Goal: Task Accomplishment & Management: Manage account settings

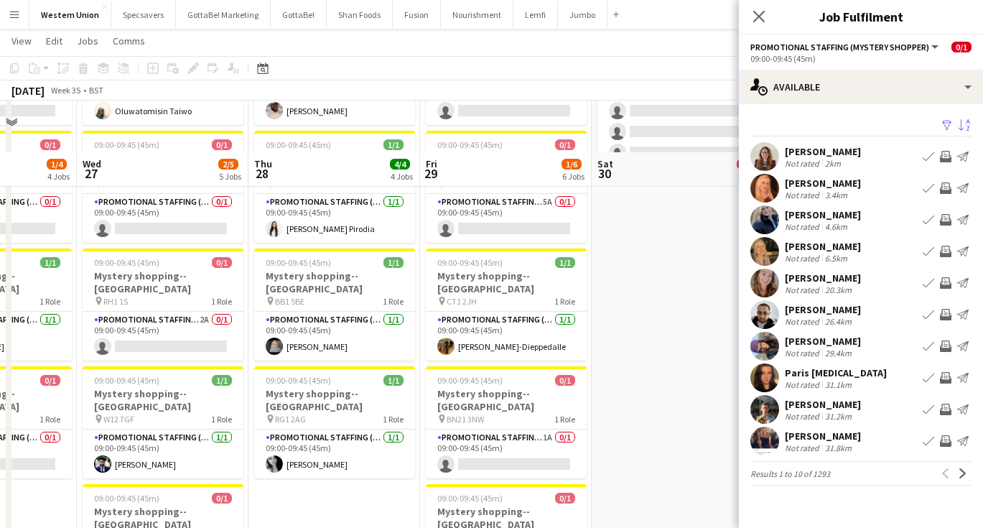
scroll to position [78, 0]
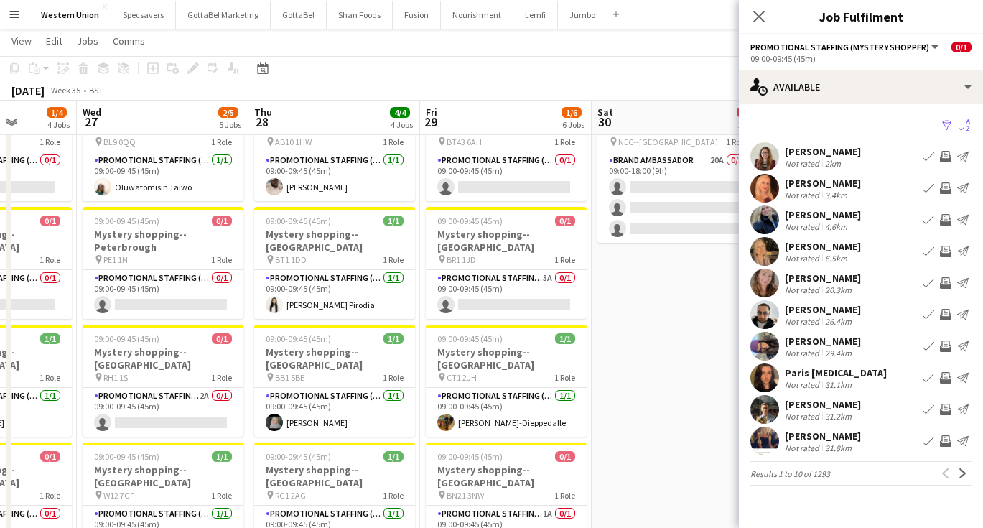
click at [12, 19] on app-icon "Menu" at bounding box center [14, 14] width 11 height 11
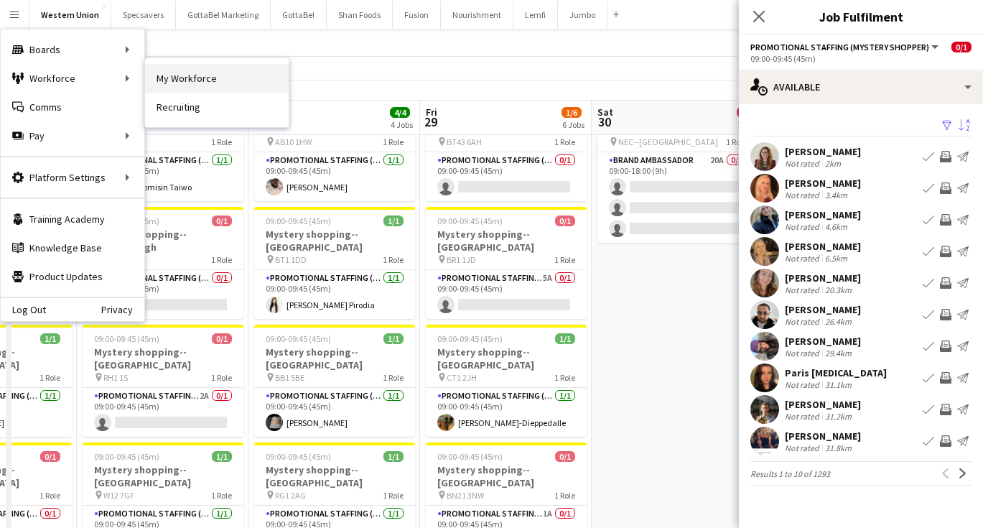
click at [186, 84] on link "My Workforce" at bounding box center [217, 78] width 144 height 29
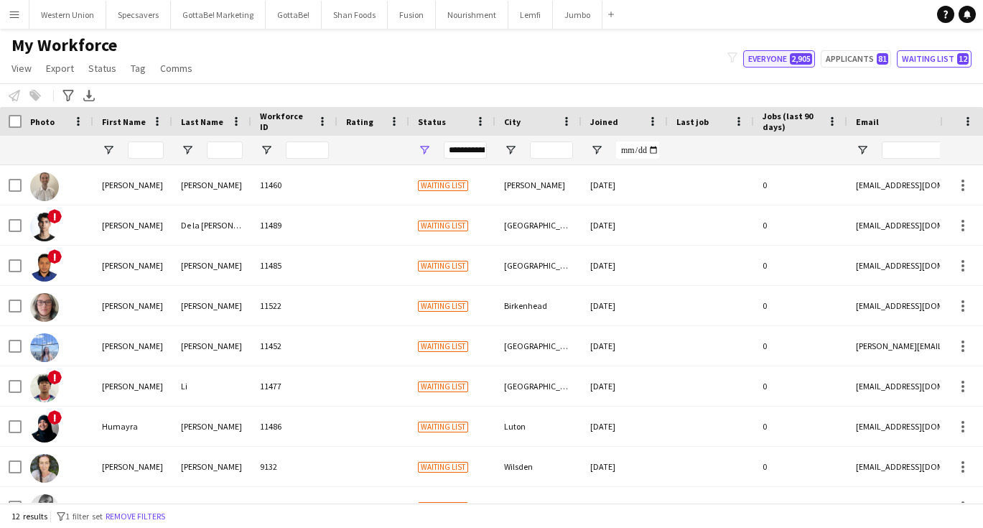
click at [785, 52] on button "Everyone 2,905" at bounding box center [779, 58] width 72 height 17
type input "**********"
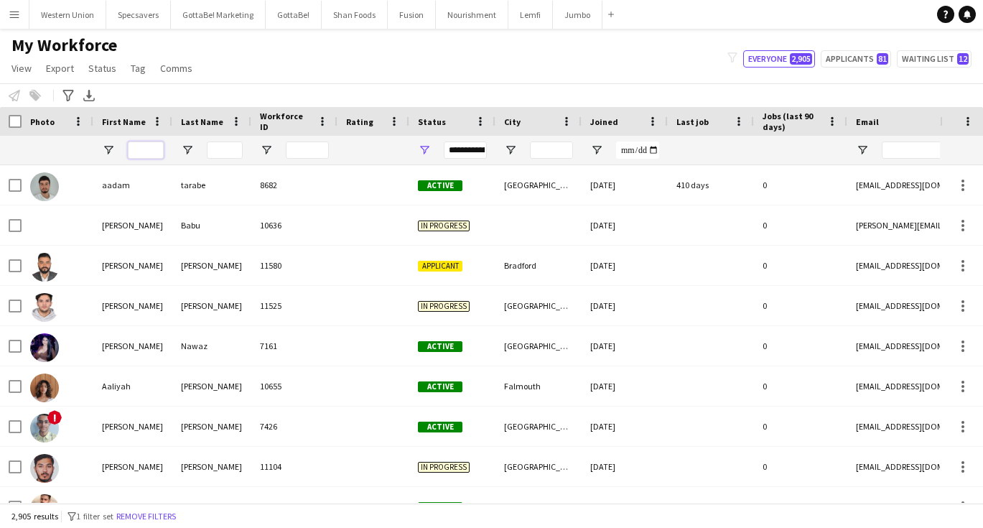
click at [144, 148] on input "First Name Filter Input" at bounding box center [146, 150] width 36 height 17
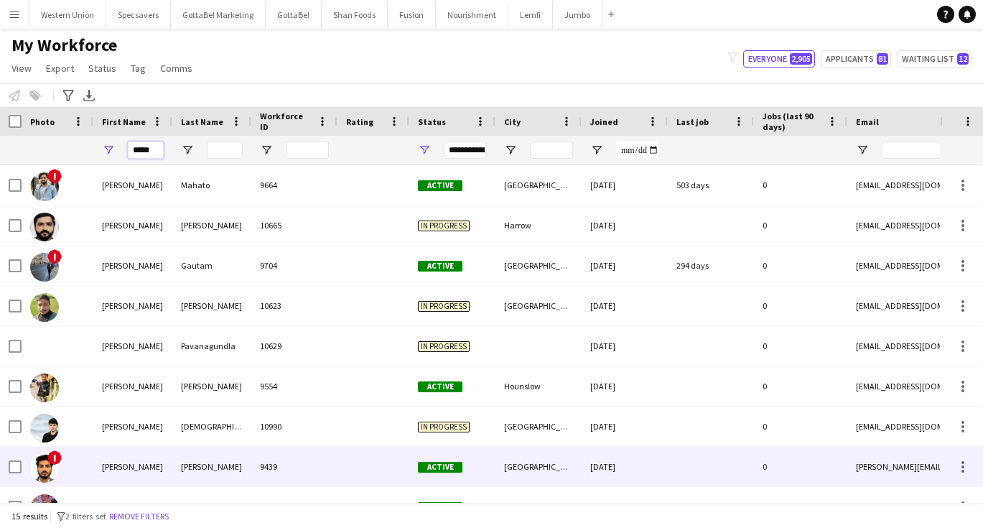
type input "*****"
click at [186, 471] on div "[PERSON_NAME]" at bounding box center [211, 467] width 79 height 40
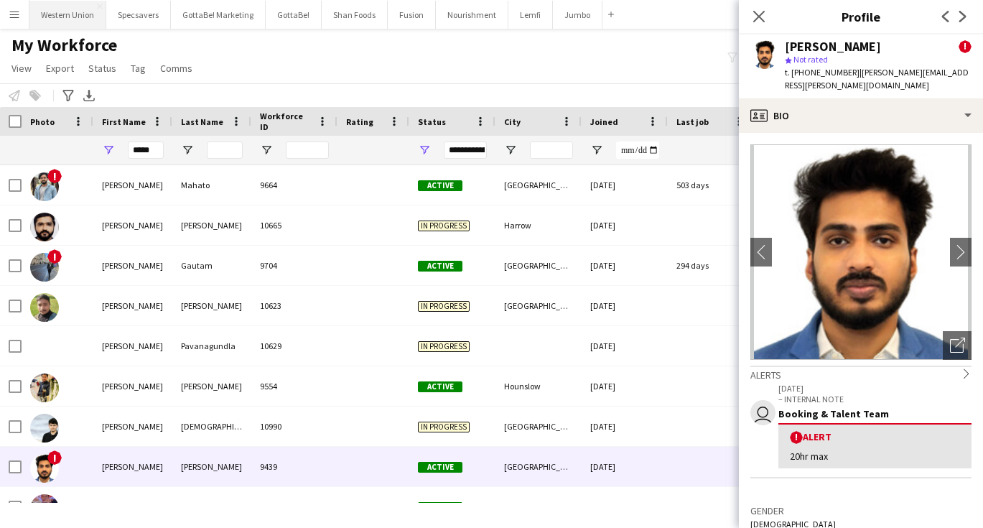
click at [65, 11] on button "Western Union Close" at bounding box center [67, 15] width 77 height 28
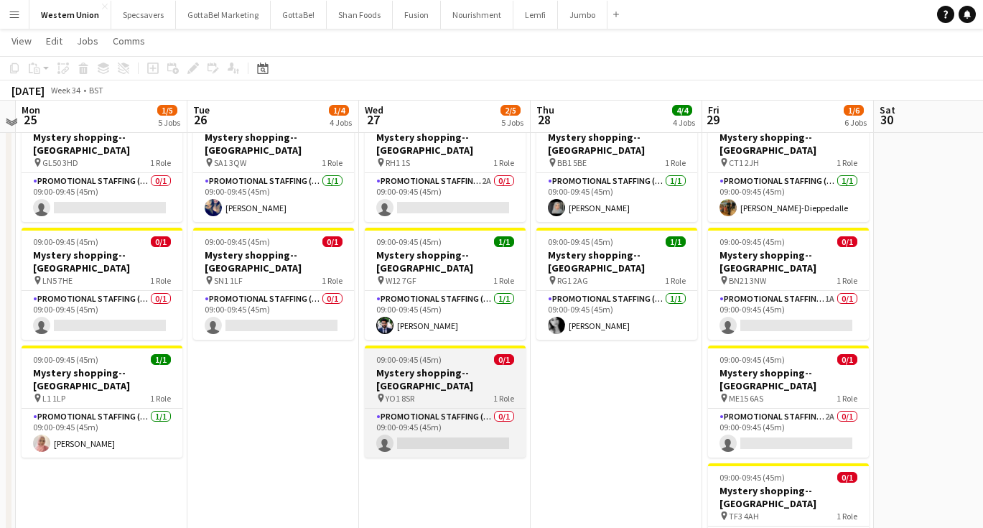
scroll to position [296, 0]
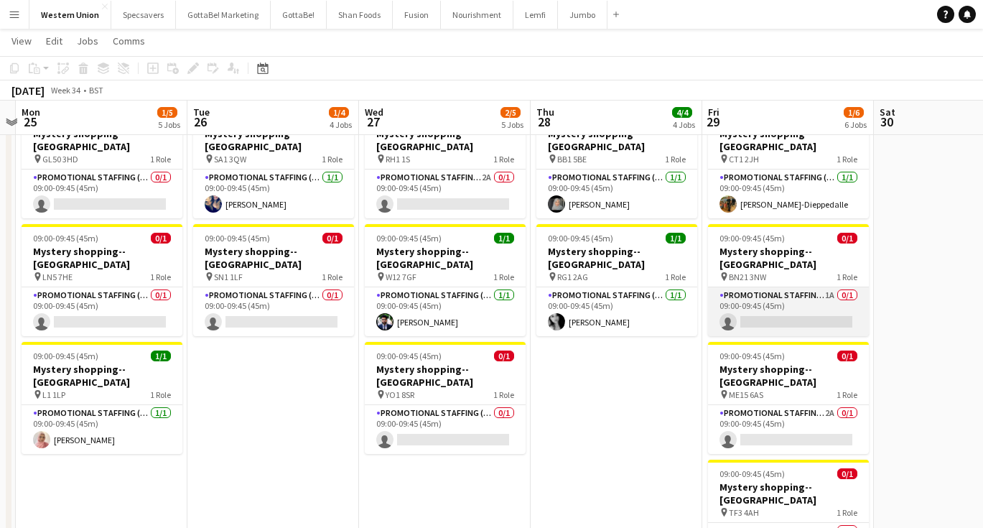
click at [799, 287] on app-card-role "Promotional Staffing (Mystery Shopper) 1A 0/1 09:00-09:45 (45m) single-neutral-…" at bounding box center [788, 311] width 161 height 49
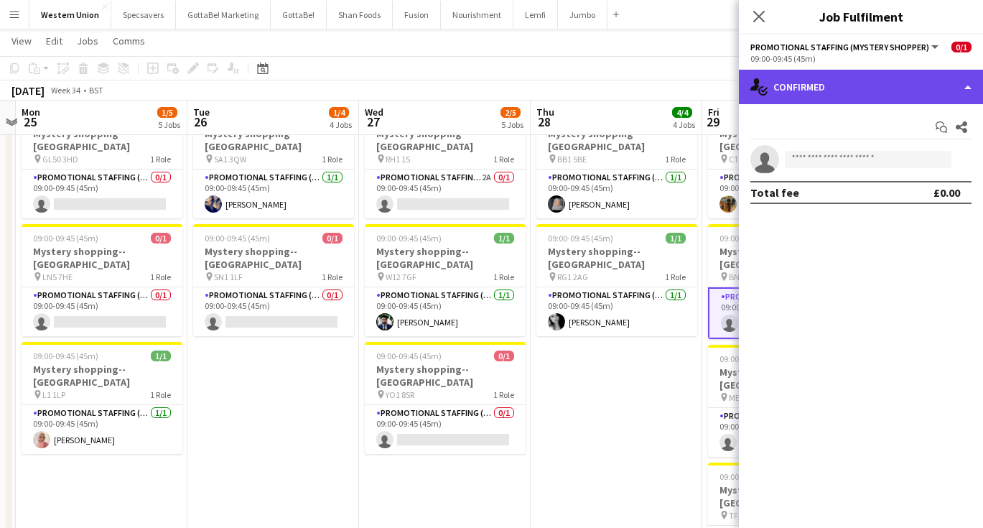
click at [827, 82] on div "single-neutral-actions-check-2 Confirmed" at bounding box center [861, 87] width 244 height 34
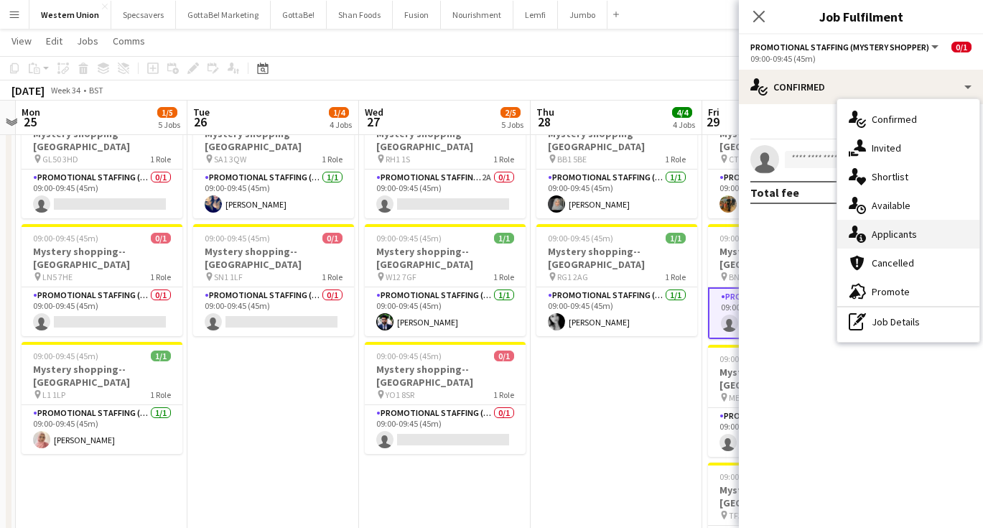
click at [883, 231] on div "single-neutral-actions-information Applicants" at bounding box center [909, 234] width 142 height 29
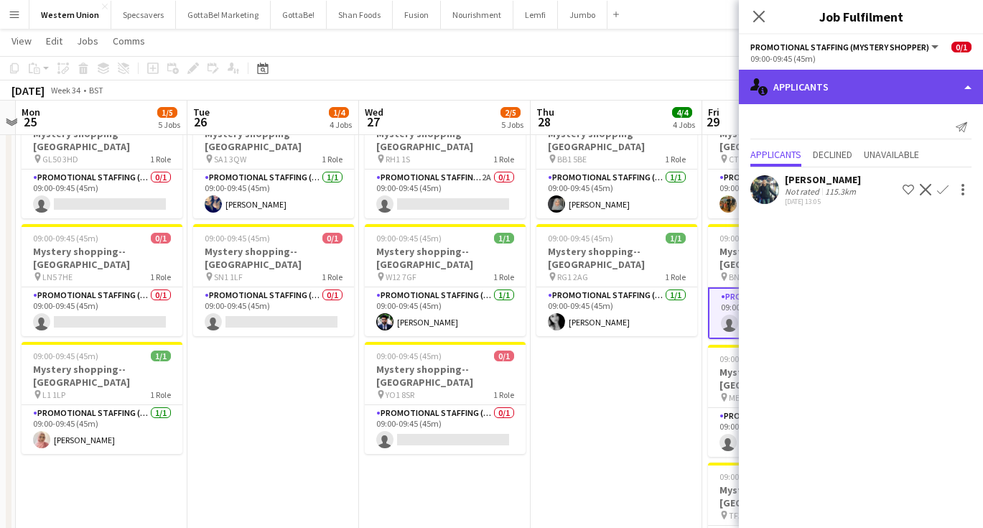
click at [861, 84] on div "single-neutral-actions-information Applicants" at bounding box center [861, 87] width 244 height 34
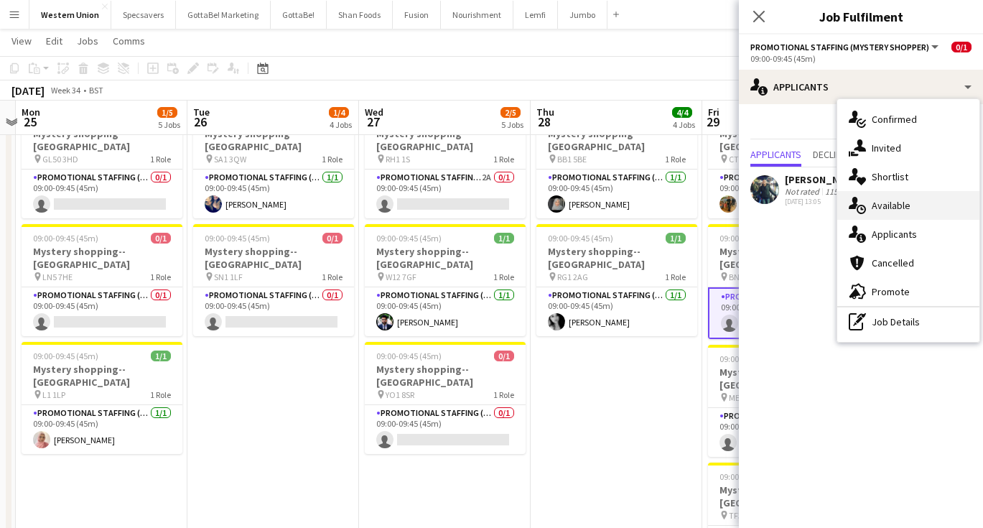
click at [893, 201] on div "single-neutral-actions-upload Available" at bounding box center [909, 205] width 142 height 29
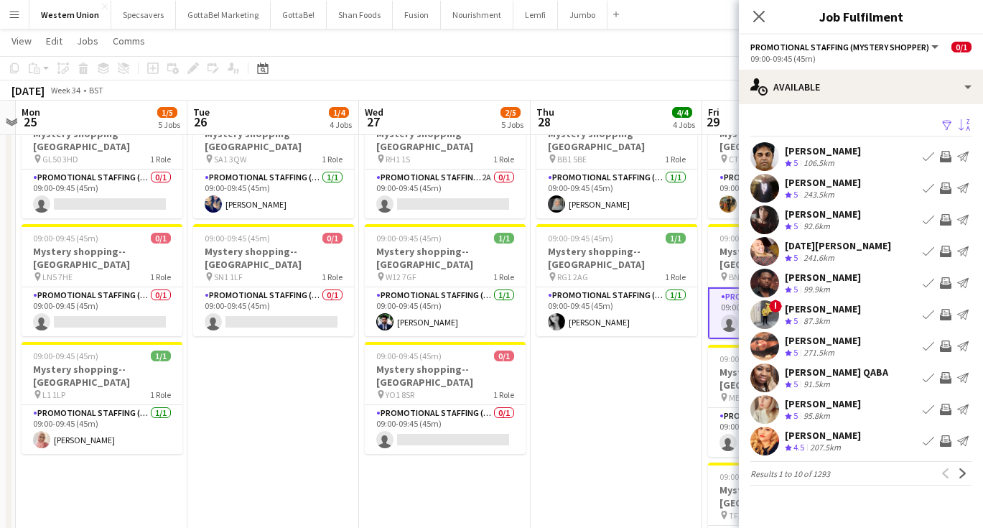
click at [960, 122] on app-icon "Sort asc" at bounding box center [964, 126] width 11 height 14
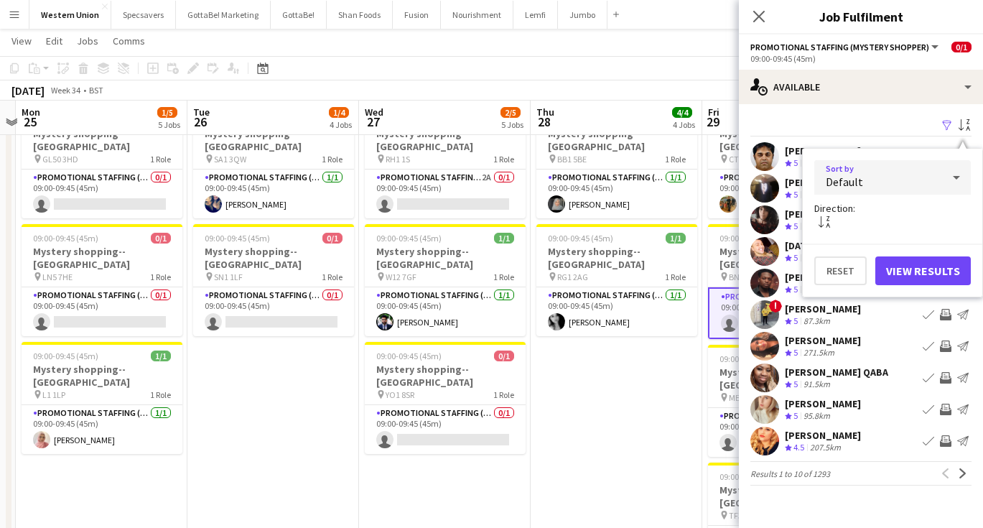
click at [952, 185] on icon at bounding box center [956, 177] width 17 height 29
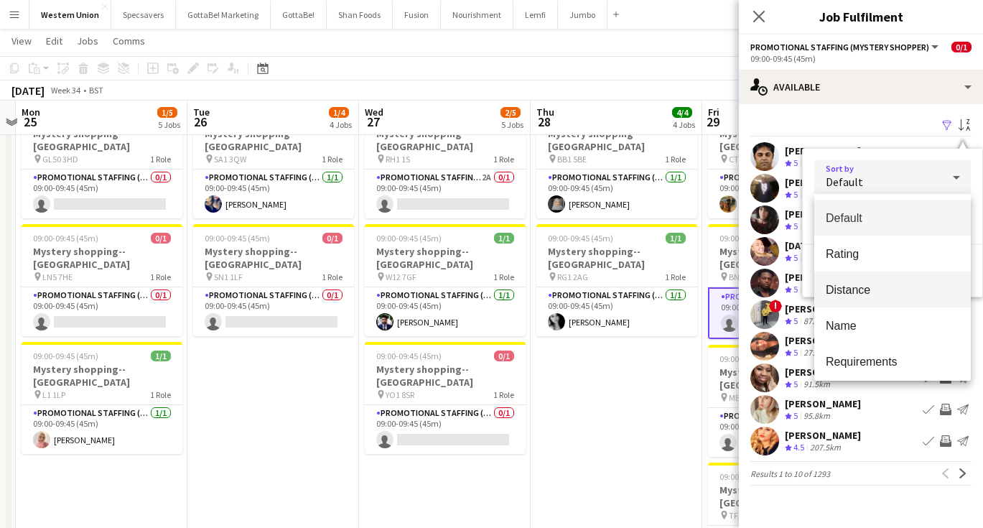
click at [906, 292] on span "Distance" at bounding box center [893, 290] width 134 height 14
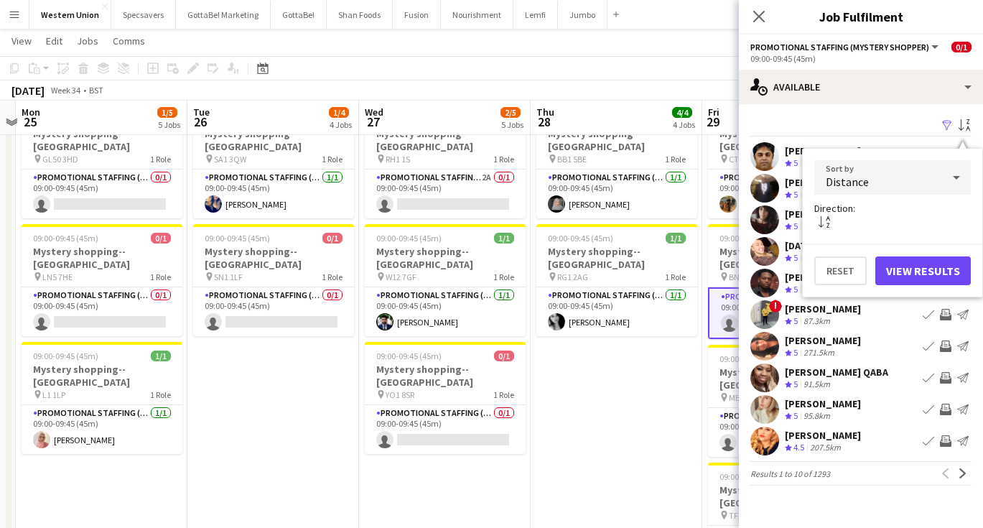
click at [933, 264] on button "View Results" at bounding box center [924, 270] width 96 height 29
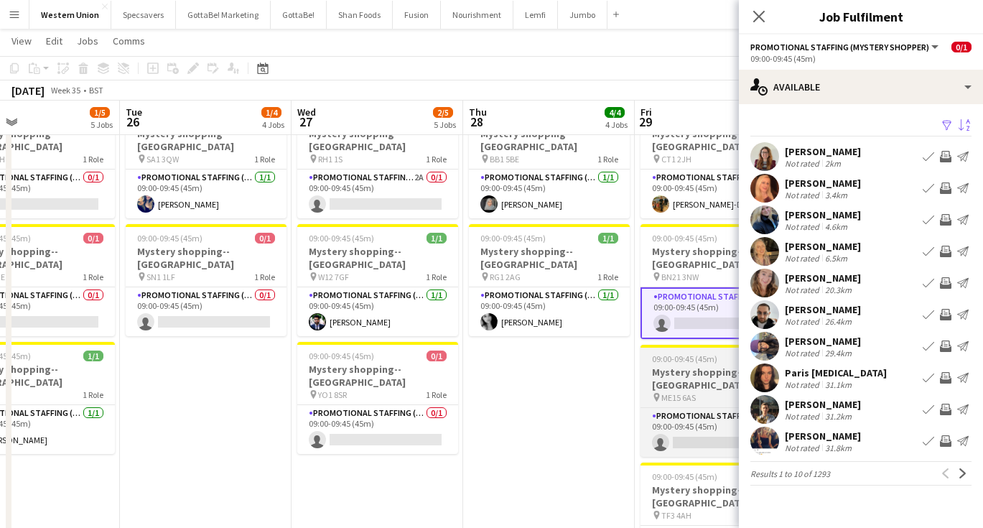
scroll to position [0, 416]
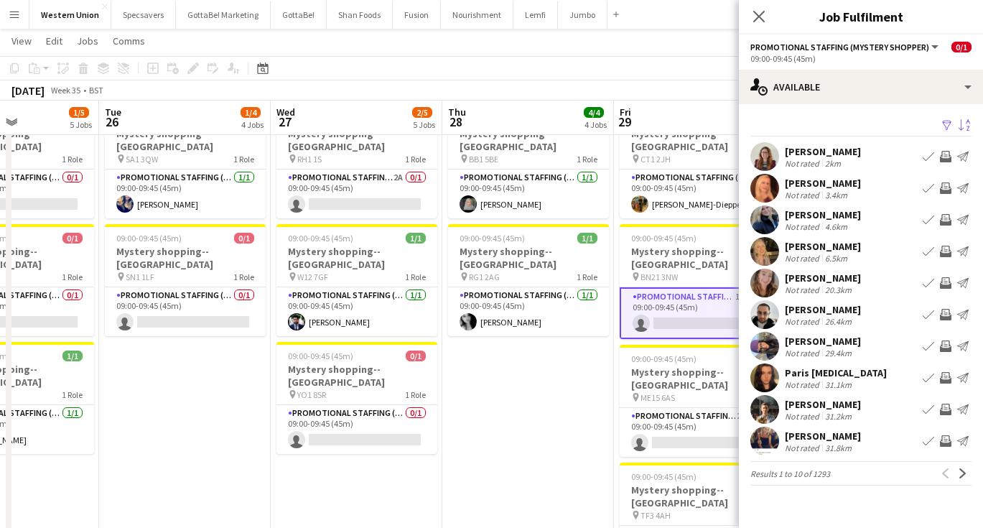
click at [809, 162] on div "Not rated" at bounding box center [803, 163] width 37 height 11
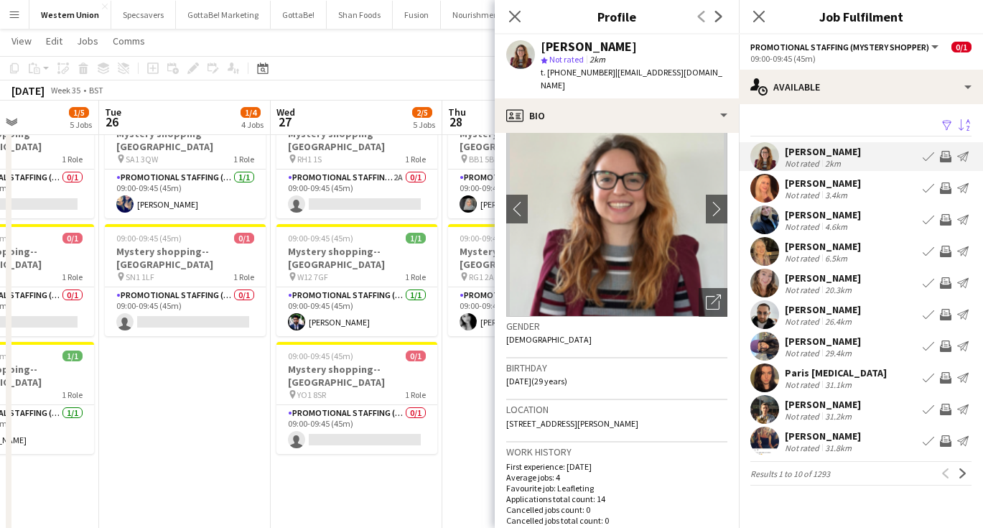
scroll to position [42, 0]
click at [804, 182] on div "[PERSON_NAME]" at bounding box center [823, 183] width 76 height 13
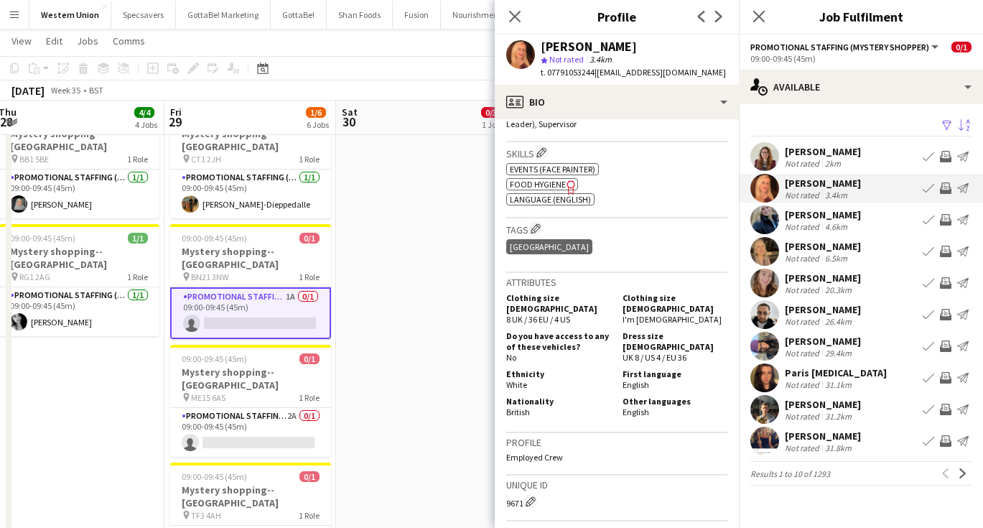
scroll to position [0, 539]
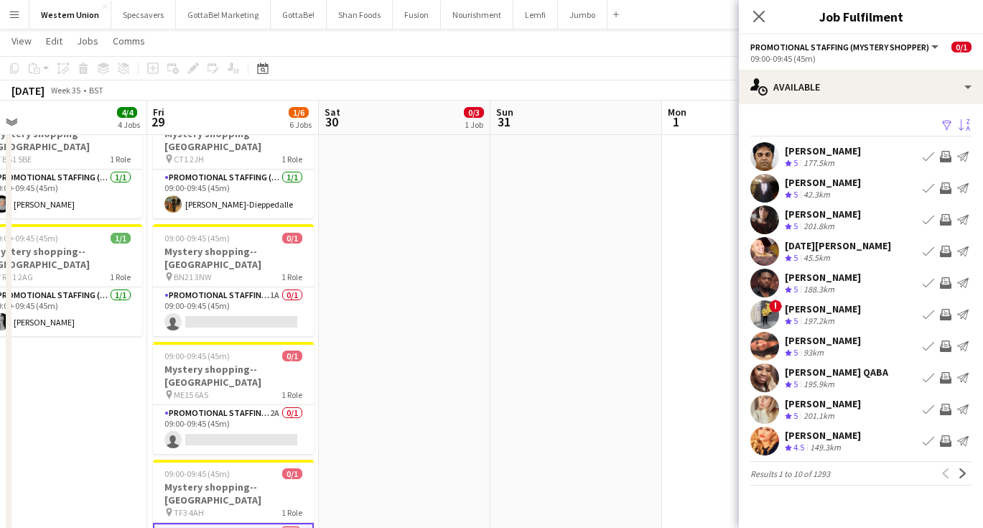
click at [963, 123] on app-icon "Sort asc" at bounding box center [964, 126] width 11 height 14
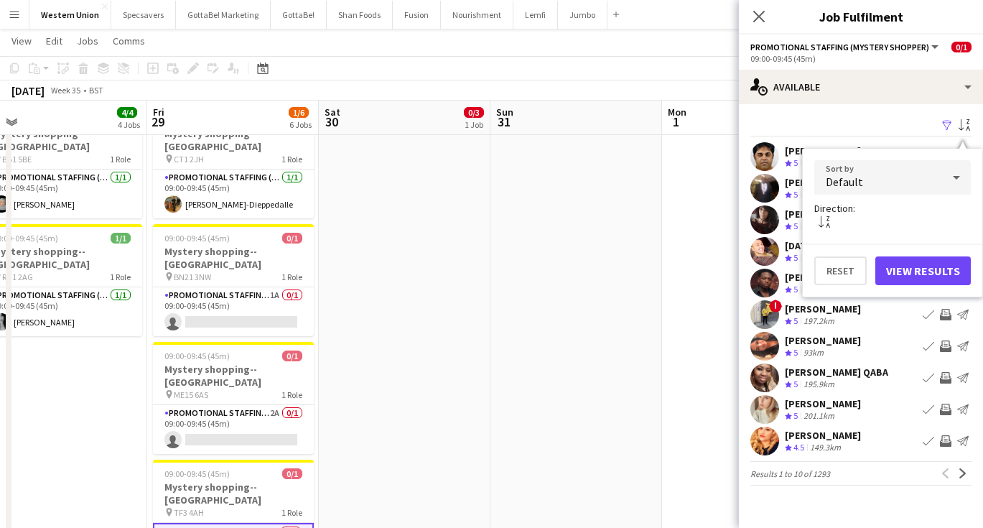
click at [928, 183] on div "Default" at bounding box center [879, 177] width 128 height 34
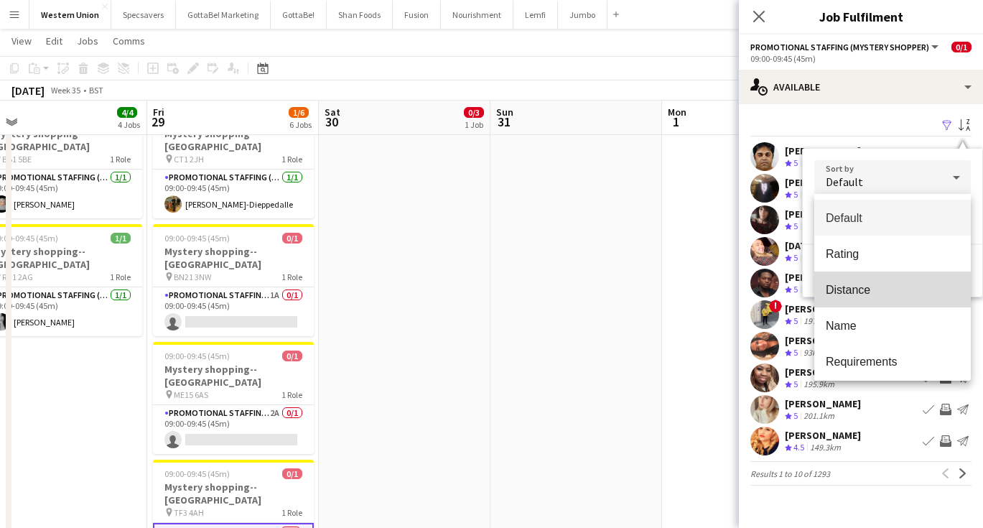
click at [891, 287] on span "Distance" at bounding box center [893, 290] width 134 height 14
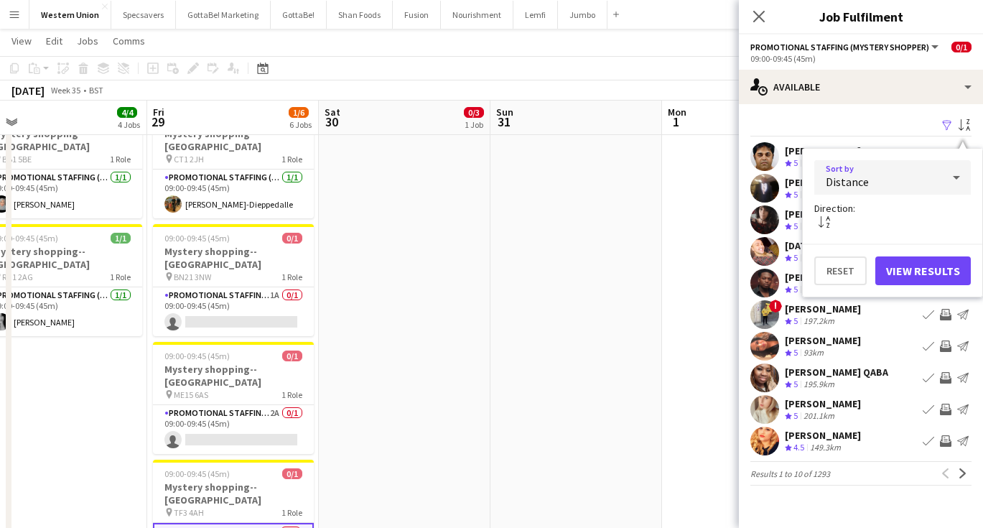
click at [923, 277] on button "View Results" at bounding box center [924, 270] width 96 height 29
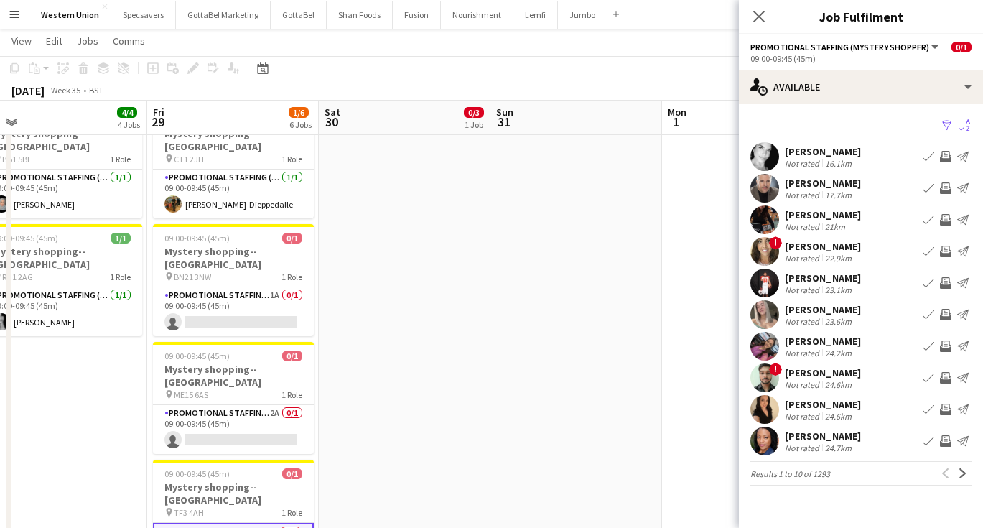
click at [829, 155] on div "[PERSON_NAME]" at bounding box center [823, 151] width 76 height 13
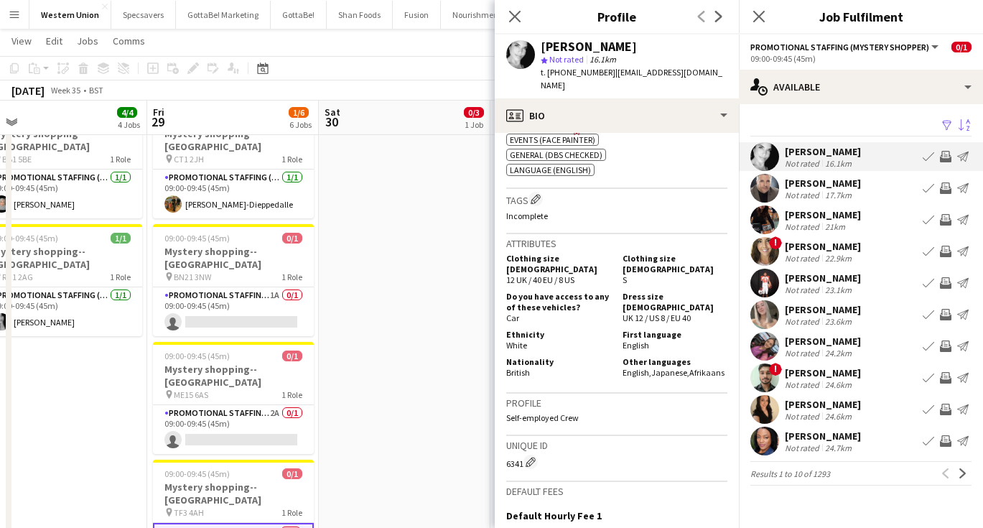
scroll to position [598, 0]
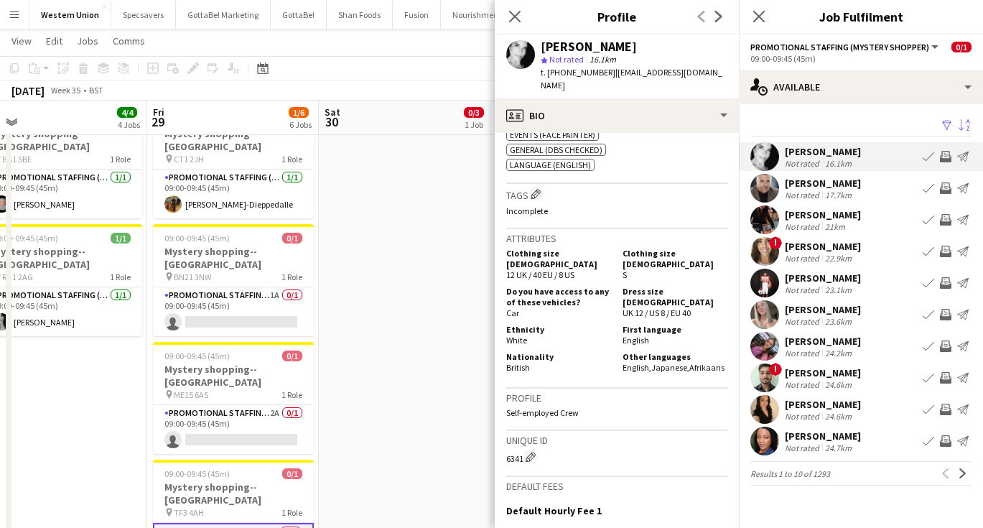
click at [817, 222] on div "Not rated" at bounding box center [803, 226] width 37 height 11
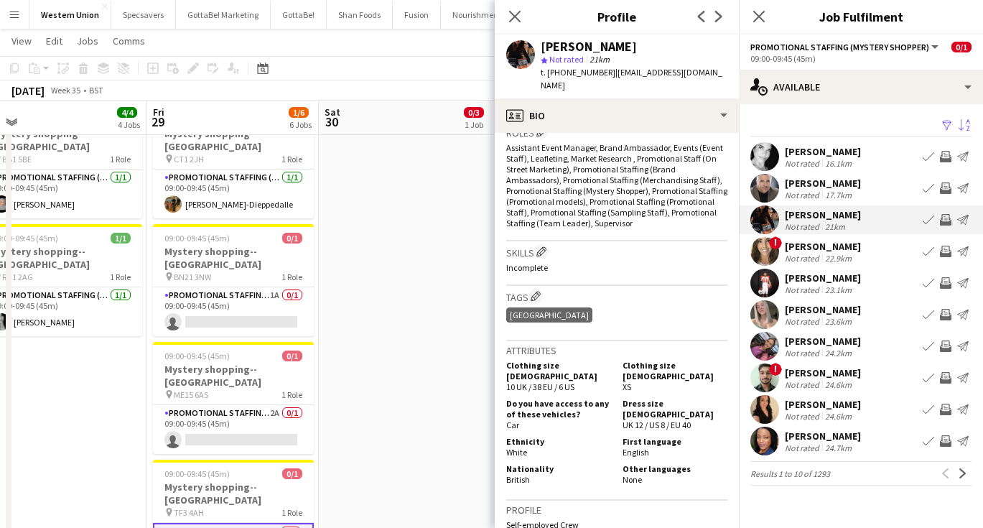
scroll to position [473, 0]
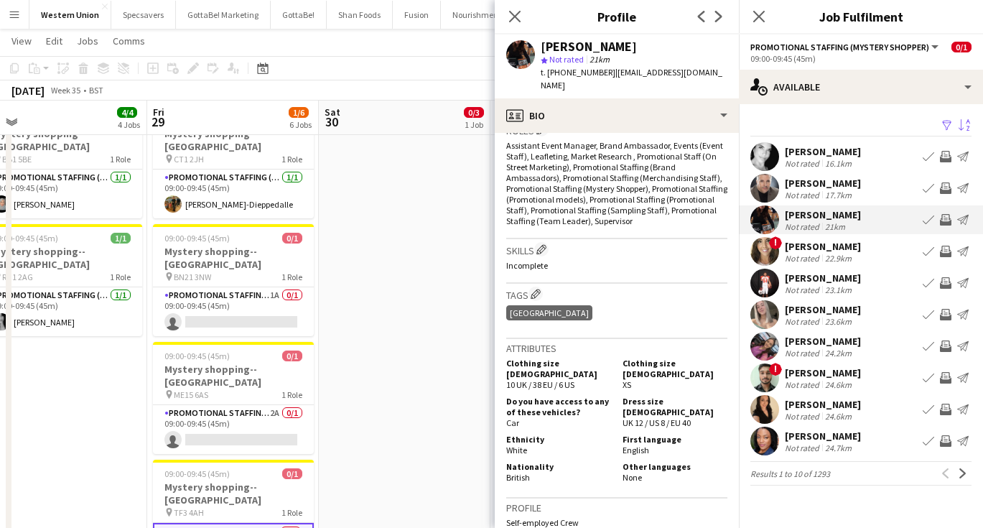
click at [819, 260] on div "Not rated" at bounding box center [803, 258] width 37 height 11
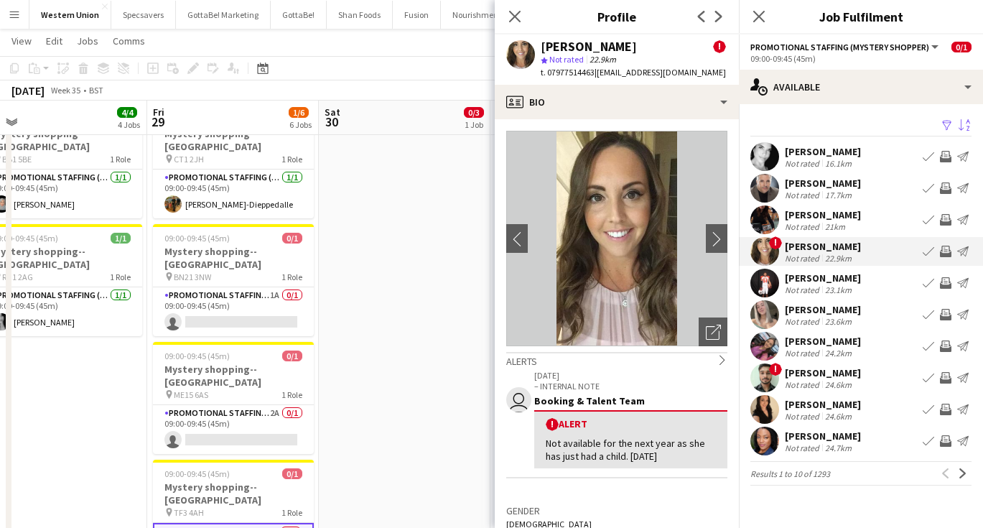
click at [855, 292] on div "Not rated 23.1km" at bounding box center [823, 289] width 76 height 11
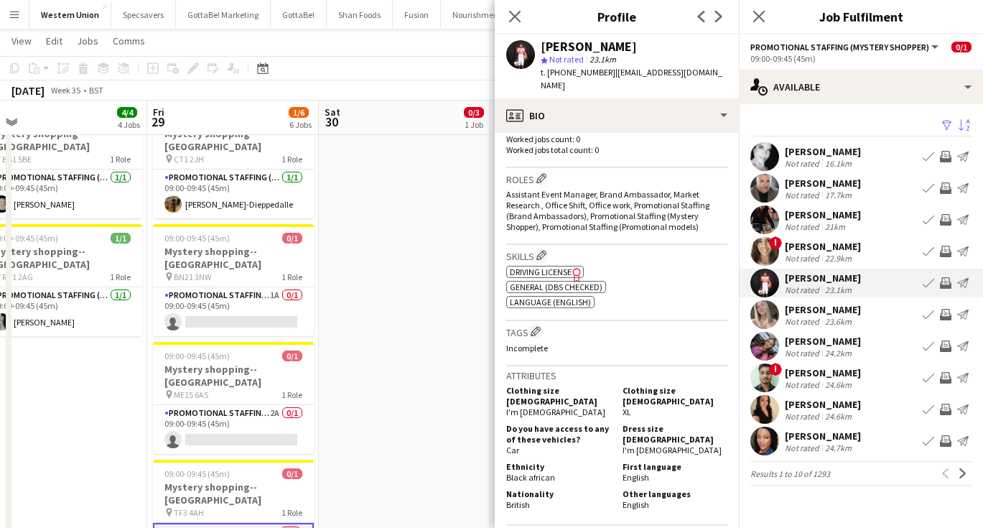
scroll to position [406, 0]
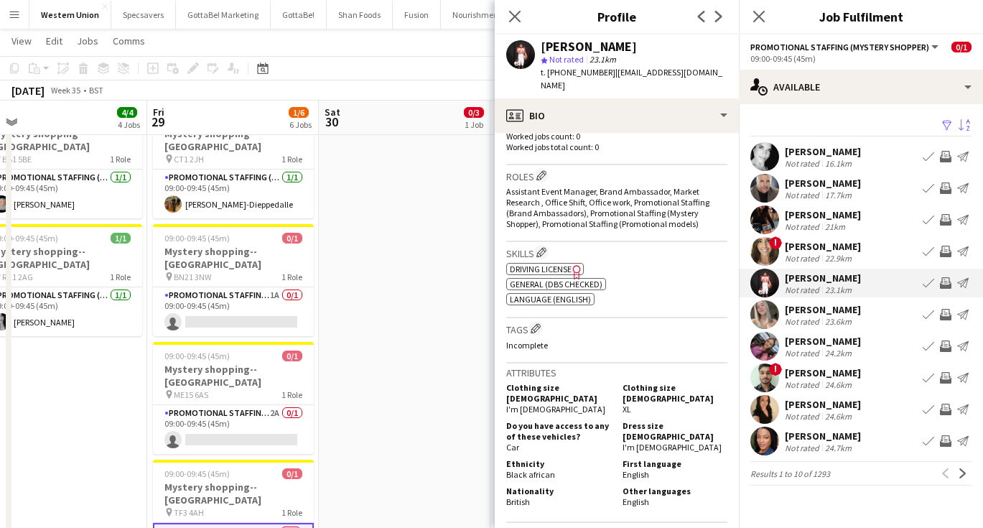
click at [808, 313] on div "[PERSON_NAME]" at bounding box center [823, 309] width 76 height 13
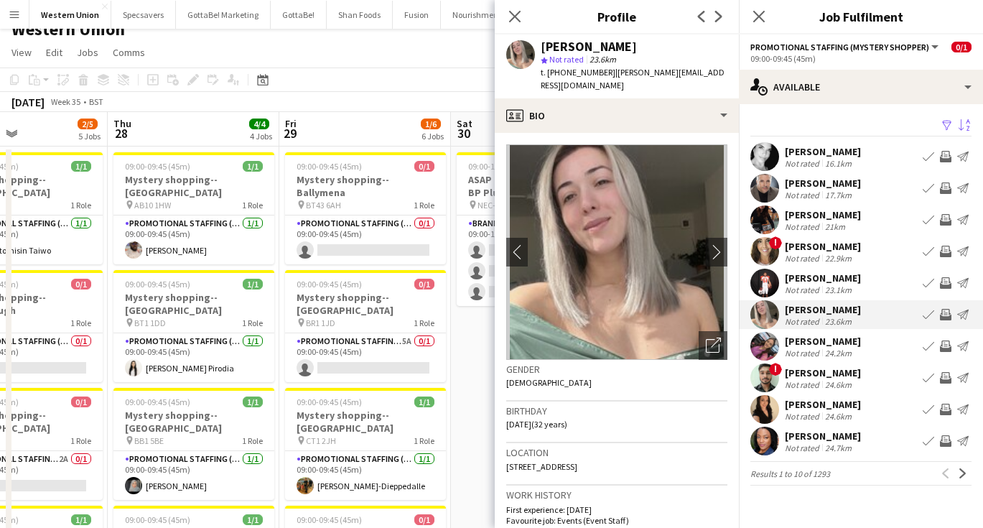
scroll to position [9, 0]
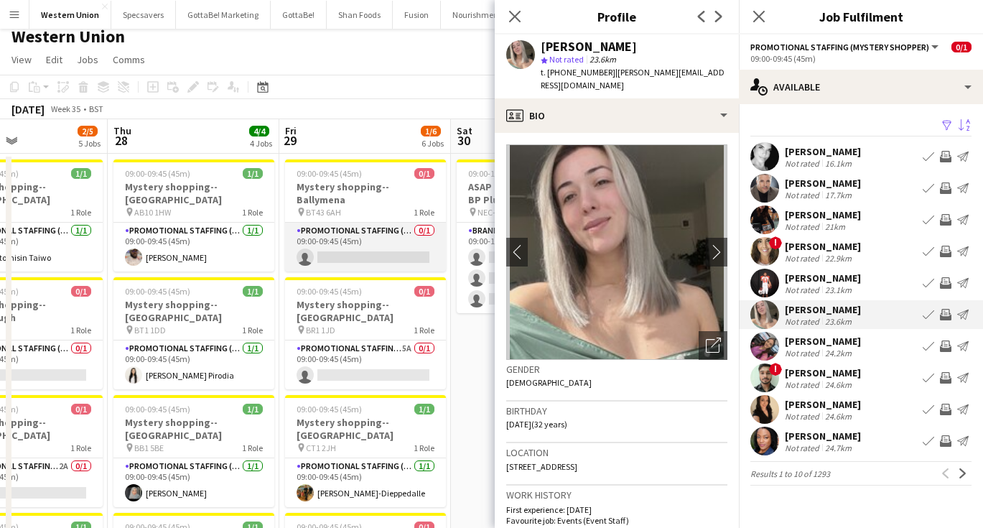
click at [351, 233] on app-card-role "Promotional Staffing (Mystery Shopper) 0/1 09:00-09:45 (45m) single-neutral-act…" at bounding box center [365, 247] width 161 height 49
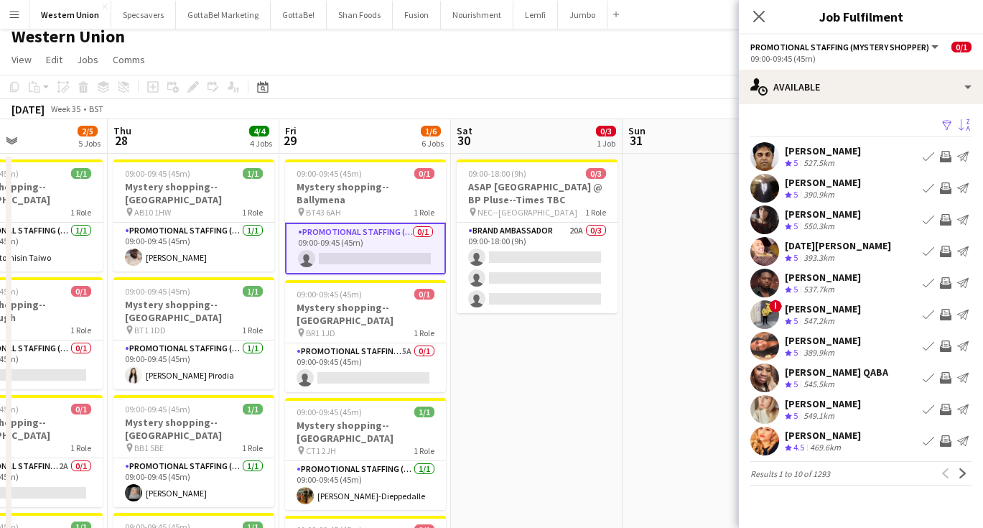
click at [968, 129] on app-icon "Sort asc" at bounding box center [964, 126] width 11 height 14
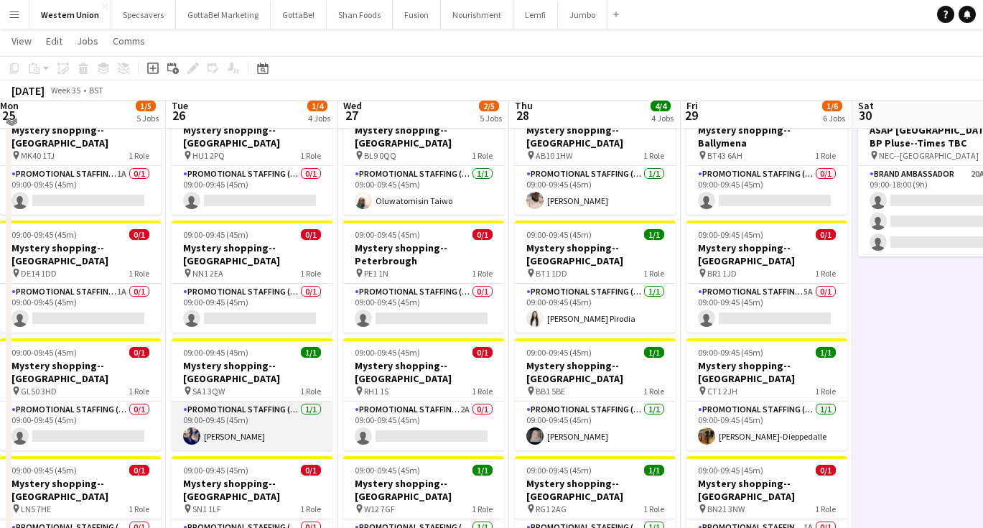
scroll to position [36, 0]
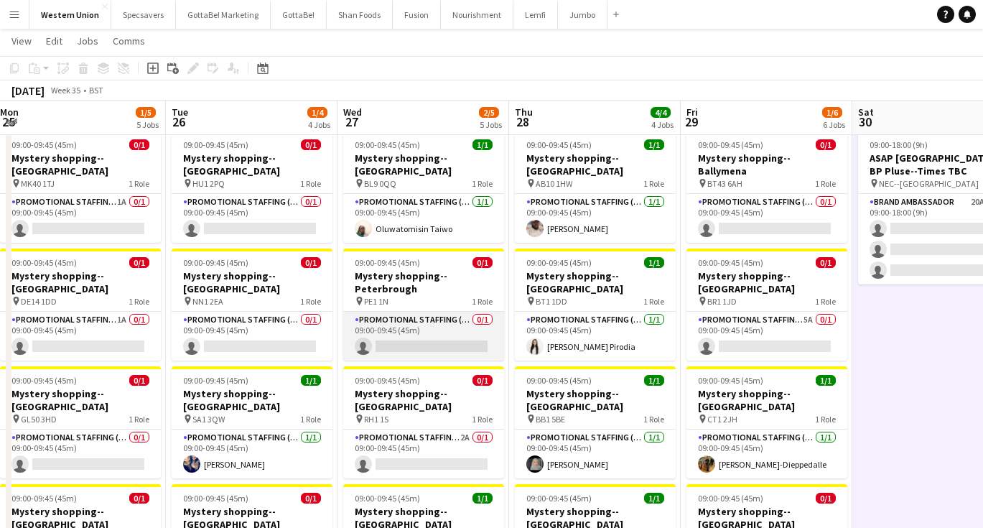
click at [414, 326] on app-card-role "Promotional Staffing (Mystery Shopper) 0/1 09:00-09:45 (45m) single-neutral-act…" at bounding box center [423, 336] width 161 height 49
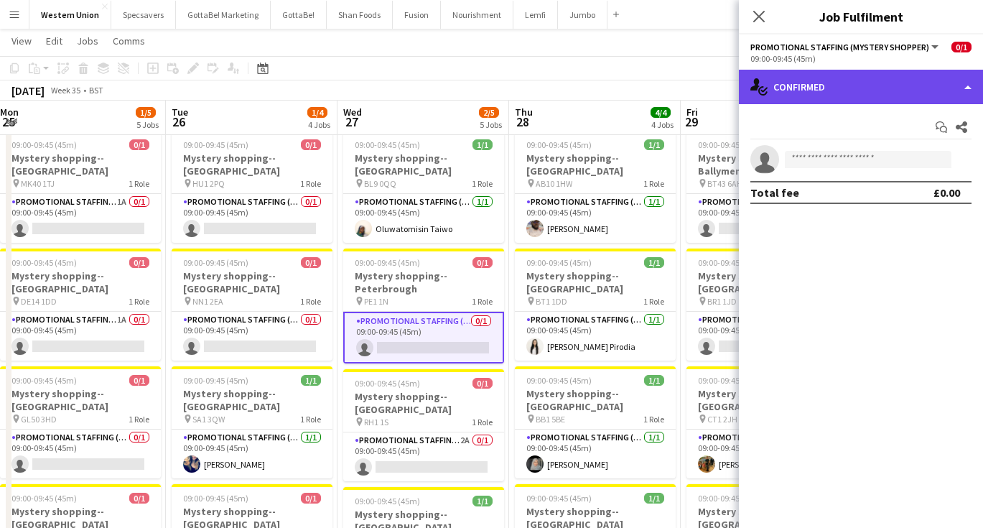
click at [874, 86] on div "single-neutral-actions-check-2 Confirmed" at bounding box center [861, 87] width 244 height 34
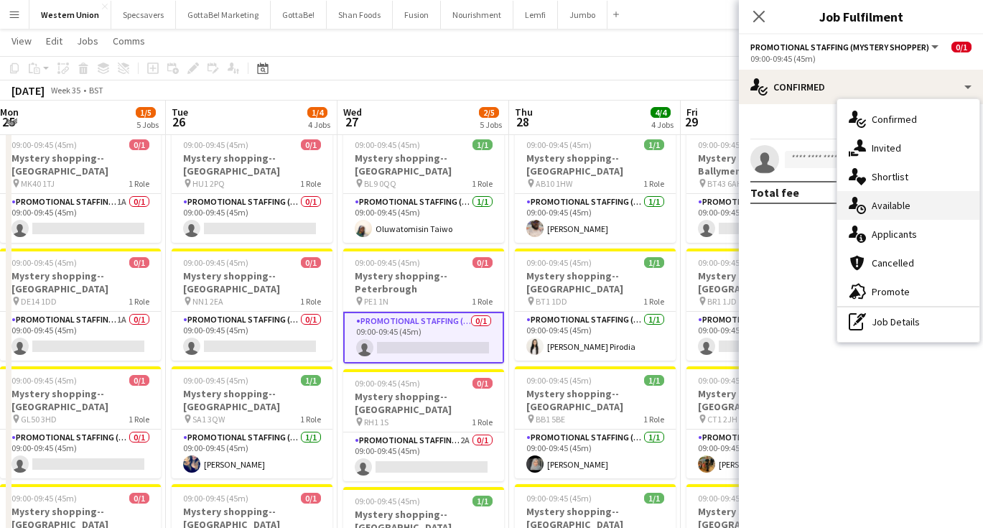
click at [885, 211] on div "single-neutral-actions-upload Available" at bounding box center [909, 205] width 142 height 29
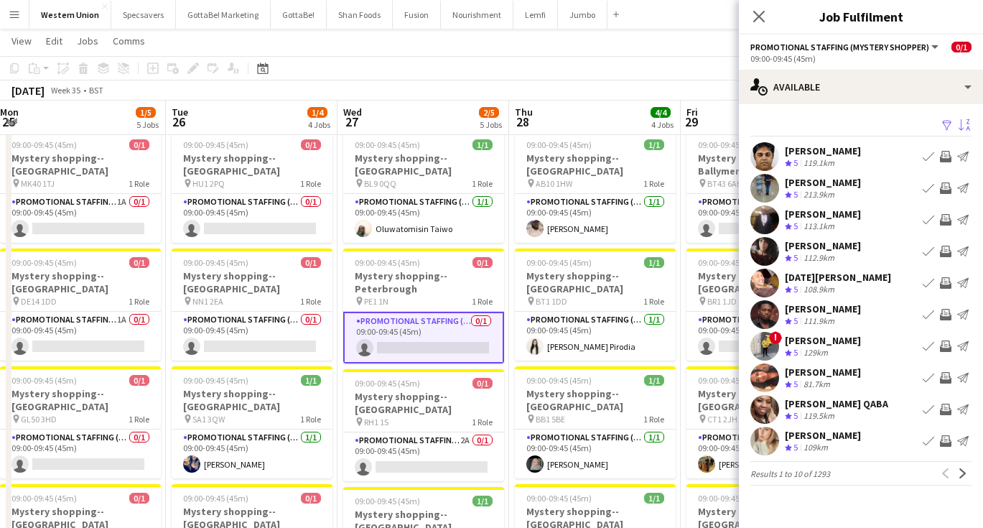
click at [967, 123] on app-icon "Sort asc" at bounding box center [964, 126] width 11 height 14
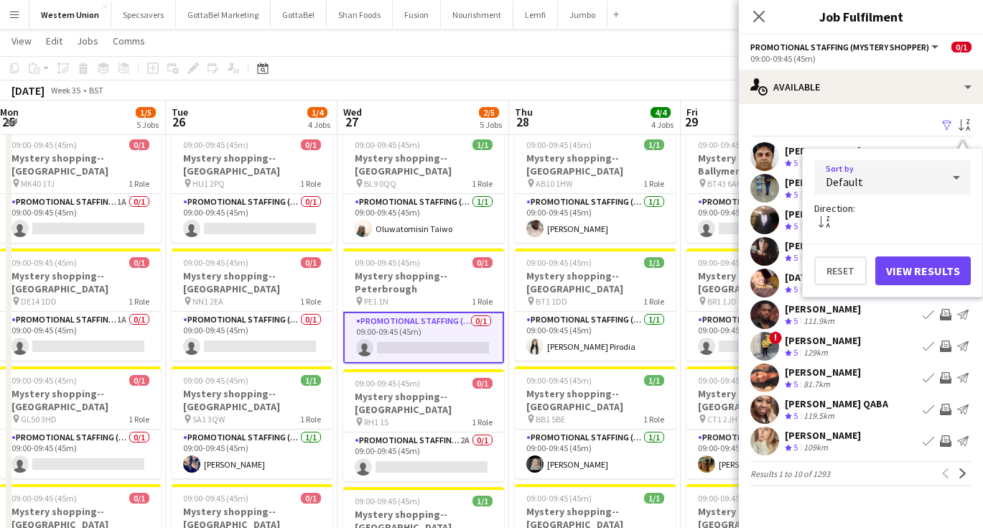
click at [944, 173] on div at bounding box center [956, 177] width 29 height 29
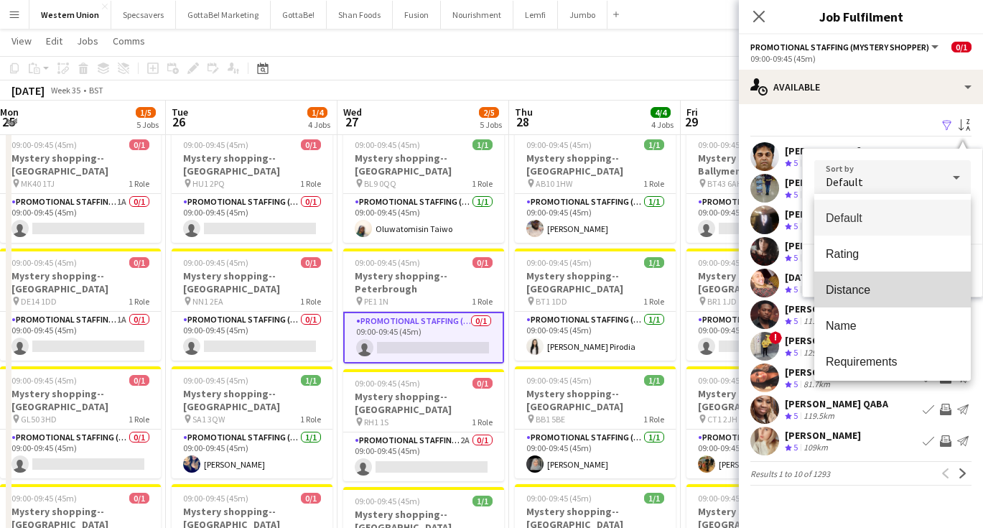
click at [889, 287] on span "Distance" at bounding box center [893, 290] width 134 height 14
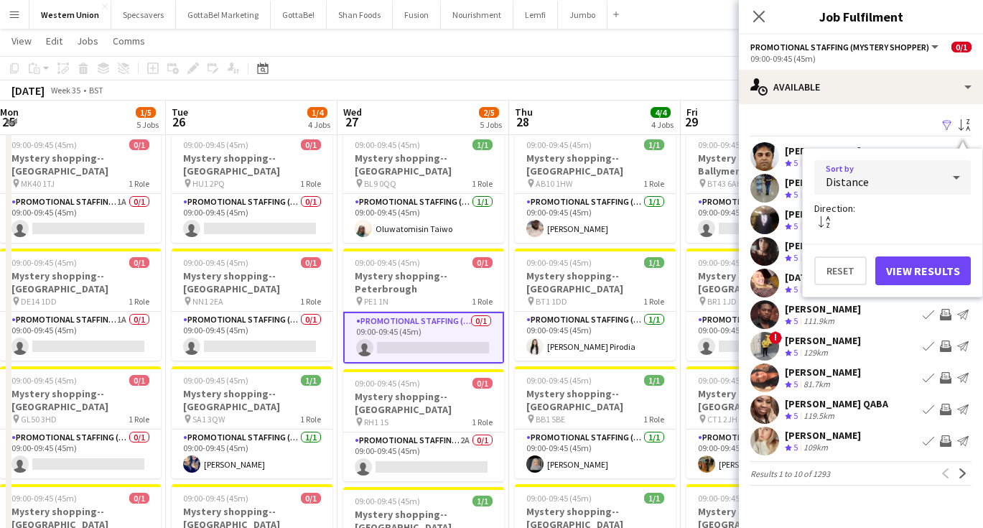
click at [915, 274] on button "View Results" at bounding box center [924, 270] width 96 height 29
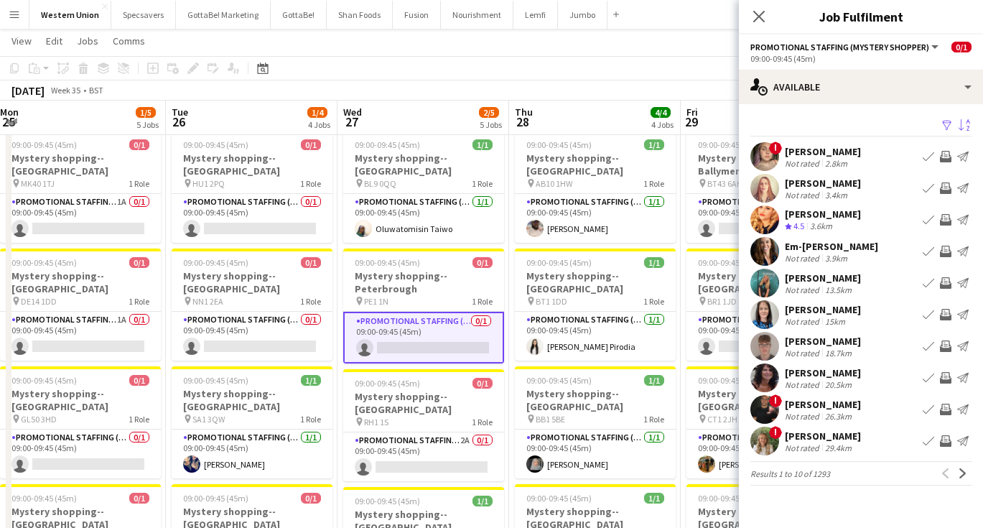
click at [843, 162] on div "2.8km" at bounding box center [836, 163] width 28 height 11
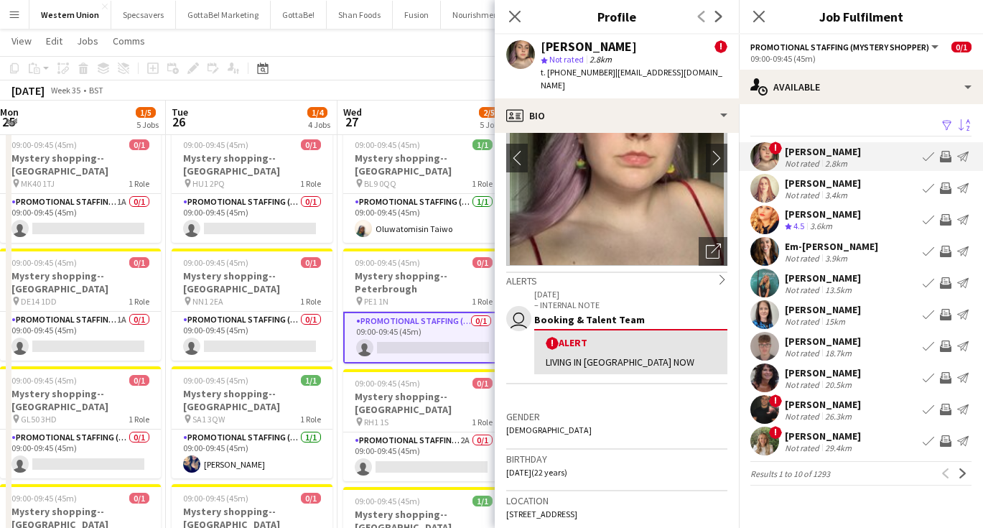
scroll to position [91, 0]
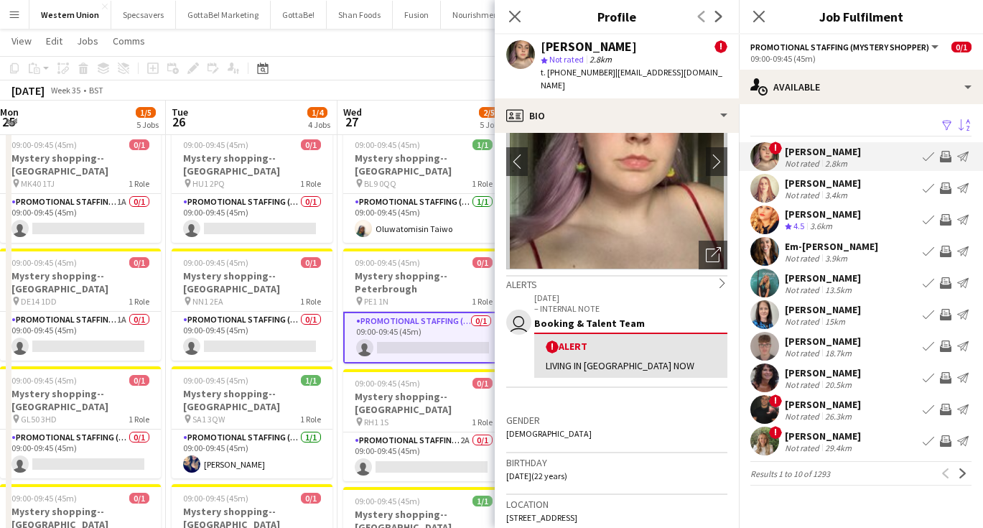
click at [361, 58] on app-toolbar "Copy Paste Paste Command V Paste with crew Command Shift V Paste linked Job [GE…" at bounding box center [491, 68] width 983 height 24
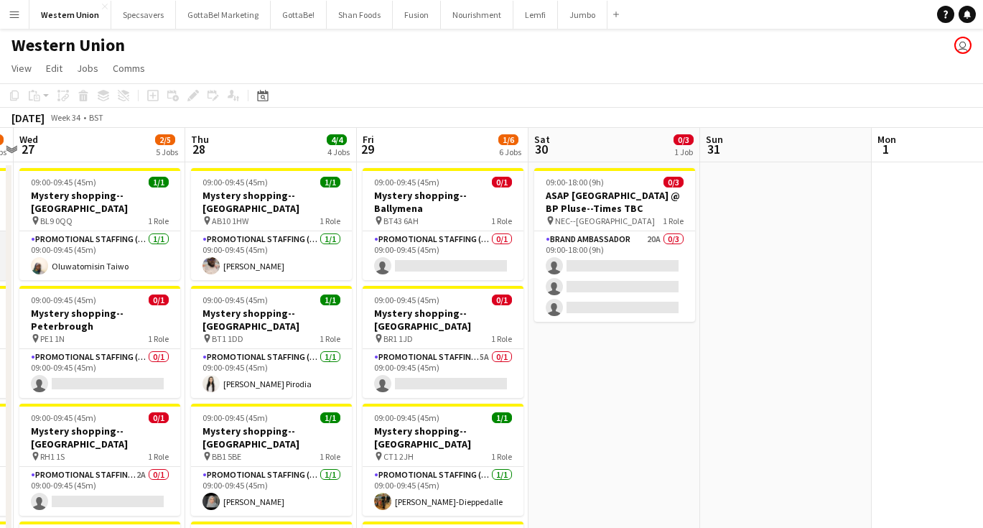
scroll to position [0, 524]
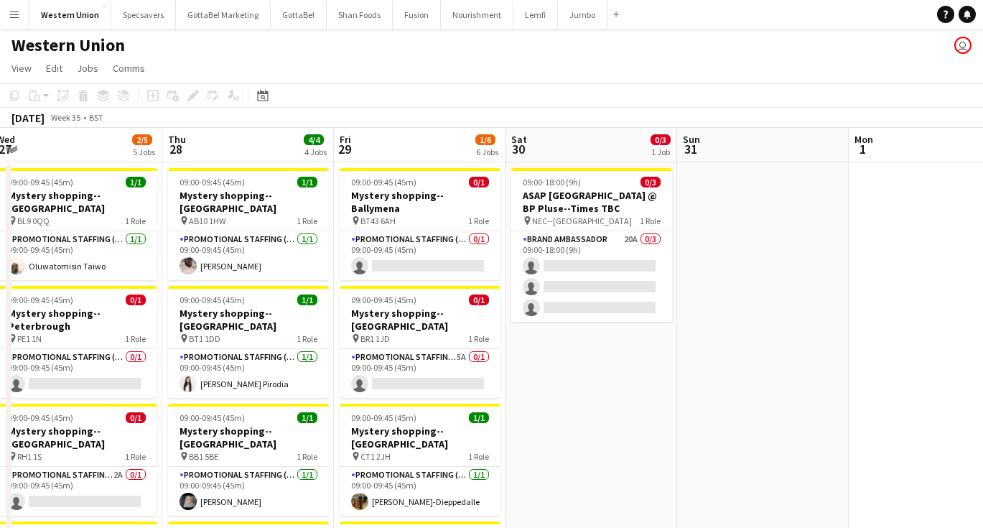
click at [19, 11] on app-icon "Menu" at bounding box center [14, 14] width 11 height 11
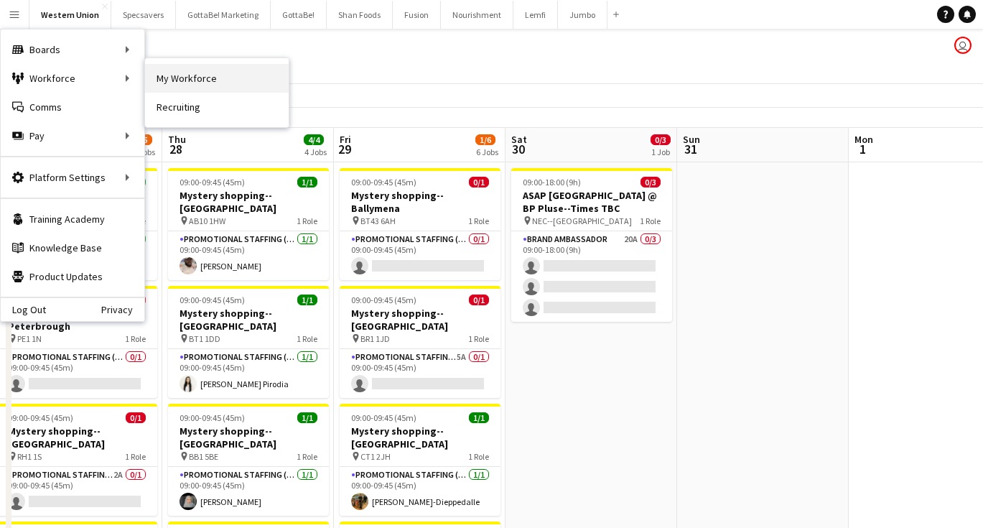
click at [229, 78] on link "My Workforce" at bounding box center [217, 78] width 144 height 29
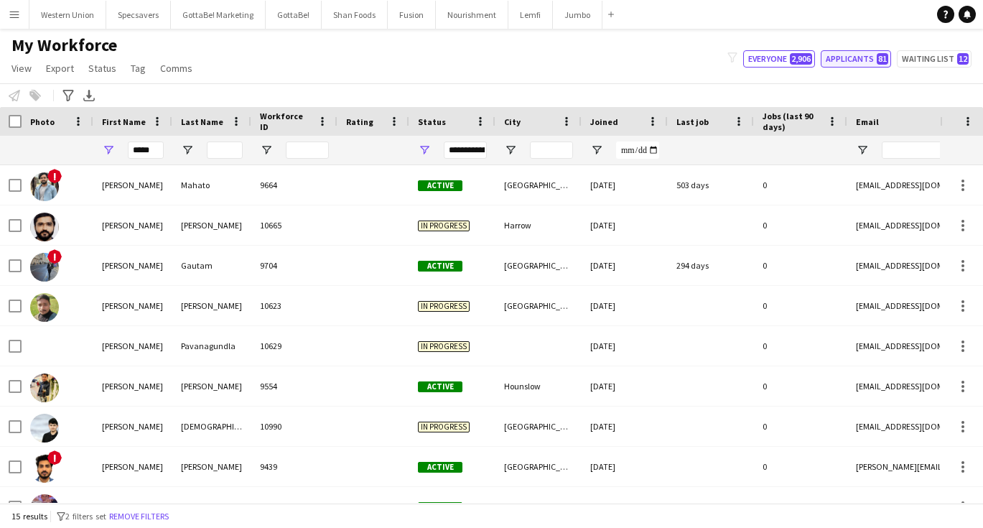
click at [846, 64] on button "Applicants 81" at bounding box center [856, 58] width 70 height 17
type input "**********"
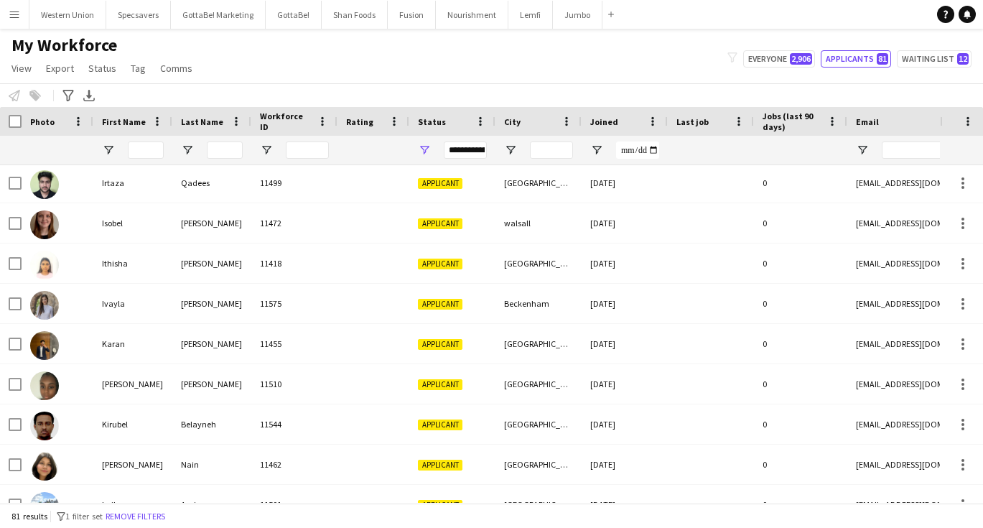
scroll to position [338, 0]
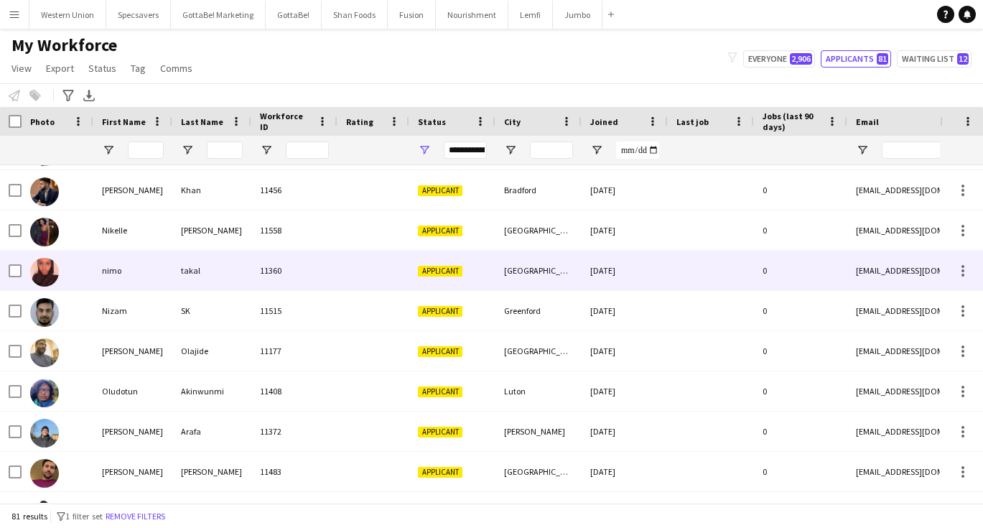
click at [519, 264] on div "[GEOGRAPHIC_DATA]" at bounding box center [539, 271] width 86 height 40
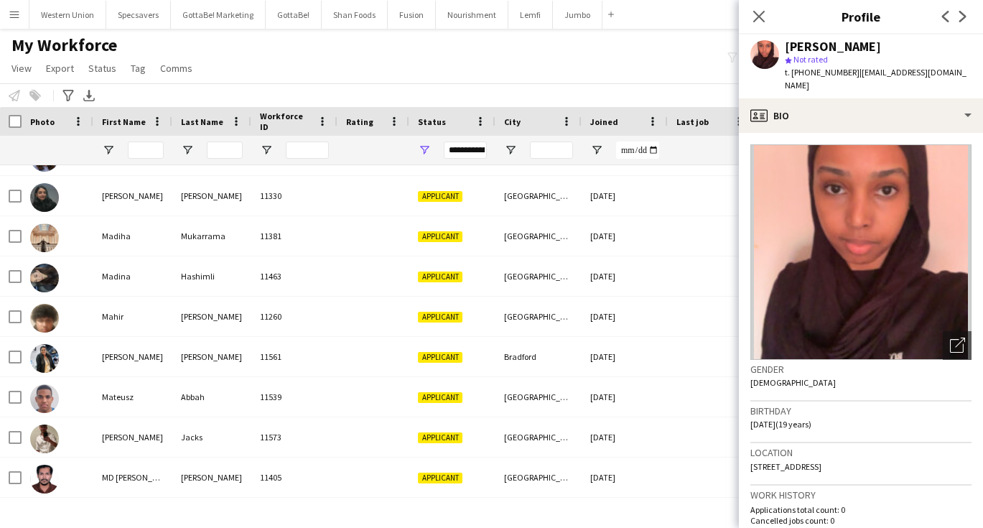
click at [546, 50] on div "My Workforce View Views Default view New view Update view Delete view Edit name…" at bounding box center [491, 58] width 983 height 49
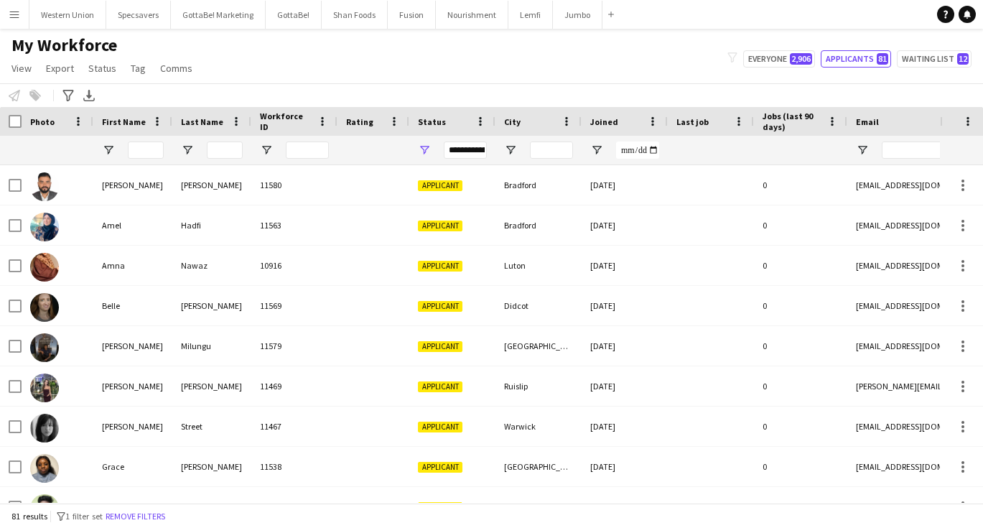
scroll to position [0, 0]
click at [79, 14] on button "Western Union Close" at bounding box center [67, 15] width 77 height 28
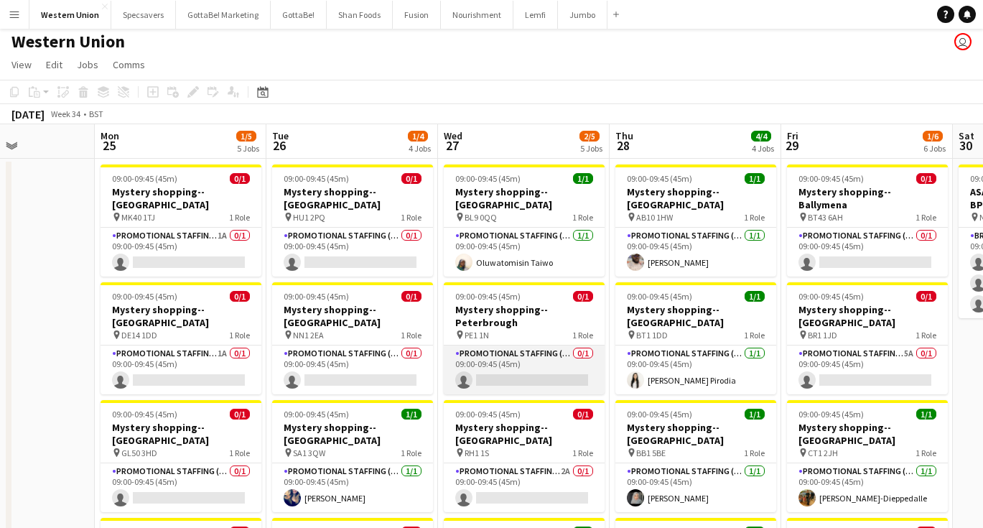
scroll to position [0, 600]
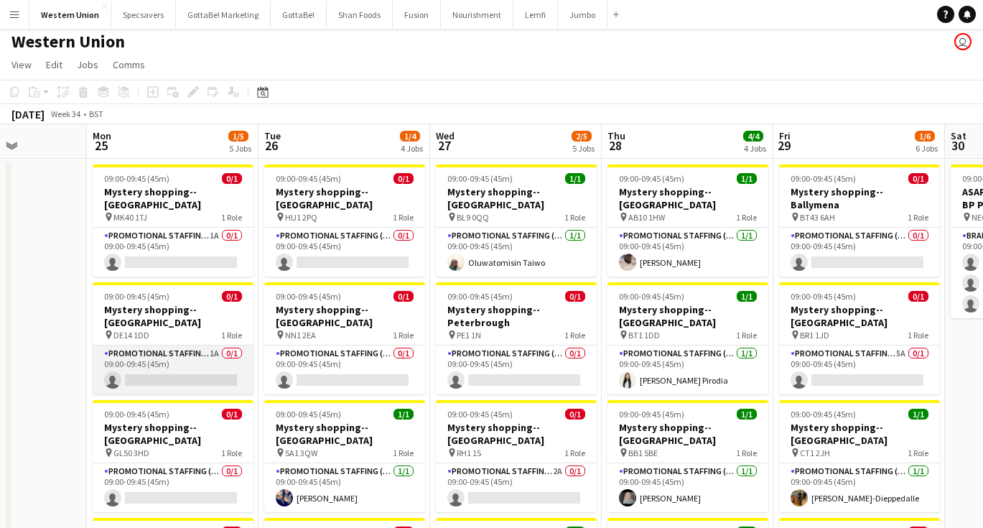
click at [207, 348] on app-card-role "Promotional Staffing (Mystery Shopper) 1A 0/1 09:00-09:45 (45m) single-neutral-…" at bounding box center [173, 369] width 161 height 49
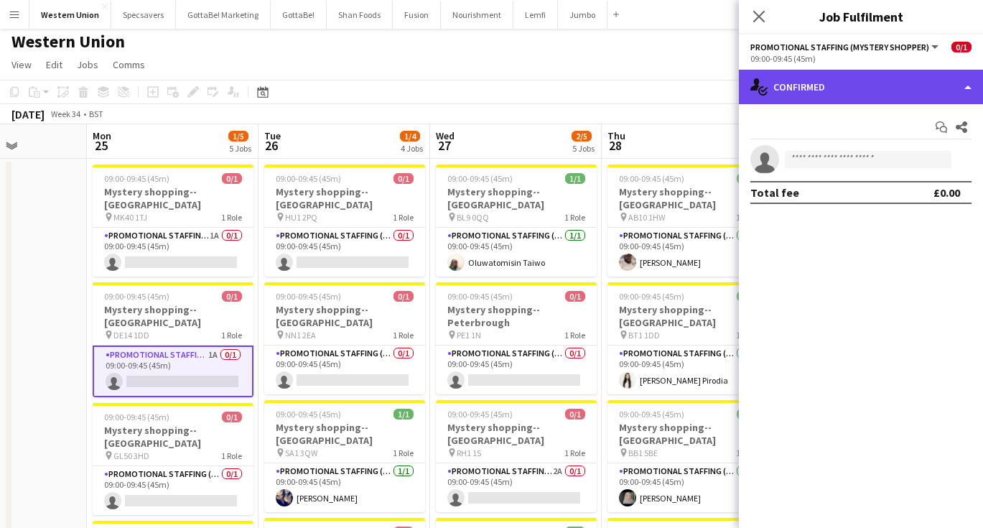
click at [890, 91] on div "single-neutral-actions-check-2 Confirmed" at bounding box center [861, 87] width 244 height 34
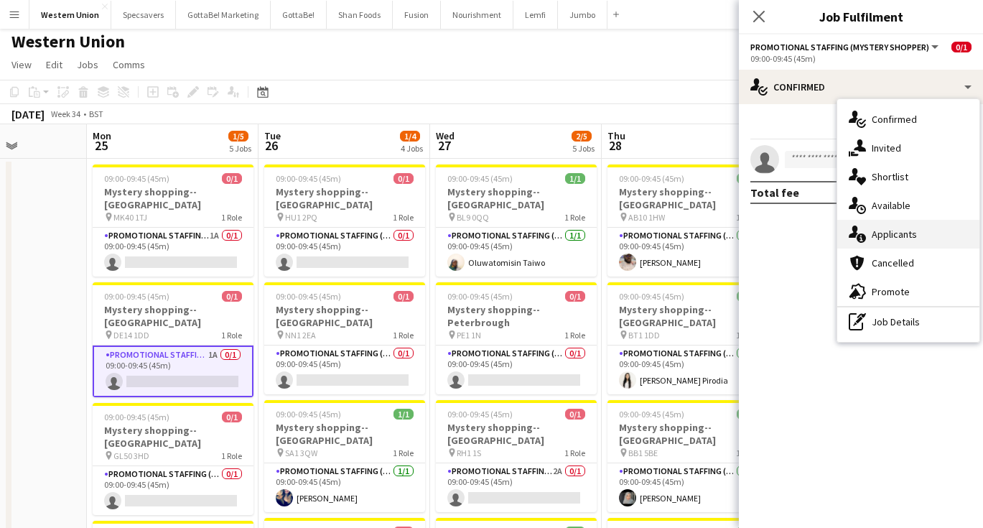
click at [908, 228] on div "single-neutral-actions-information Applicants" at bounding box center [909, 234] width 142 height 29
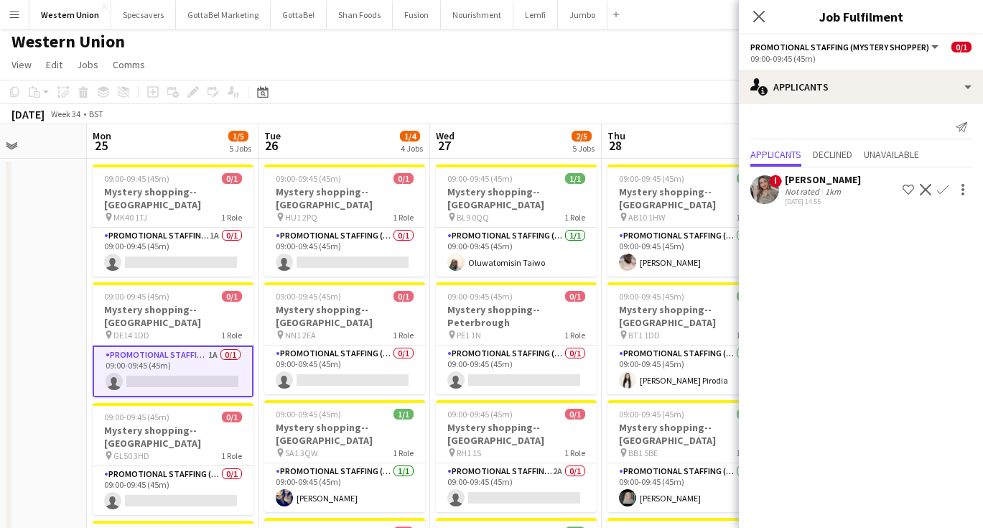
click at [835, 188] on div "1km" at bounding box center [833, 191] width 22 height 11
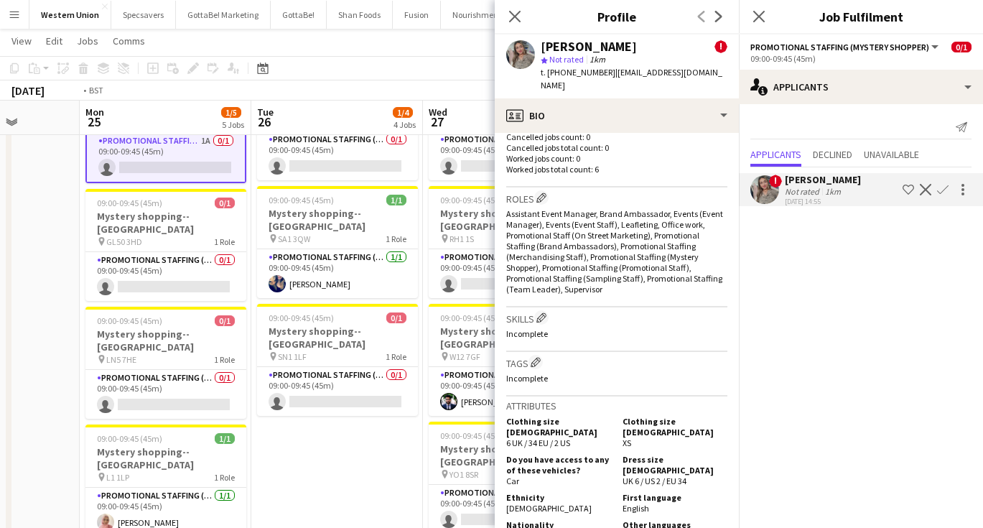
scroll to position [0, 473]
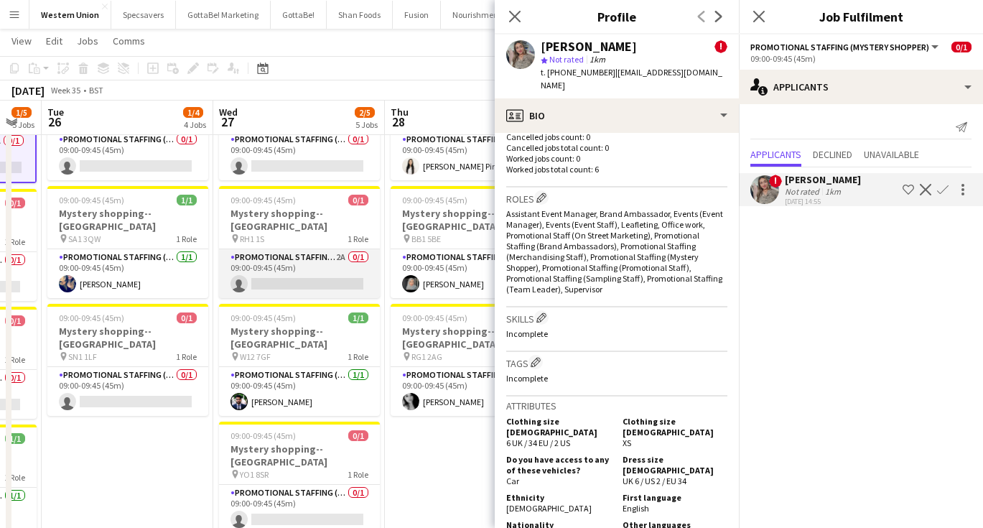
click at [291, 249] on app-card-role "Promotional Staffing (Mystery Shopper) 2A 0/1 09:00-09:45 (45m) single-neutral-…" at bounding box center [299, 273] width 161 height 49
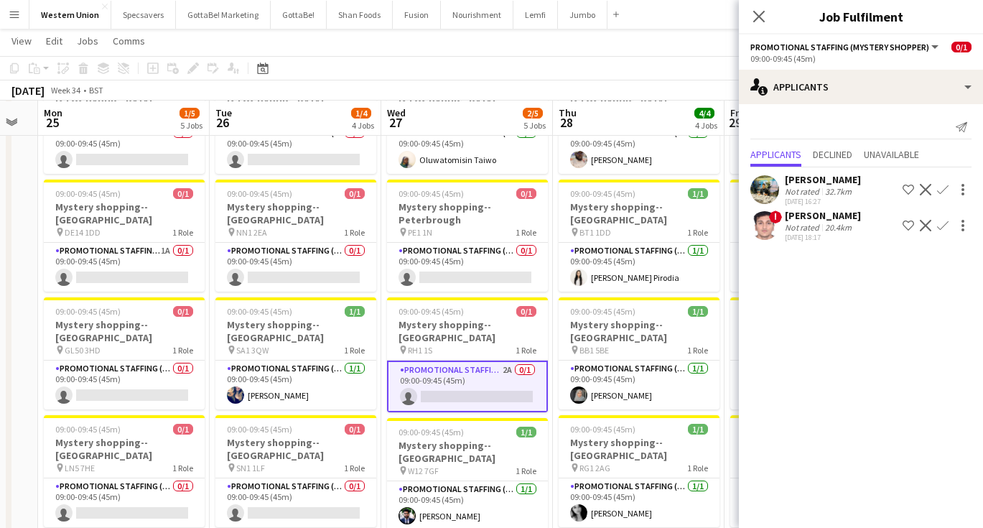
scroll to position [106, 0]
click at [940, 224] on app-icon "Confirm" at bounding box center [942, 225] width 11 height 11
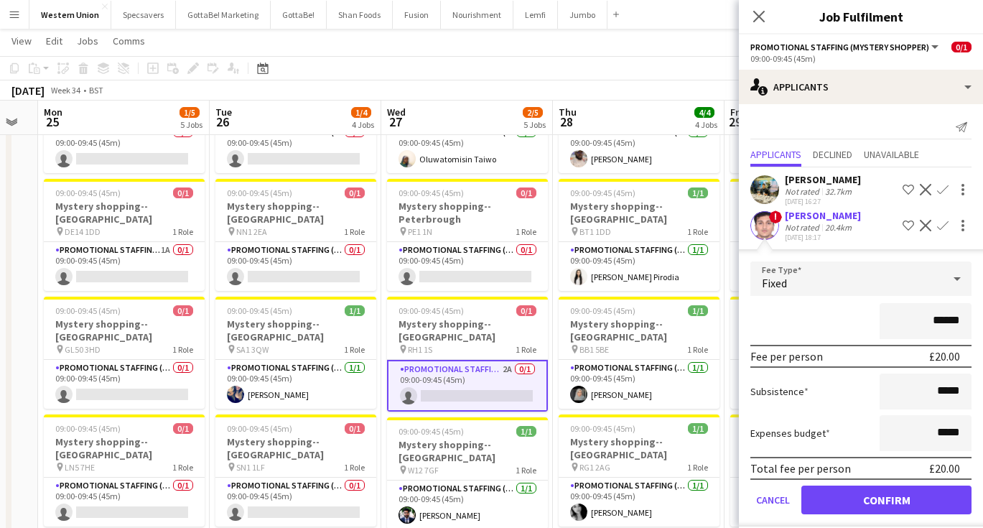
click at [881, 499] on button "Confirm" at bounding box center [887, 500] width 170 height 29
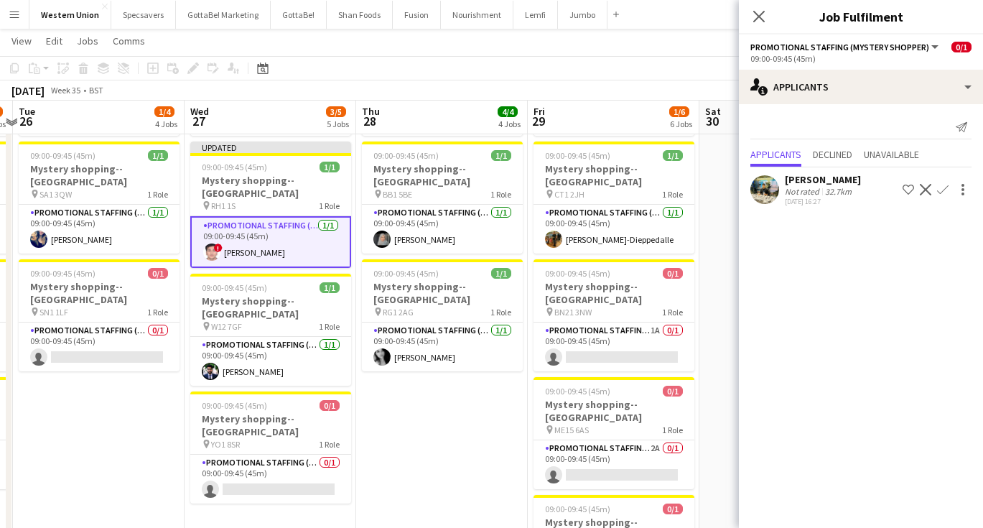
scroll to position [260, 0]
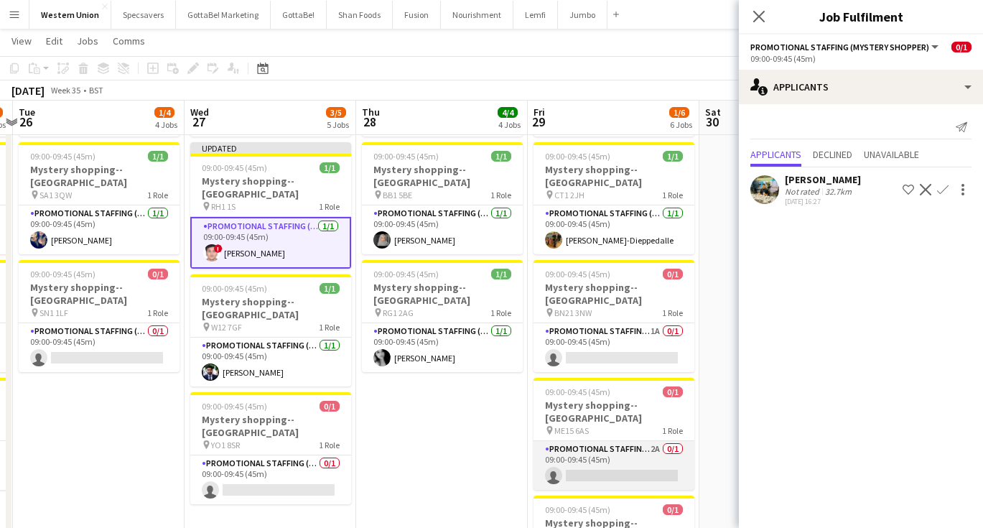
click at [621, 441] on app-card-role "Promotional Staffing (Mystery Shopper) 2A 0/1 09:00-09:45 (45m) single-neutral-…" at bounding box center [614, 465] width 161 height 49
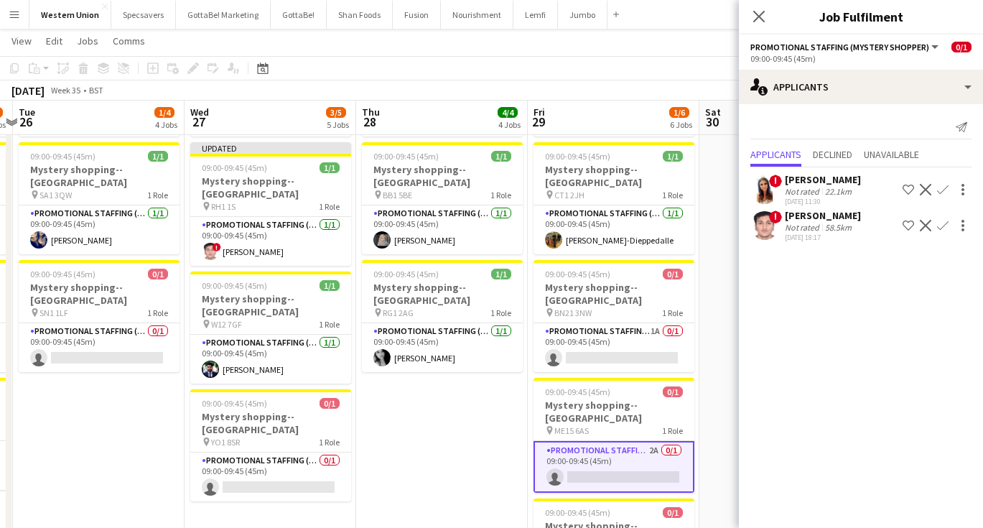
click at [702, 323] on app-date-cell "09:00-18:00 (9h) 0/3 ASAP England @ BP Pluse--Times TBC pin NEC--Birmingham 1 R…" at bounding box center [786, 383] width 172 height 965
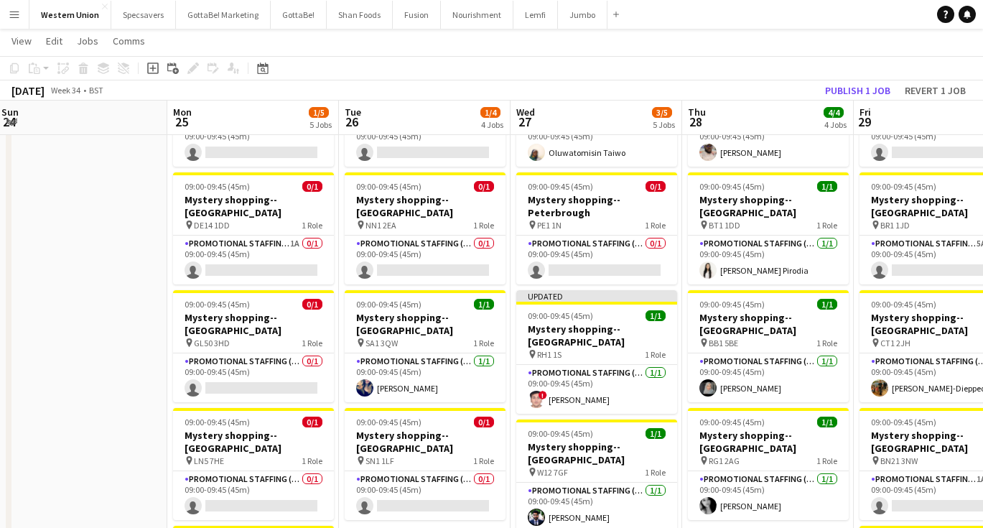
scroll to position [0, 521]
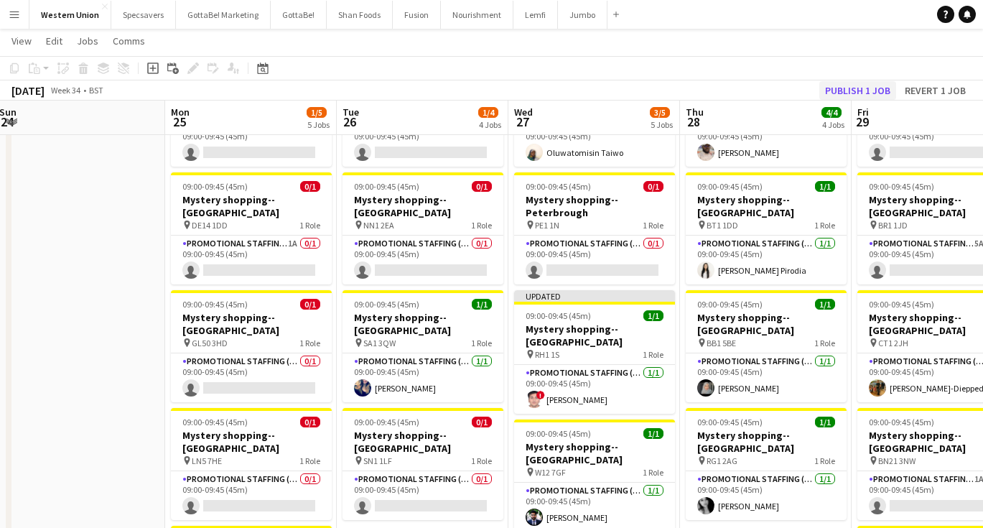
click at [855, 89] on button "Publish 1 job" at bounding box center [858, 90] width 77 height 19
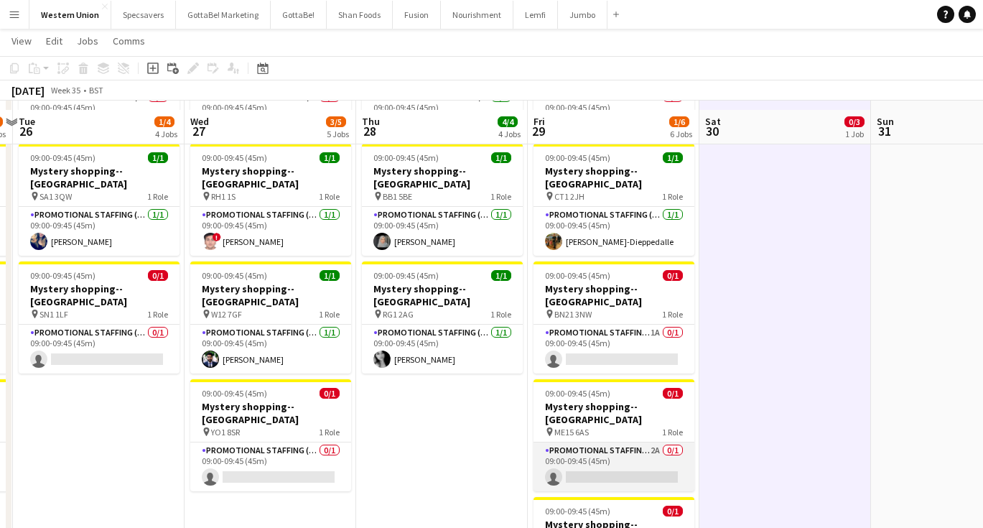
scroll to position [270, 0]
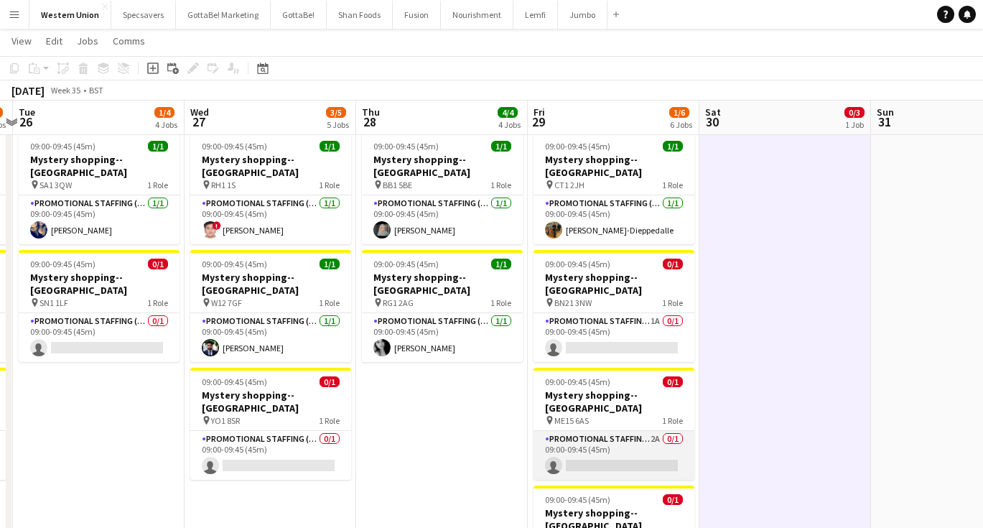
click at [590, 431] on app-card-role "Promotional Staffing (Mystery Shopper) 2A 0/1 09:00-09:45 (45m) single-neutral-…" at bounding box center [614, 455] width 161 height 49
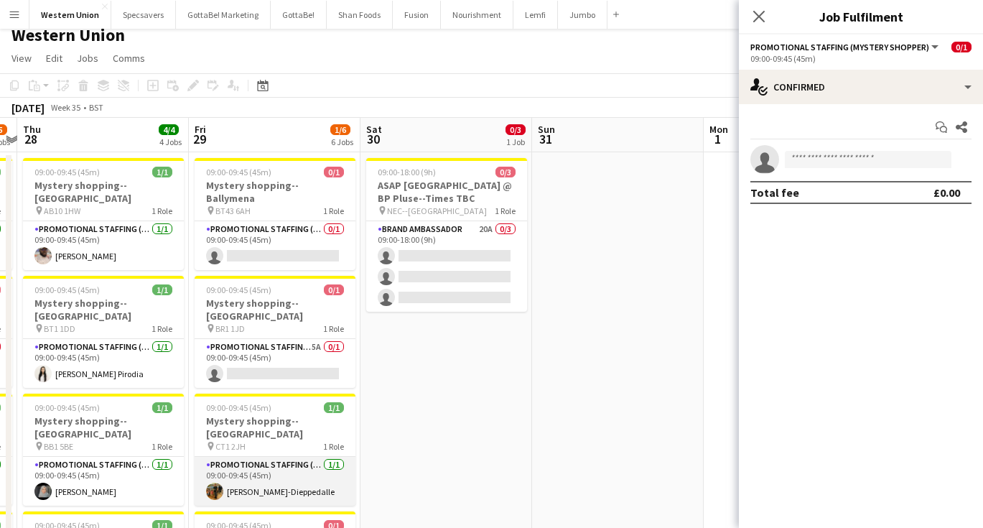
scroll to position [0, 514]
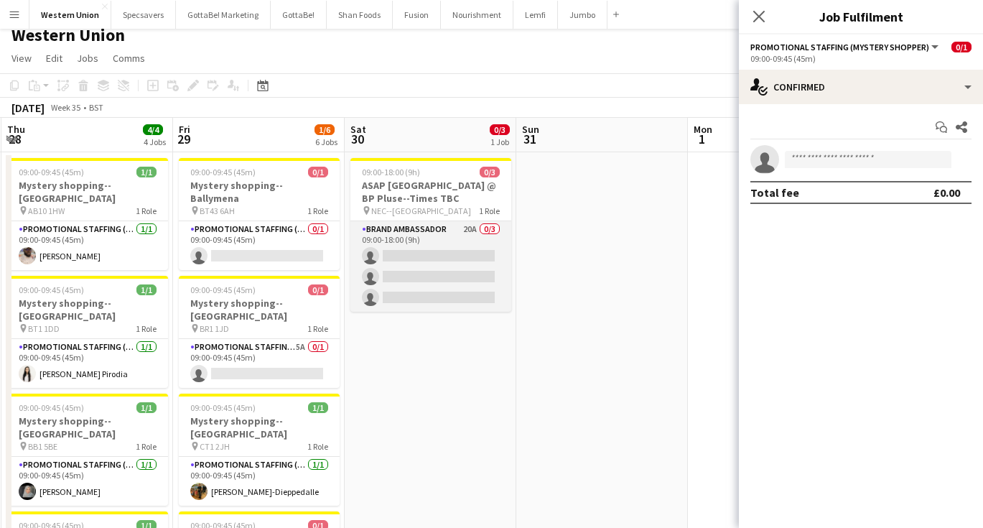
click at [444, 247] on app-card-role "Brand Ambassador 20A 0/3 09:00-18:00 (9h) single-neutral-actions single-neutral…" at bounding box center [431, 266] width 161 height 91
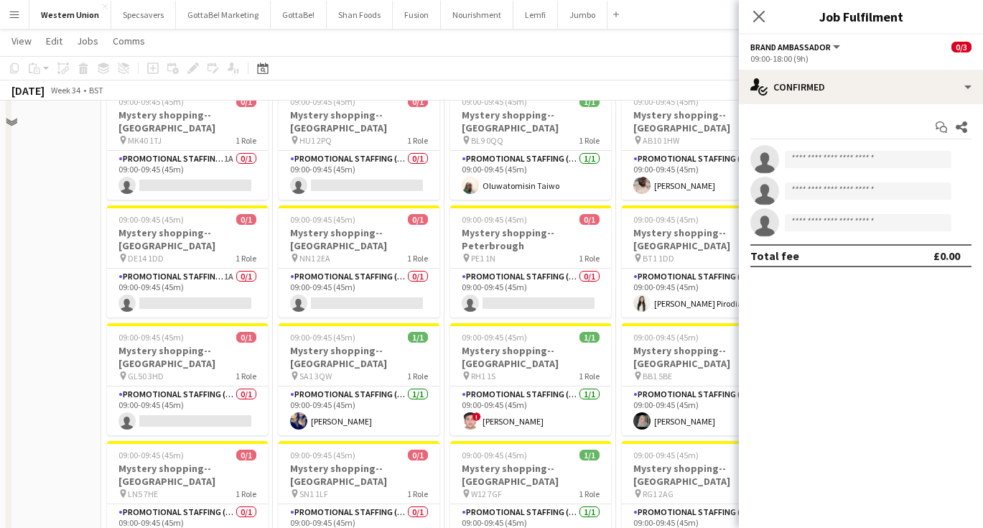
scroll to position [88, 0]
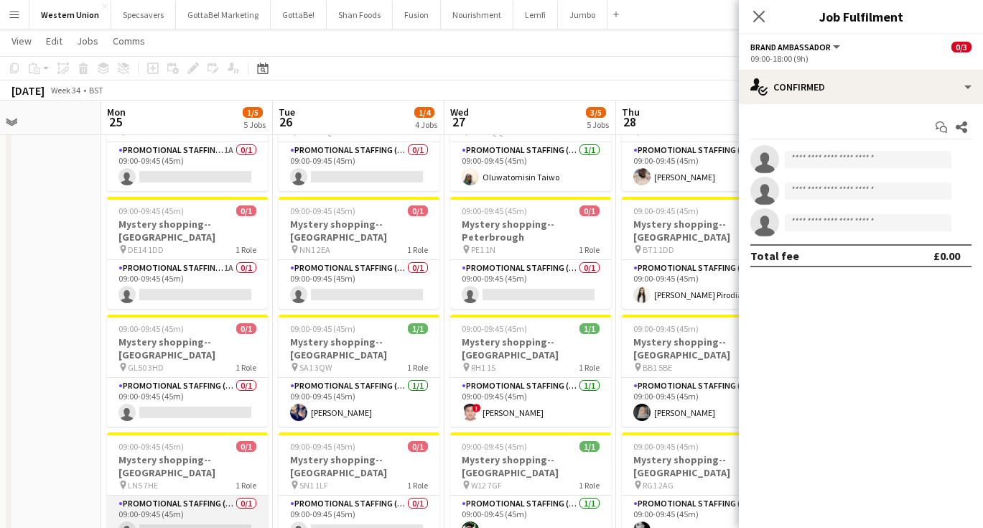
click at [205, 496] on app-card-role "Promotional Staffing (Mystery Shopper) 0/1 09:00-09:45 (45m) single-neutral-act…" at bounding box center [187, 520] width 161 height 49
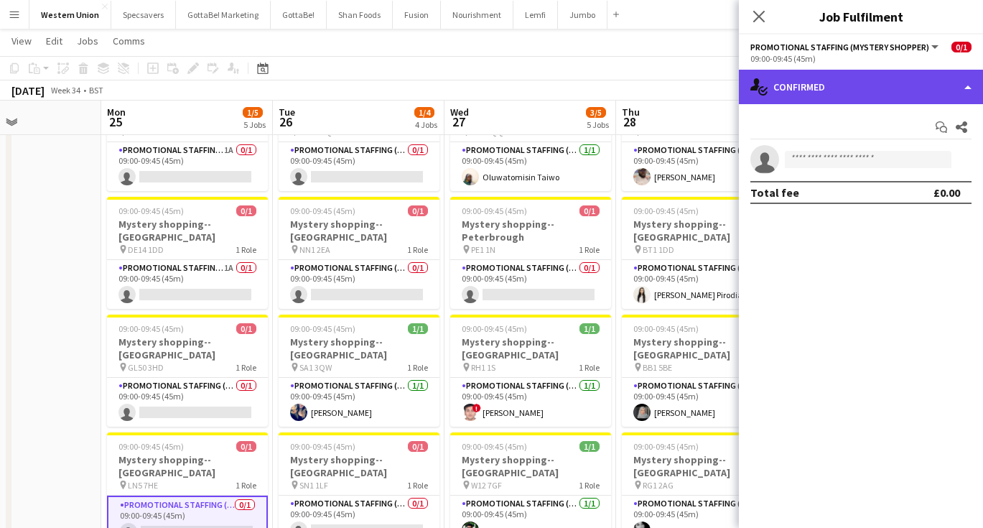
click at [922, 89] on div "single-neutral-actions-check-2 Confirmed" at bounding box center [861, 87] width 244 height 34
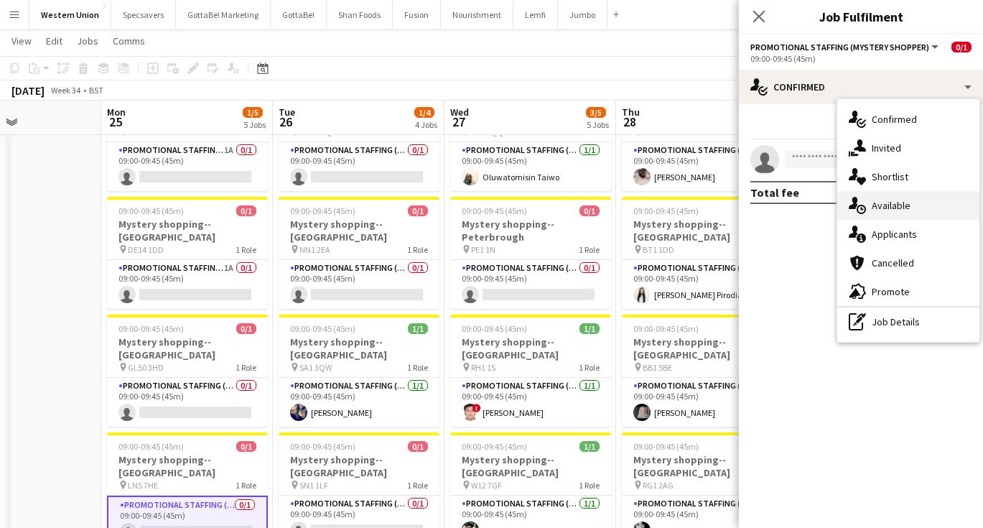
click at [906, 210] on div "single-neutral-actions-upload Available" at bounding box center [909, 205] width 142 height 29
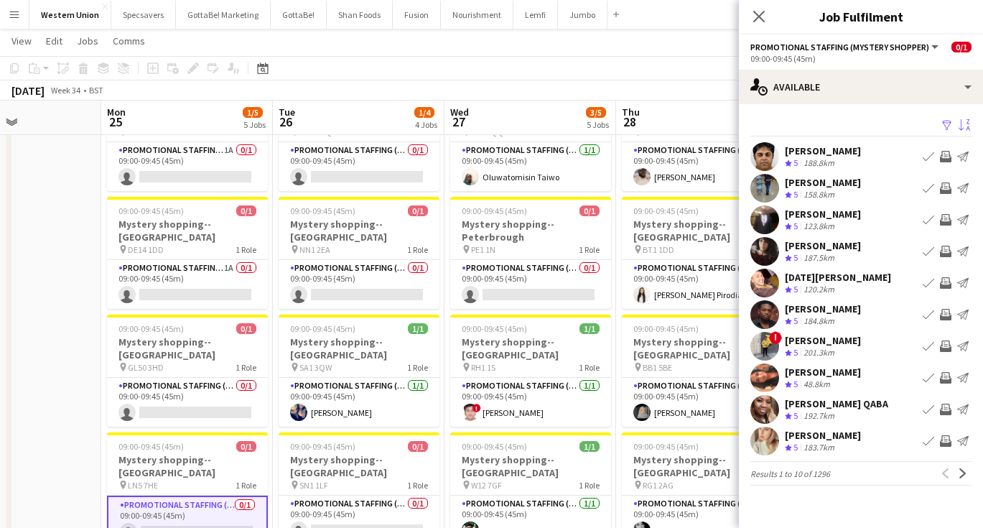
click at [964, 131] on app-icon "Sort asc" at bounding box center [964, 126] width 11 height 14
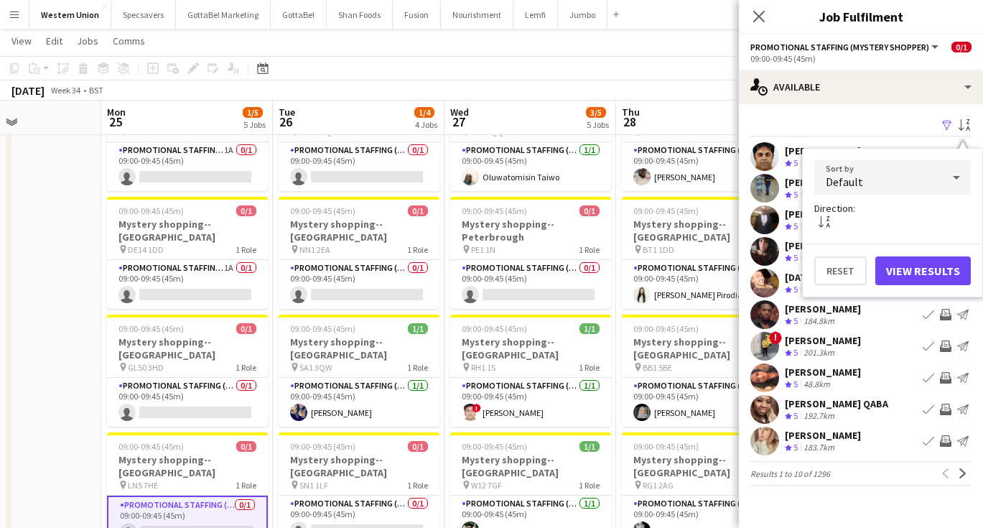
click at [910, 177] on div "Default" at bounding box center [879, 177] width 128 height 34
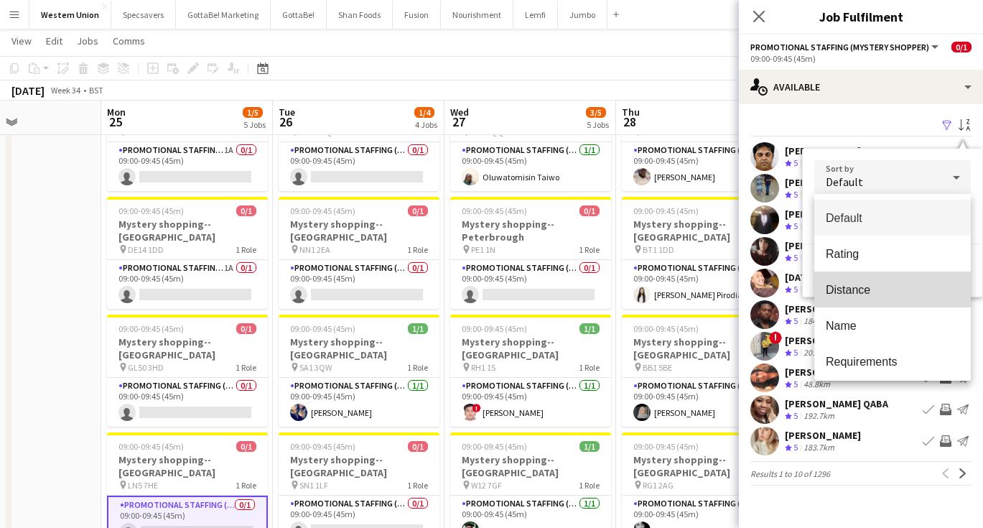
click at [870, 284] on span "Distance" at bounding box center [893, 290] width 134 height 14
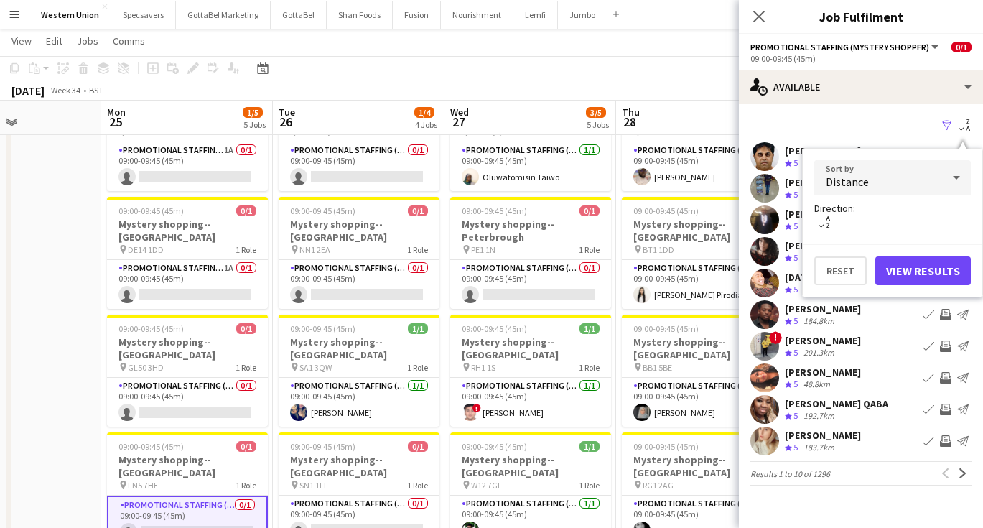
click at [905, 276] on button "View Results" at bounding box center [924, 270] width 96 height 29
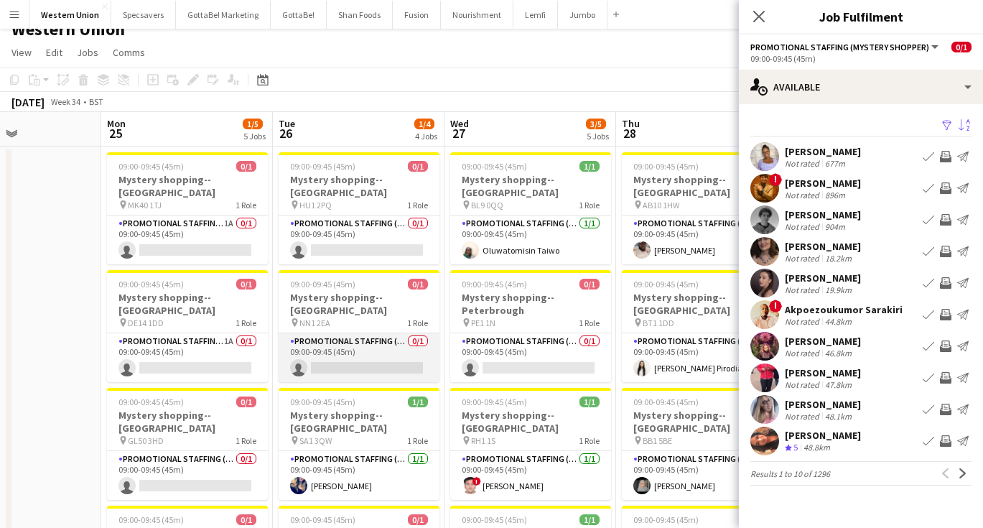
scroll to position [16, 0]
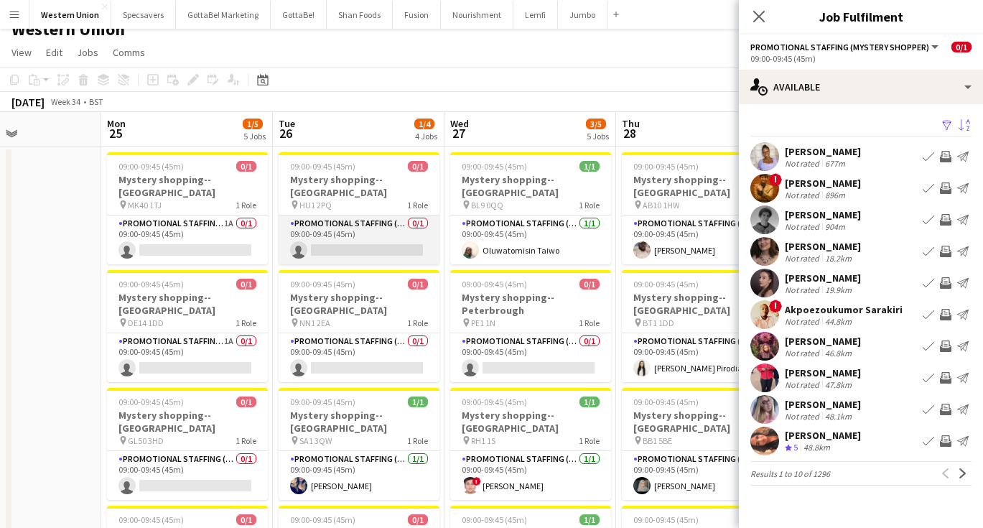
click at [383, 219] on app-card-role "Promotional Staffing (Mystery Shopper) 0/1 09:00-09:45 (45m) single-neutral-act…" at bounding box center [359, 239] width 161 height 49
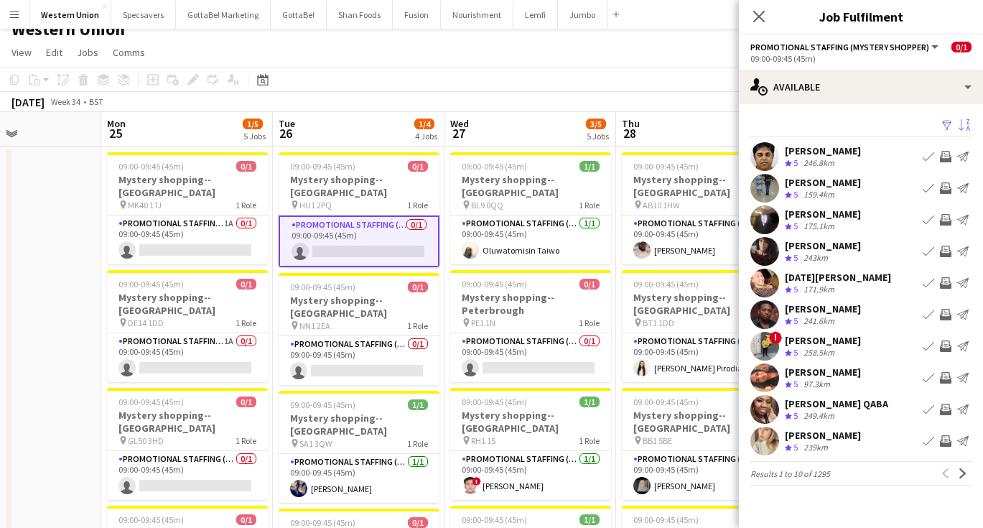
click at [959, 126] on app-icon "Sort asc" at bounding box center [964, 126] width 11 height 14
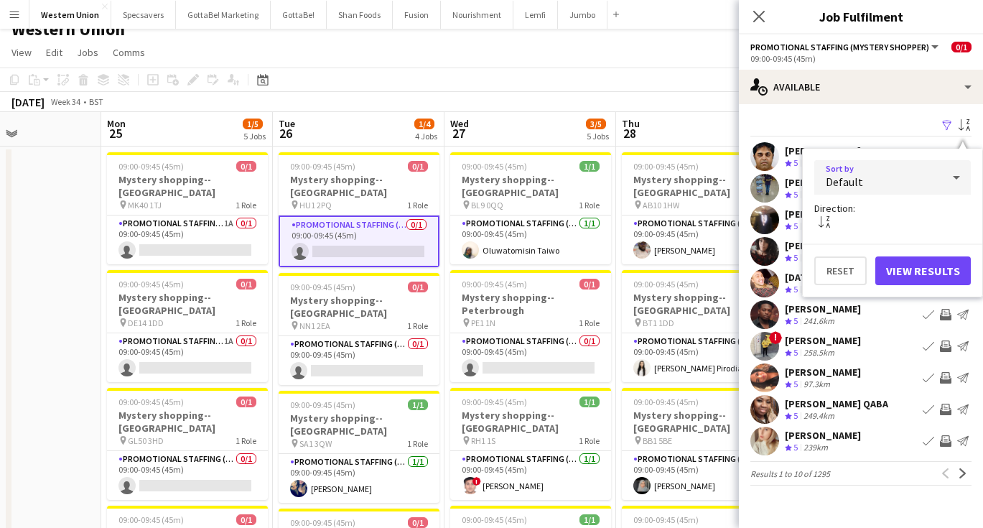
click at [908, 171] on div "Default" at bounding box center [879, 177] width 128 height 34
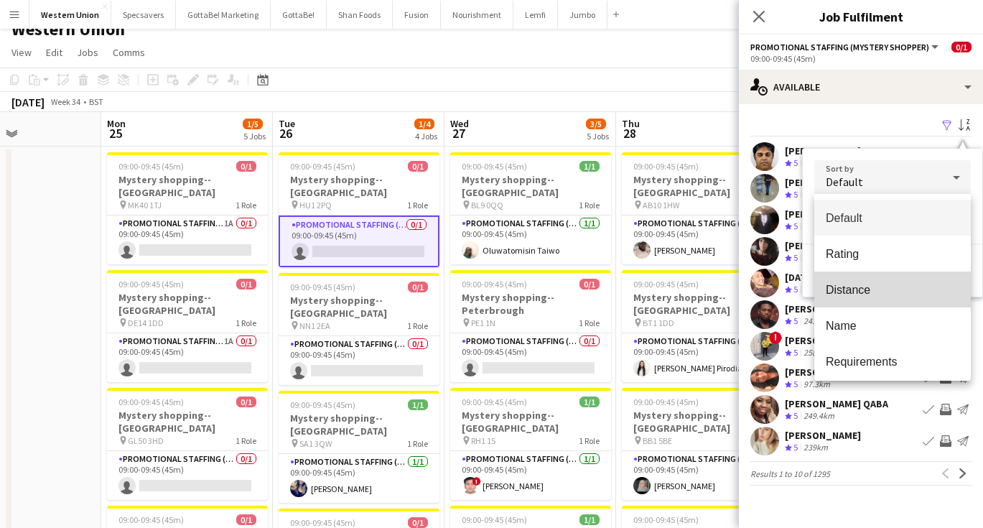
click at [875, 282] on mat-option "Distance" at bounding box center [893, 290] width 157 height 36
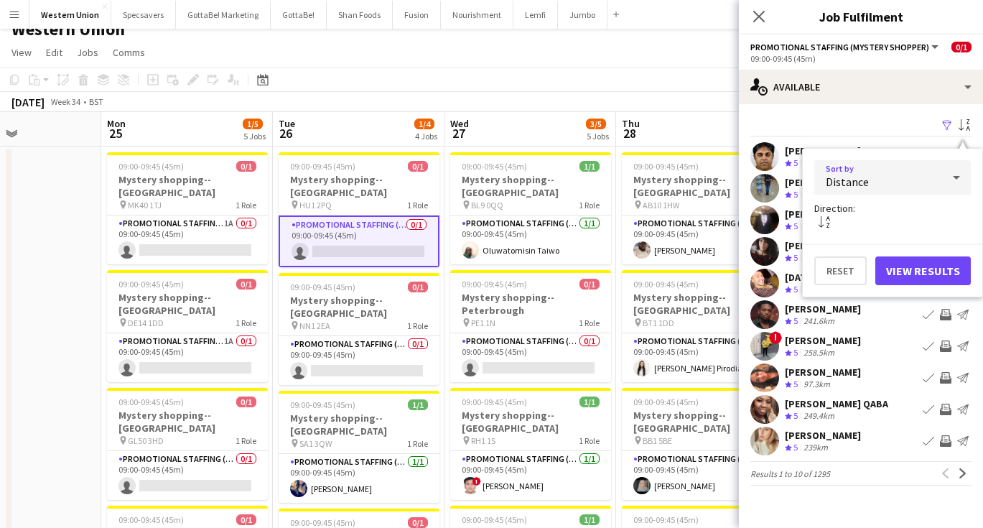
click at [910, 270] on button "View Results" at bounding box center [924, 270] width 96 height 29
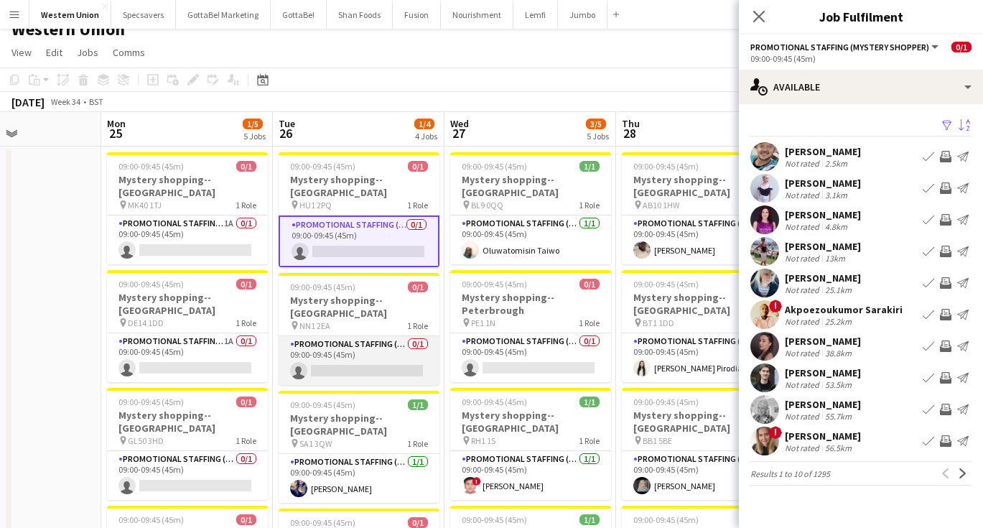
click at [399, 345] on app-card-role "Promotional Staffing (Mystery Shopper) 0/1 09:00-09:45 (45m) single-neutral-act…" at bounding box center [359, 360] width 161 height 49
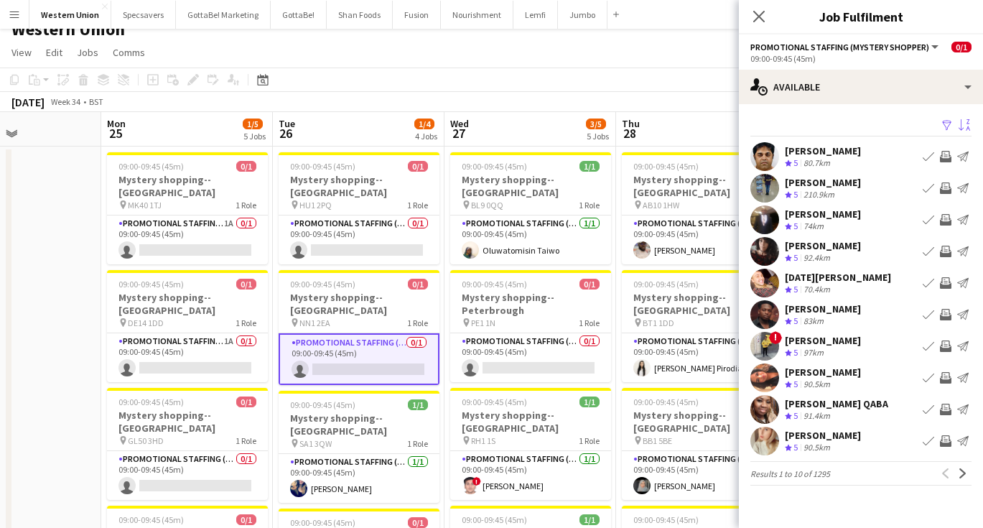
click at [968, 127] on app-icon "Sort asc" at bounding box center [964, 126] width 11 height 14
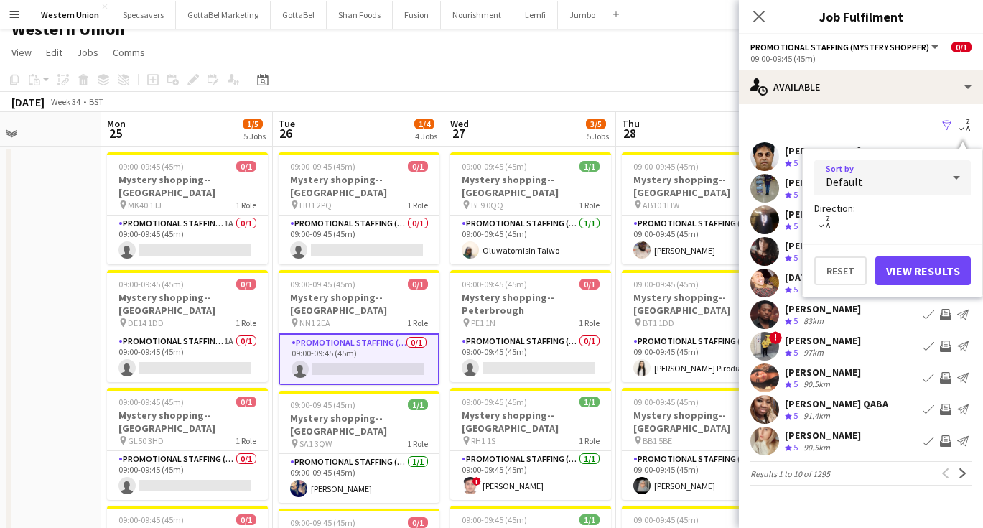
click at [940, 175] on div "Default" at bounding box center [879, 177] width 128 height 34
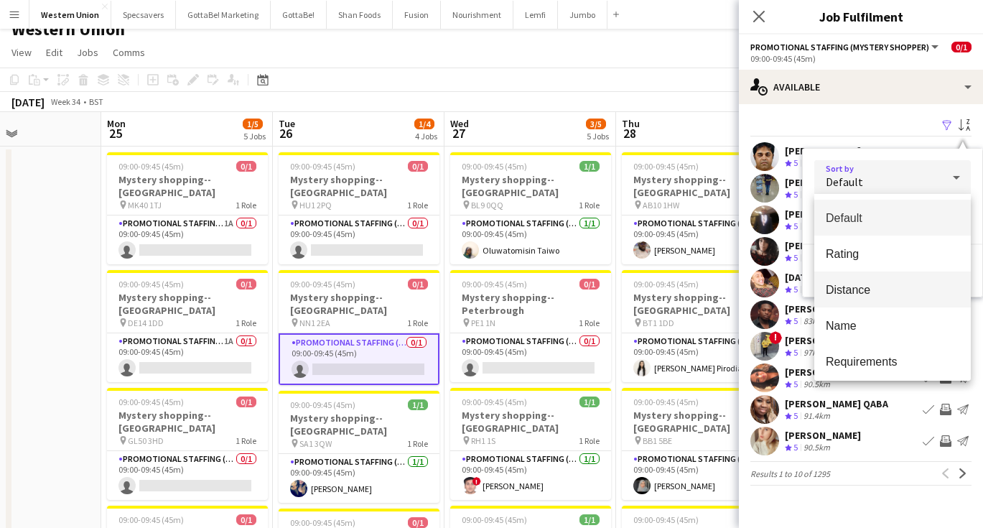
click at [894, 290] on span "Distance" at bounding box center [893, 290] width 134 height 14
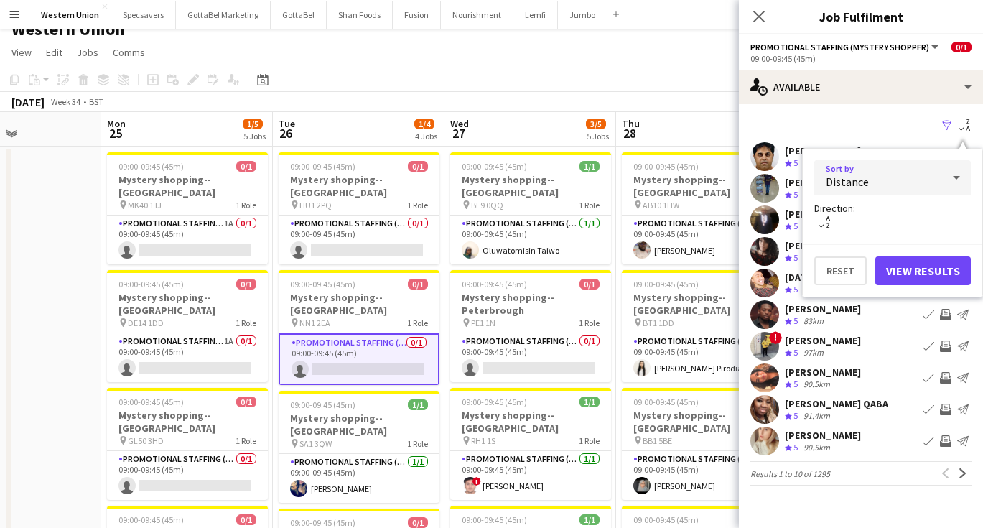
click at [913, 272] on button "View Results" at bounding box center [924, 270] width 96 height 29
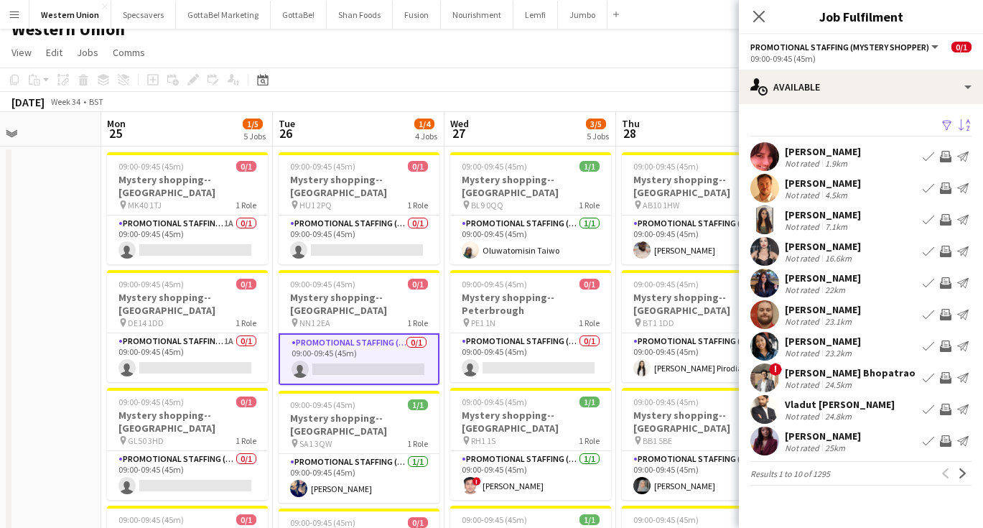
click at [842, 368] on div "[PERSON_NAME] Bhopatrao" at bounding box center [850, 372] width 131 height 13
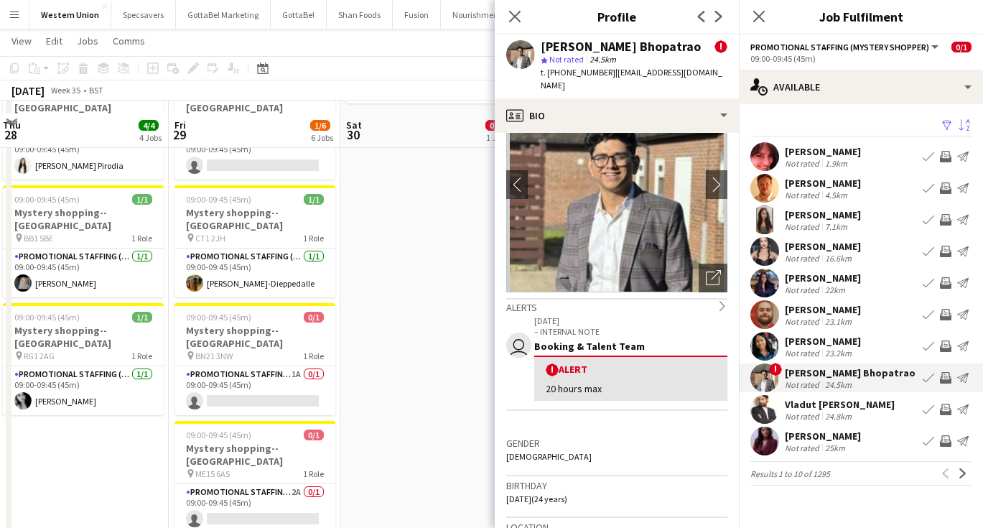
scroll to position [230, 0]
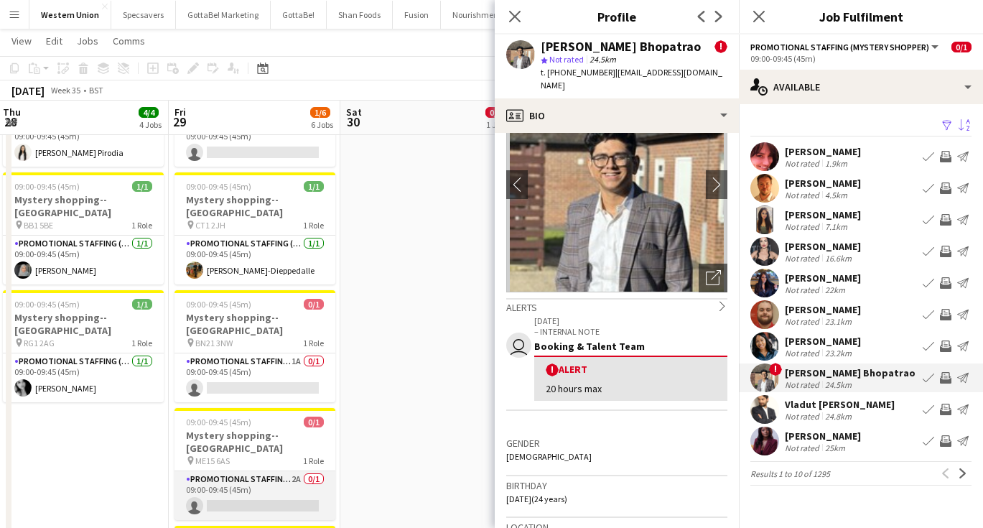
click at [250, 471] on app-card-role "Promotional Staffing (Mystery Shopper) 2A 0/1 09:00-09:45 (45m) single-neutral-…" at bounding box center [255, 495] width 161 height 49
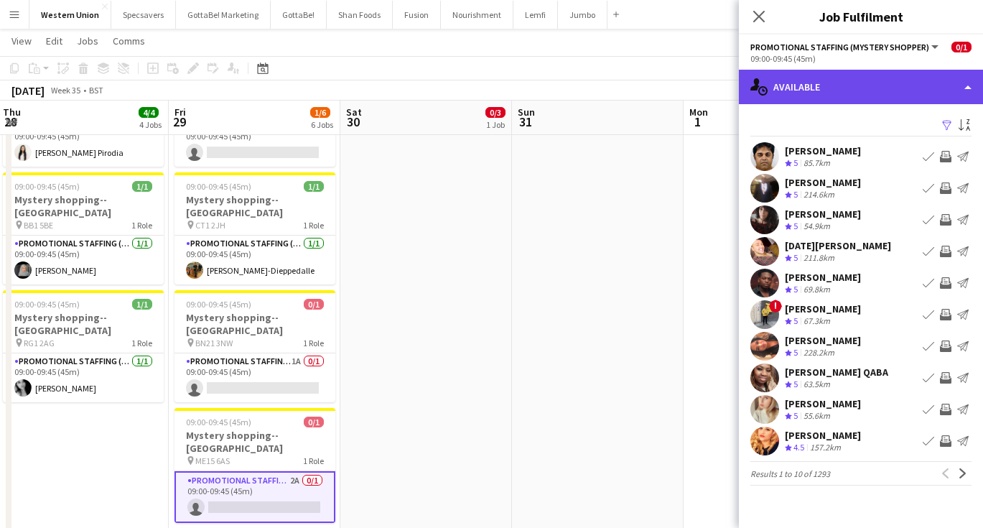
click at [890, 90] on div "single-neutral-actions-upload Available" at bounding box center [861, 87] width 244 height 34
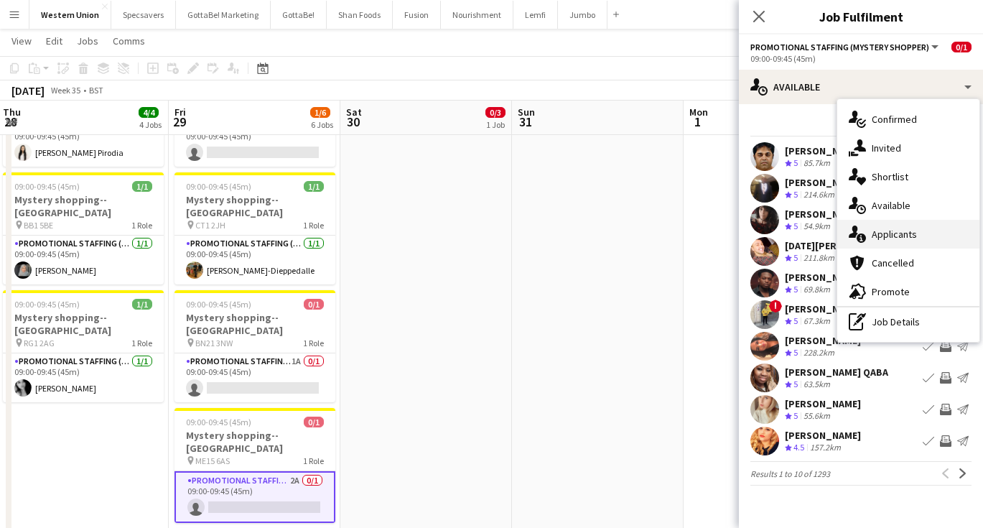
click at [900, 229] on div "single-neutral-actions-information Applicants" at bounding box center [909, 234] width 142 height 29
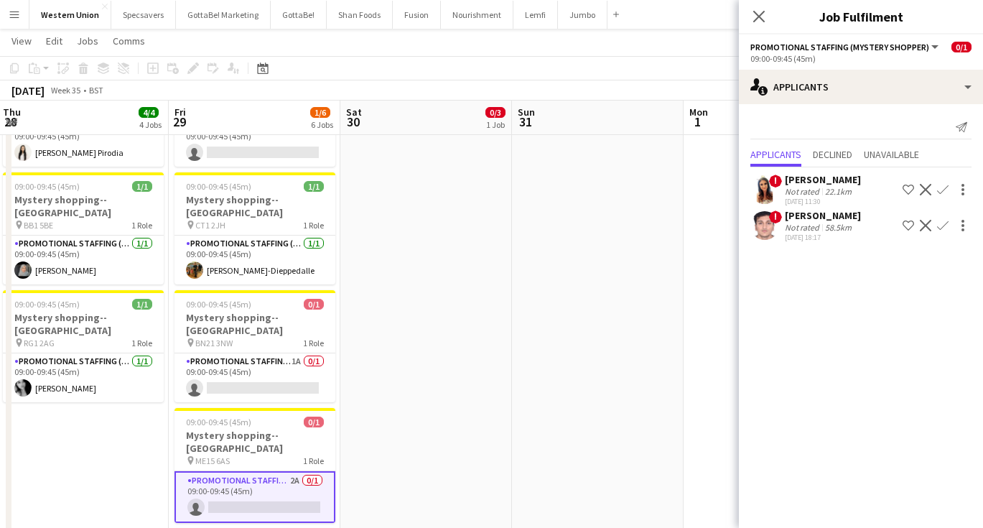
click at [942, 226] on app-icon "Confirm" at bounding box center [942, 225] width 11 height 11
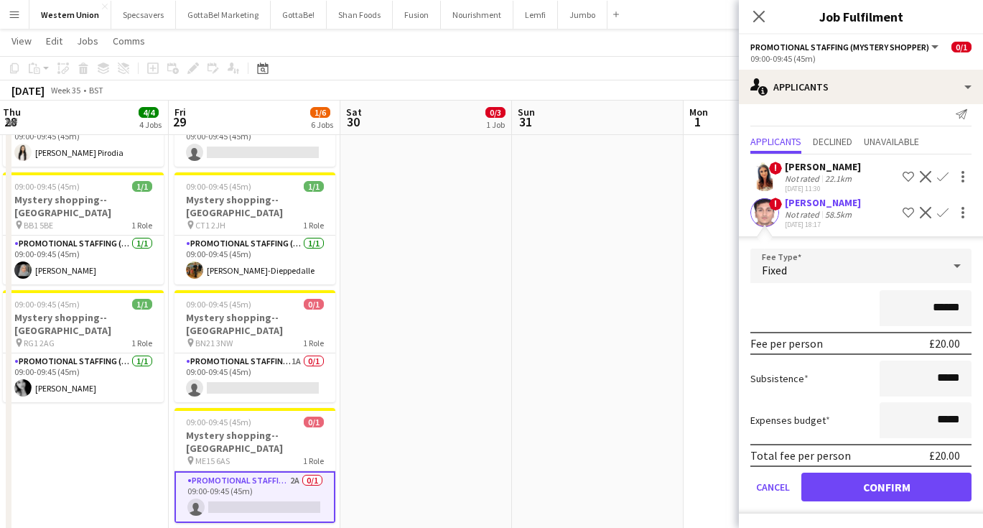
scroll to position [13, 0]
click at [871, 488] on button "Confirm" at bounding box center [887, 487] width 170 height 29
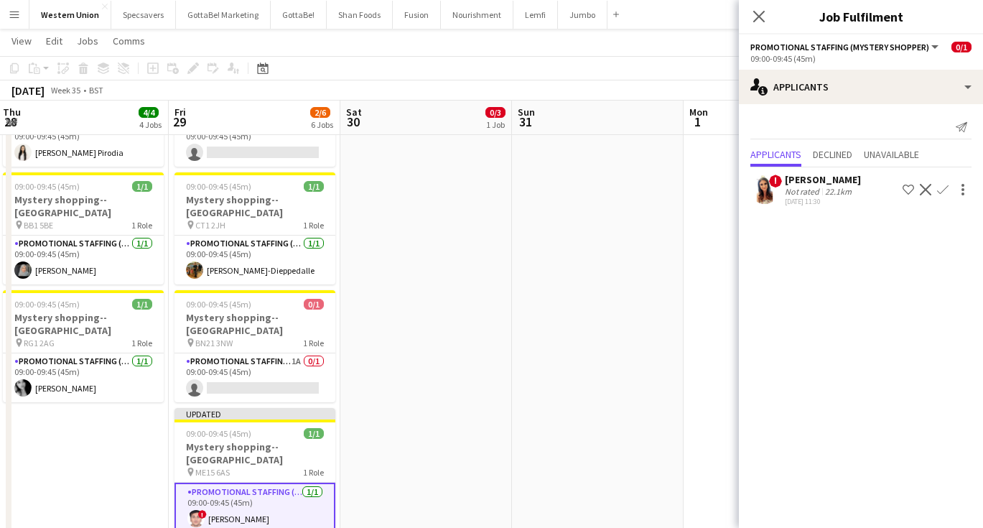
scroll to position [0, 0]
click at [760, 21] on icon "Close pop-in" at bounding box center [759, 16] width 14 height 14
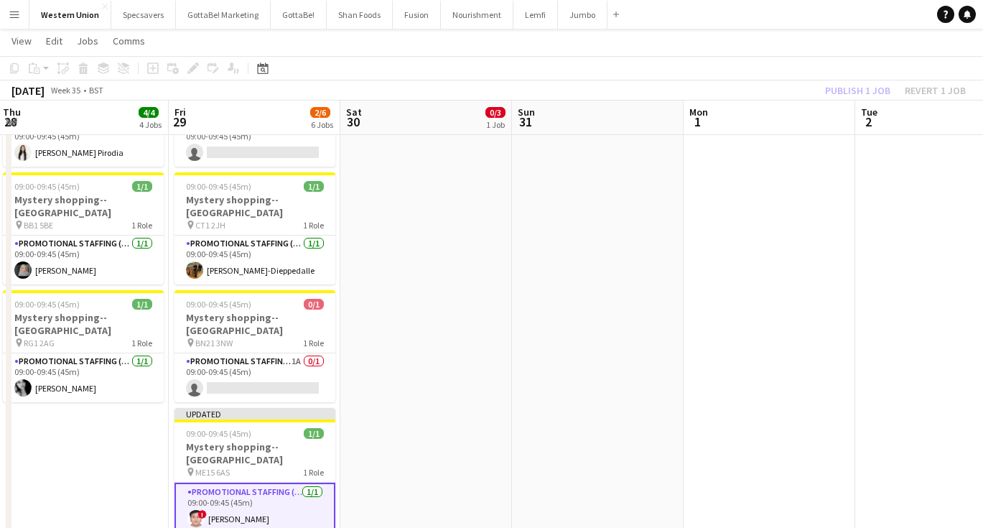
click at [652, 273] on app-date-cell at bounding box center [598, 413] width 172 height 965
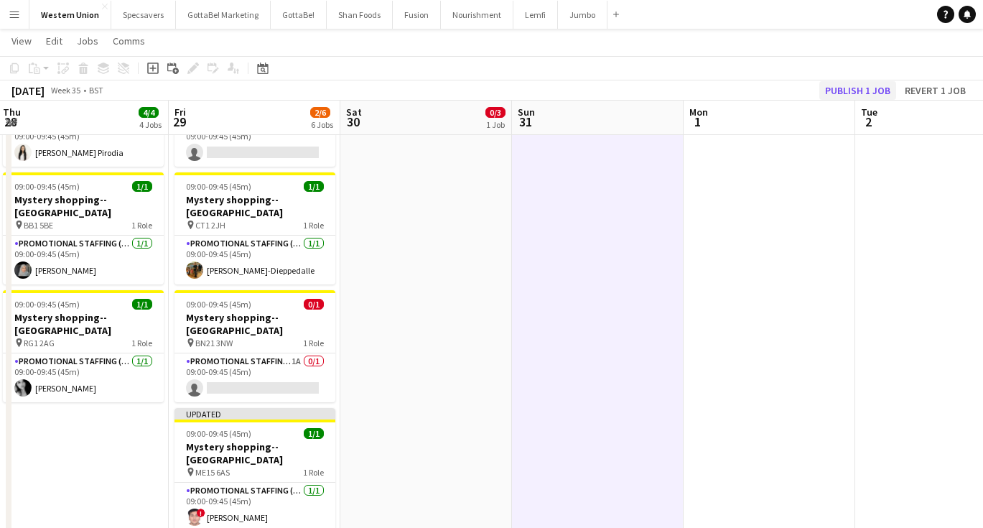
click at [849, 89] on button "Publish 1 job" at bounding box center [858, 90] width 77 height 19
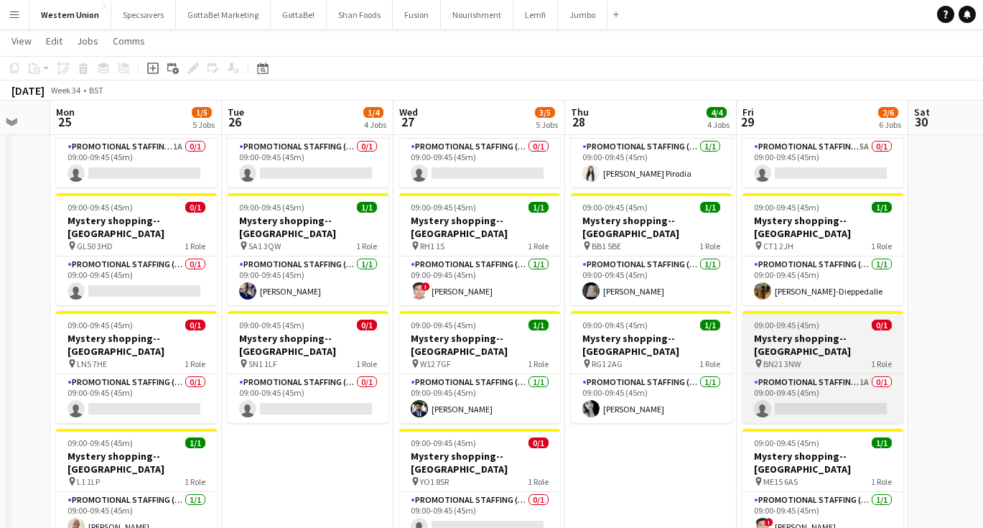
scroll to position [210, 0]
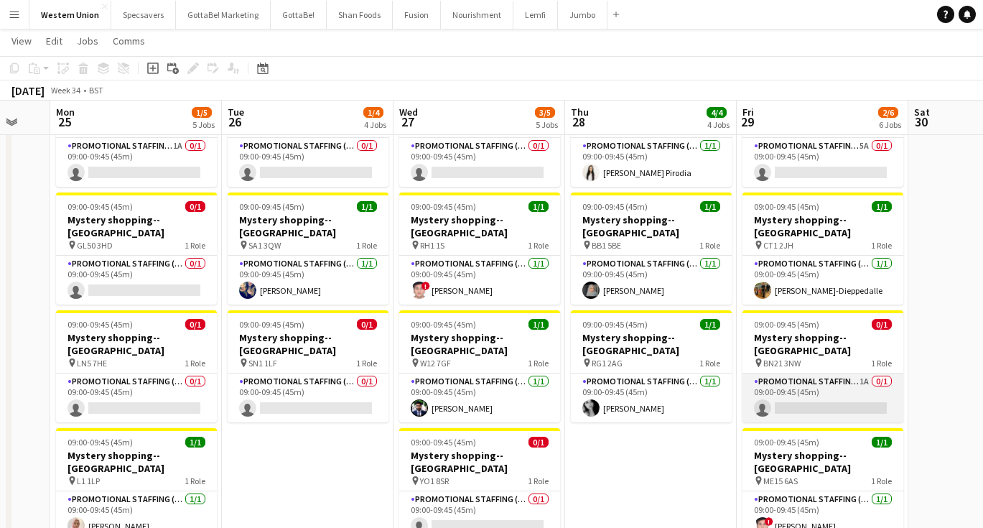
click at [821, 374] on app-card-role "Promotional Staffing (Mystery Shopper) 1A 0/1 09:00-09:45 (45m) single-neutral-…" at bounding box center [823, 398] width 161 height 49
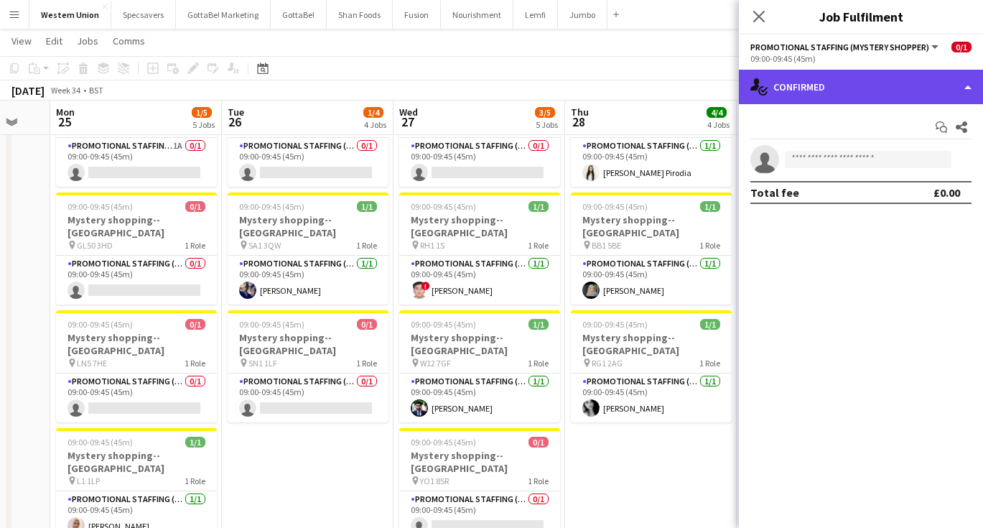
click at [850, 77] on div "single-neutral-actions-check-2 Confirmed" at bounding box center [861, 87] width 244 height 34
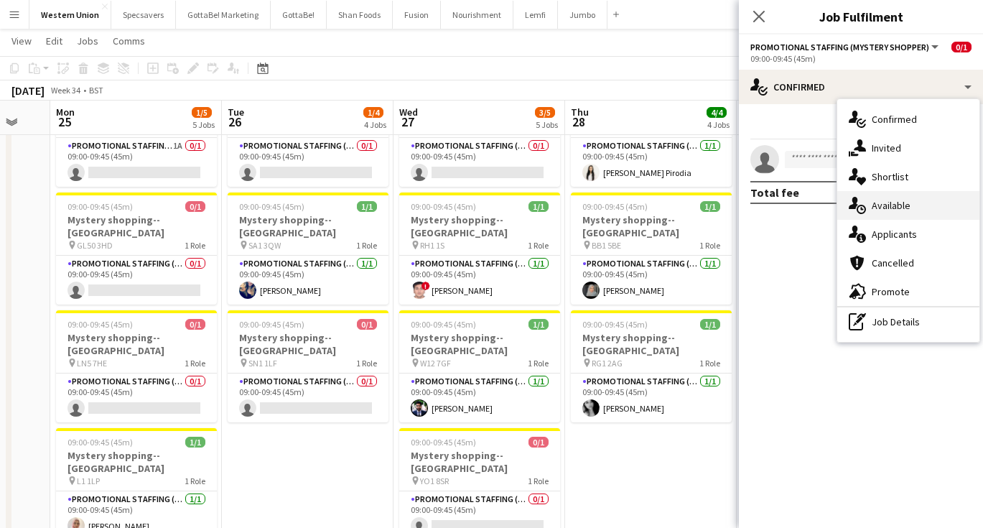
click at [899, 209] on div "single-neutral-actions-upload Available" at bounding box center [909, 205] width 142 height 29
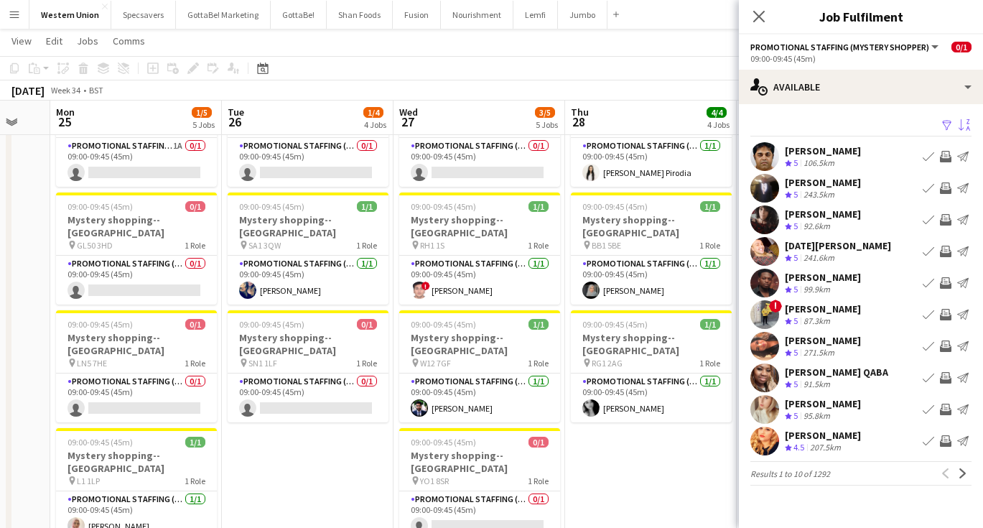
click at [967, 124] on app-icon "Sort asc" at bounding box center [964, 126] width 11 height 14
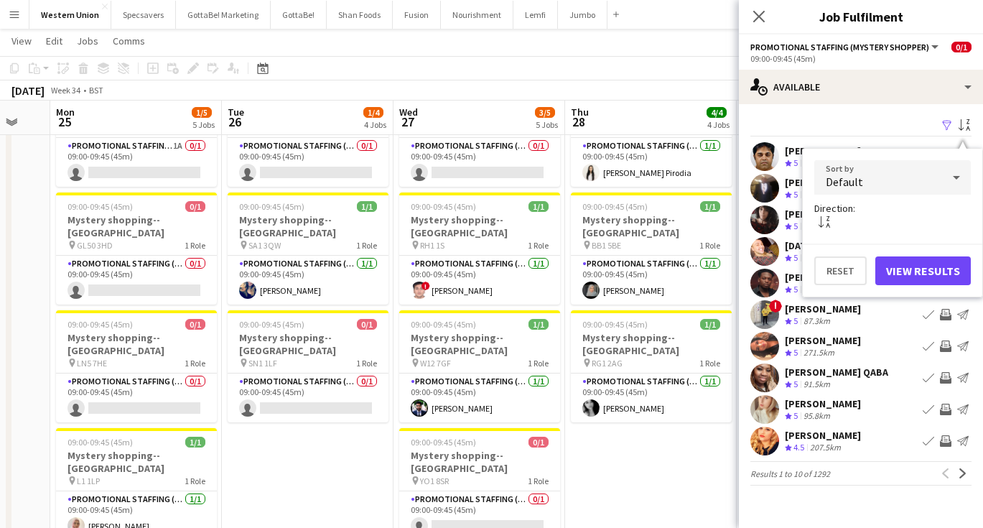
click at [912, 178] on div "Default" at bounding box center [879, 177] width 128 height 34
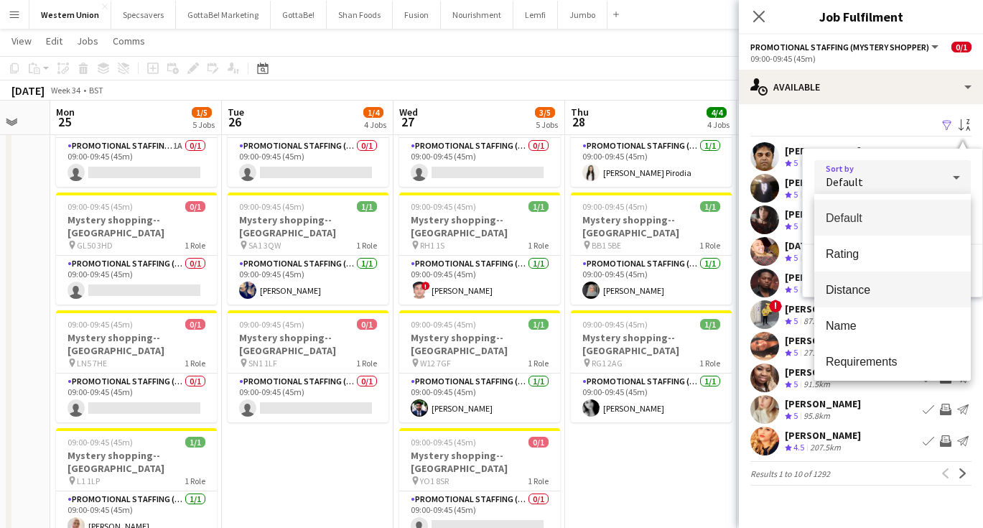
click at [886, 278] on mat-option "Distance" at bounding box center [893, 290] width 157 height 36
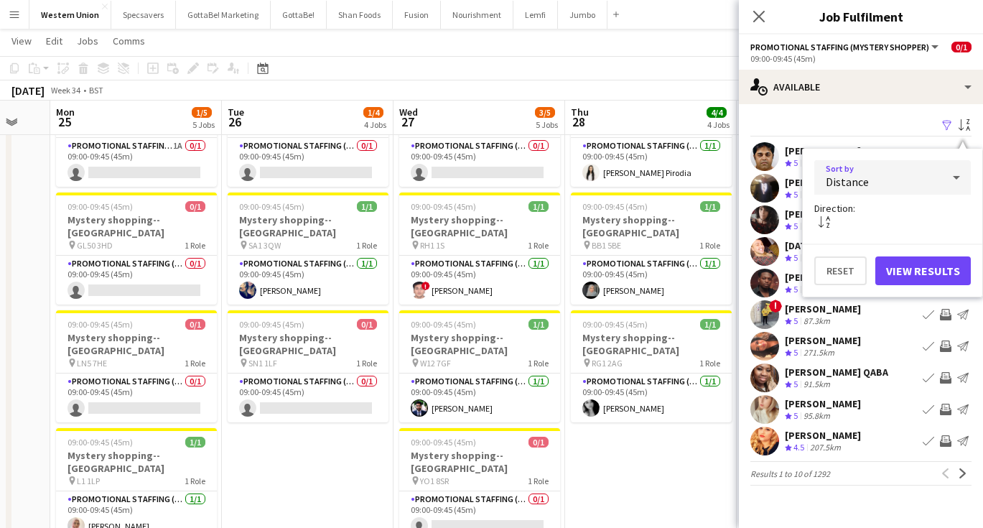
click at [915, 276] on button "View Results" at bounding box center [924, 270] width 96 height 29
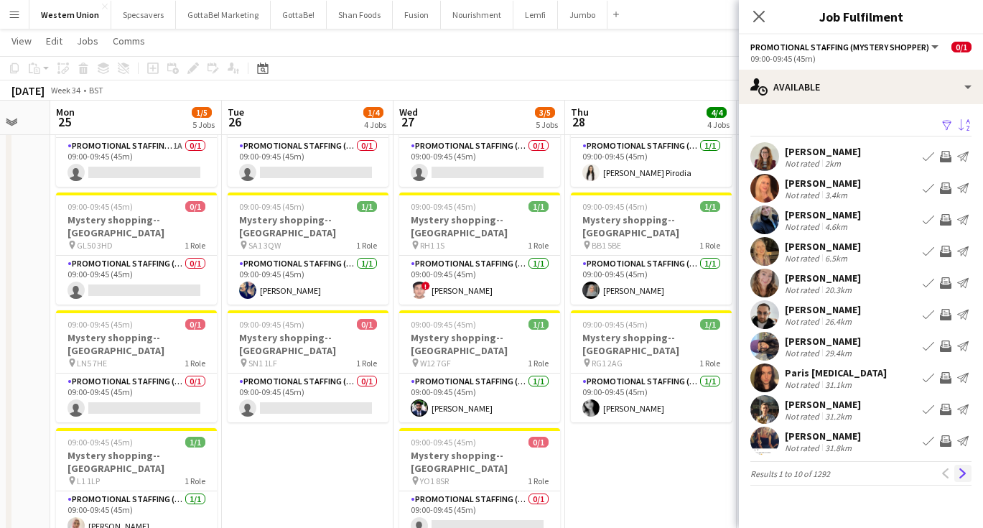
click at [969, 467] on button "Next" at bounding box center [963, 473] width 17 height 17
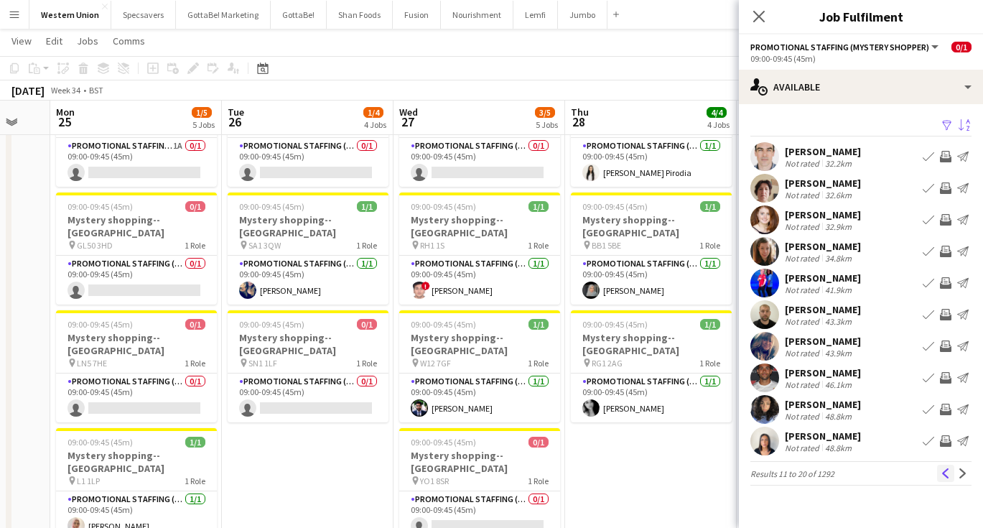
click at [950, 472] on app-icon "Previous" at bounding box center [946, 473] width 10 height 10
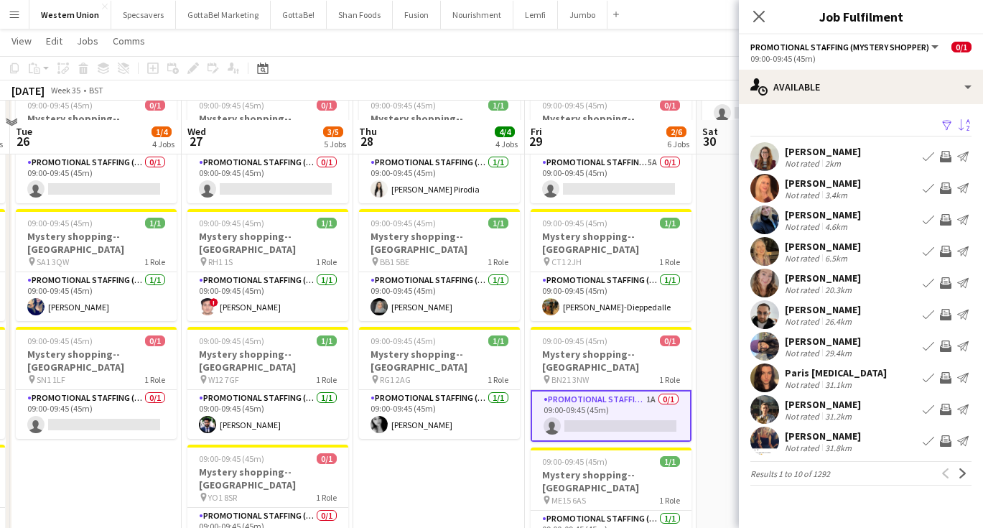
scroll to position [231, 0]
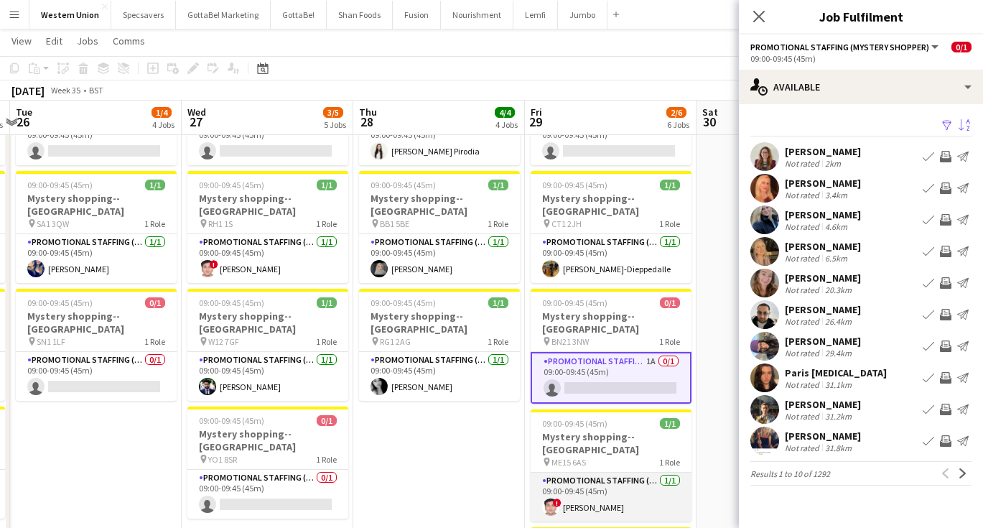
click at [606, 473] on app-card-role "Promotional Staffing (Mystery Shopper) [DATE] 09:00-09:45 (45m) ! [PERSON_NAME]" at bounding box center [611, 497] width 161 height 49
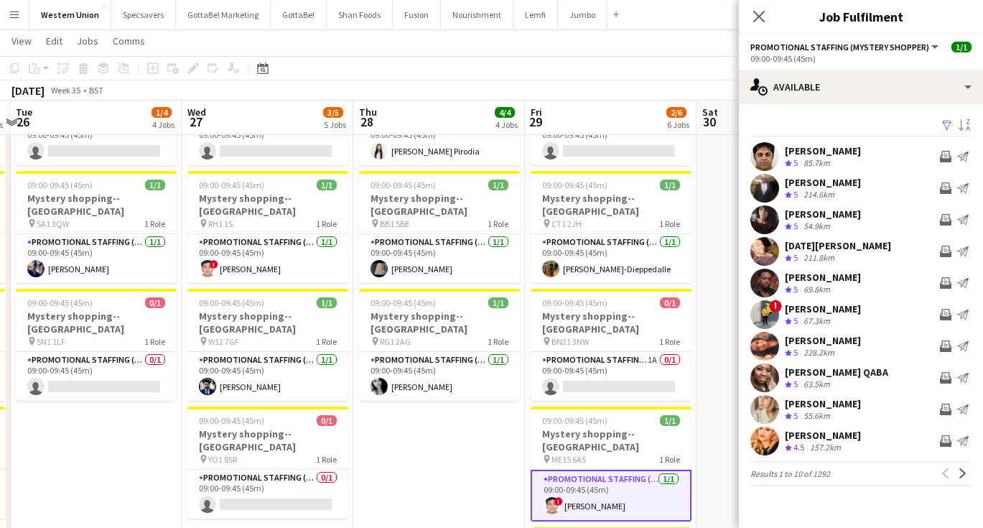
click at [970, 128] on button "Sort asc" at bounding box center [963, 125] width 17 height 17
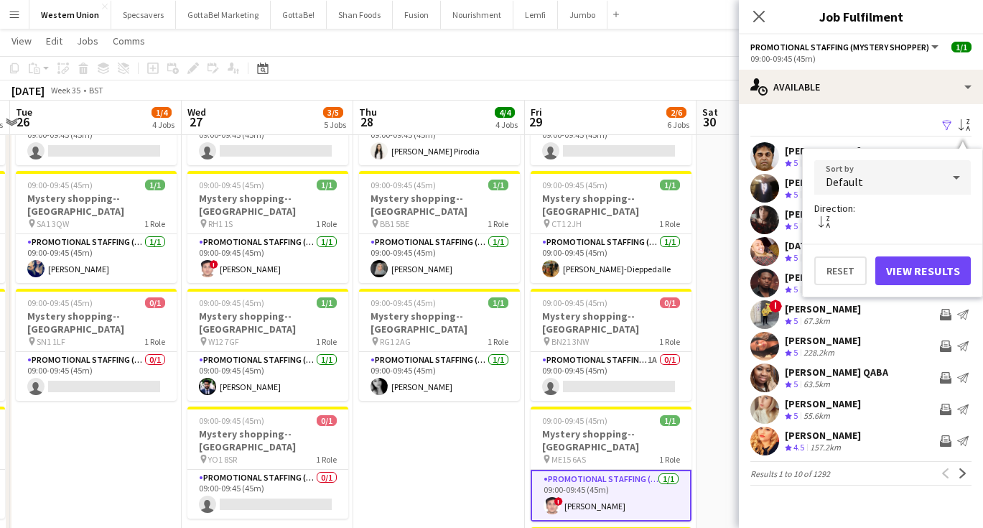
click at [939, 170] on div "Default" at bounding box center [879, 177] width 128 height 34
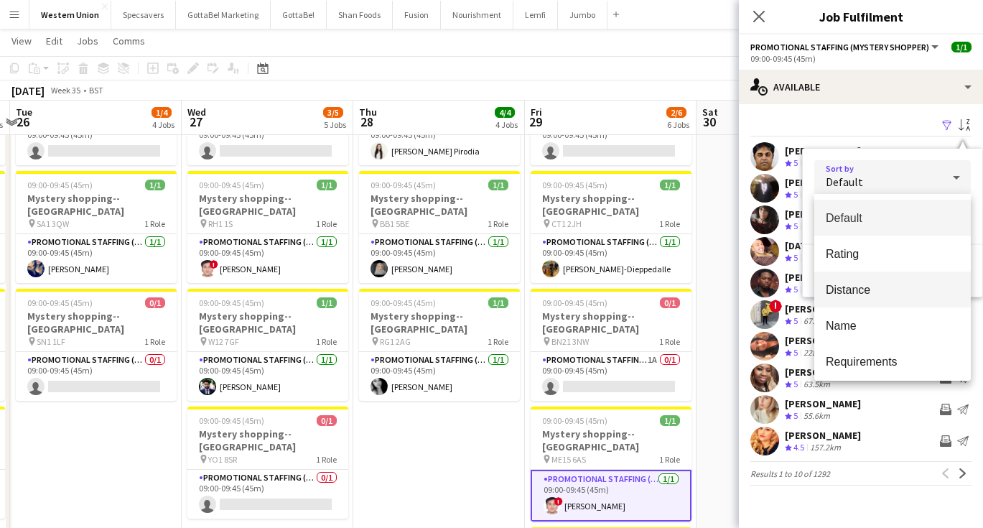
click at [896, 289] on span "Distance" at bounding box center [893, 290] width 134 height 14
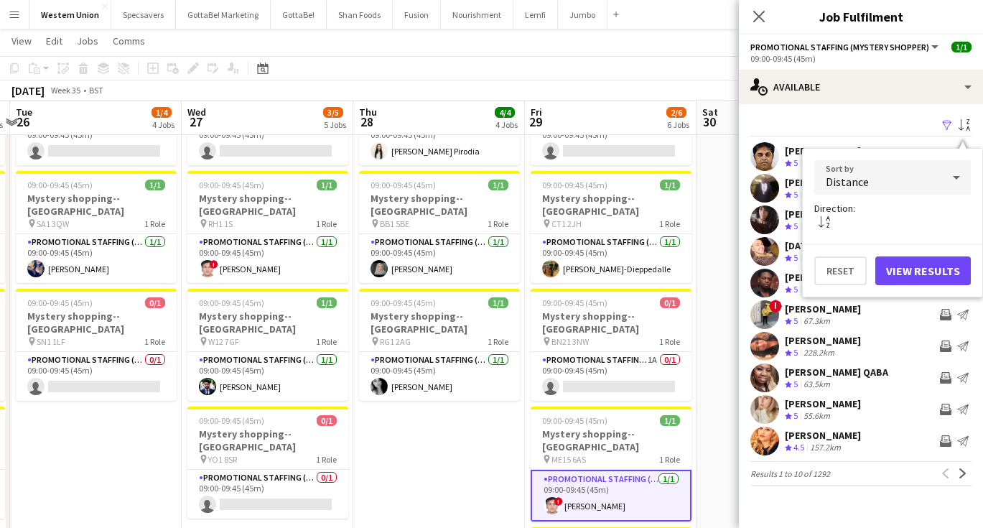
click at [912, 266] on button "View Results" at bounding box center [924, 270] width 96 height 29
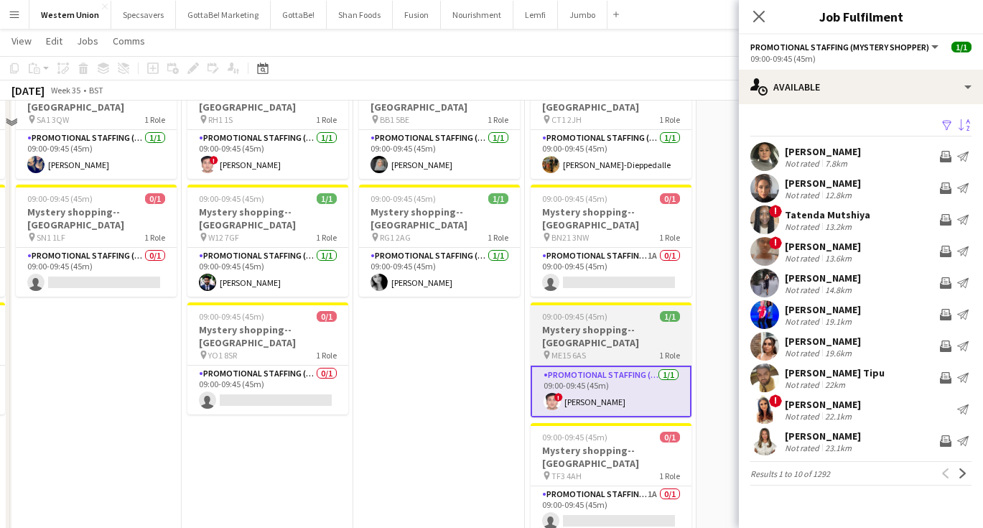
scroll to position [391, 0]
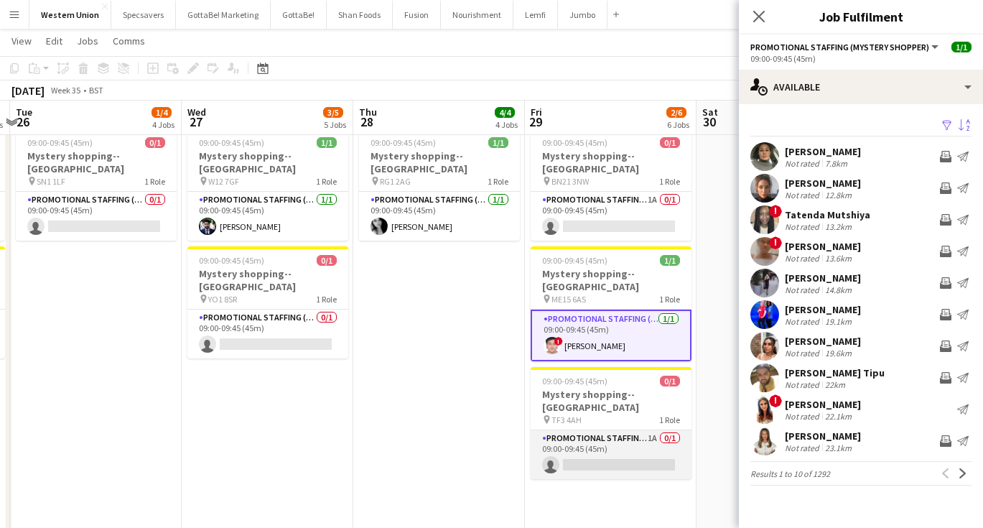
click at [581, 430] on app-card-role "Promotional Staffing (Mystery Shopper) 1A 0/1 09:00-09:45 (45m) single-neutral-…" at bounding box center [611, 454] width 161 height 49
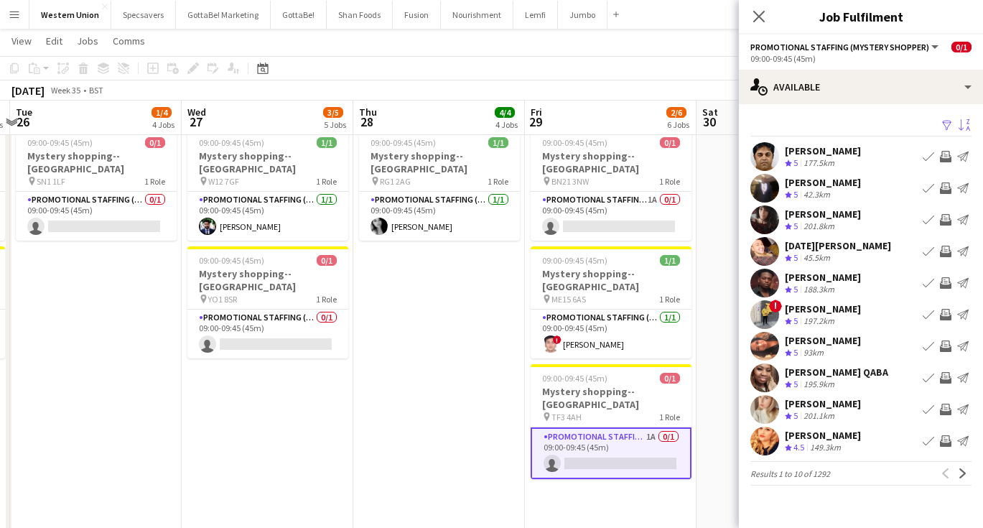
click at [967, 128] on app-icon "Sort asc" at bounding box center [964, 126] width 11 height 14
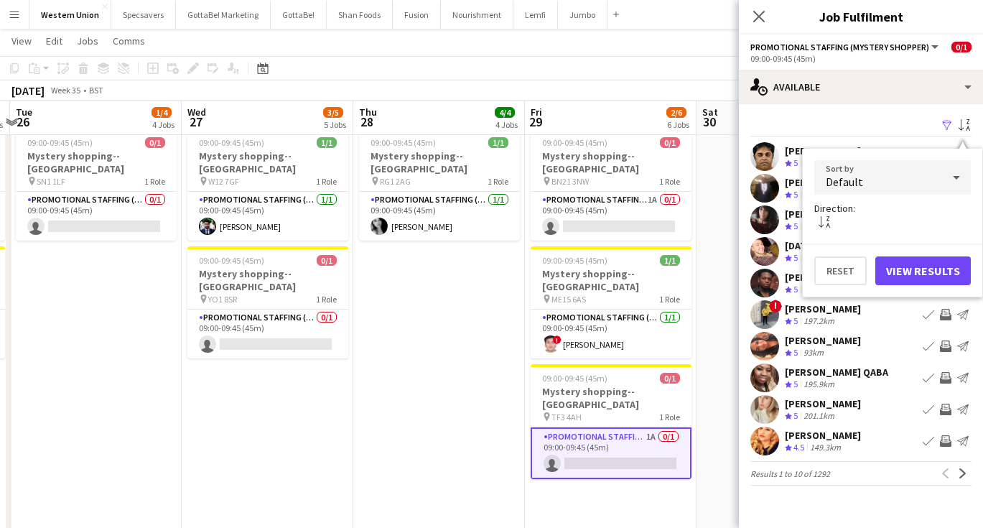
click at [929, 180] on div "Default" at bounding box center [879, 177] width 128 height 34
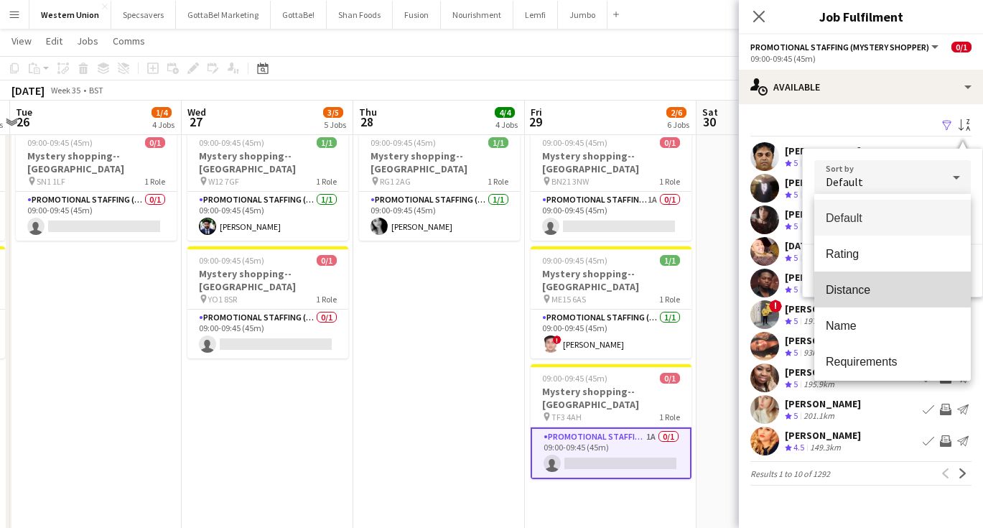
click at [889, 287] on span "Distance" at bounding box center [893, 290] width 134 height 14
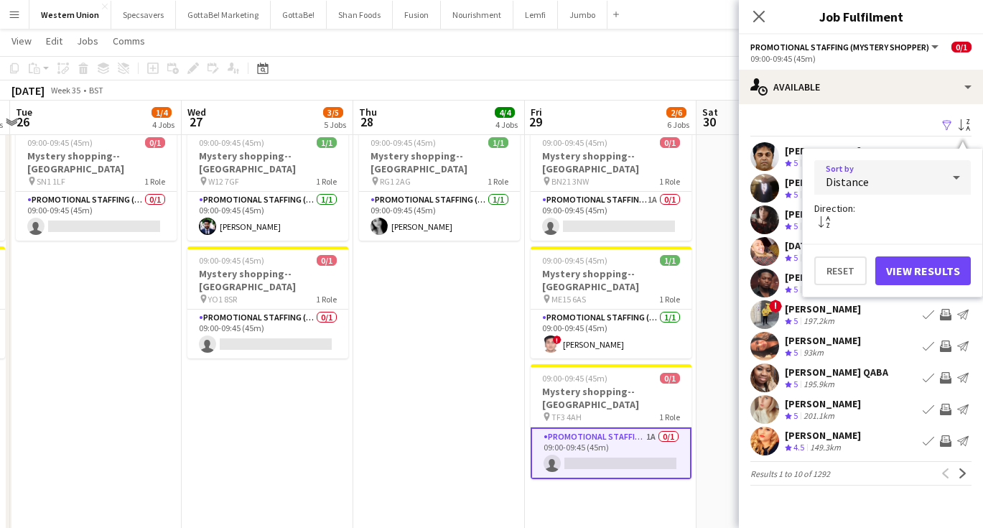
click at [923, 272] on button "View Results" at bounding box center [924, 270] width 96 height 29
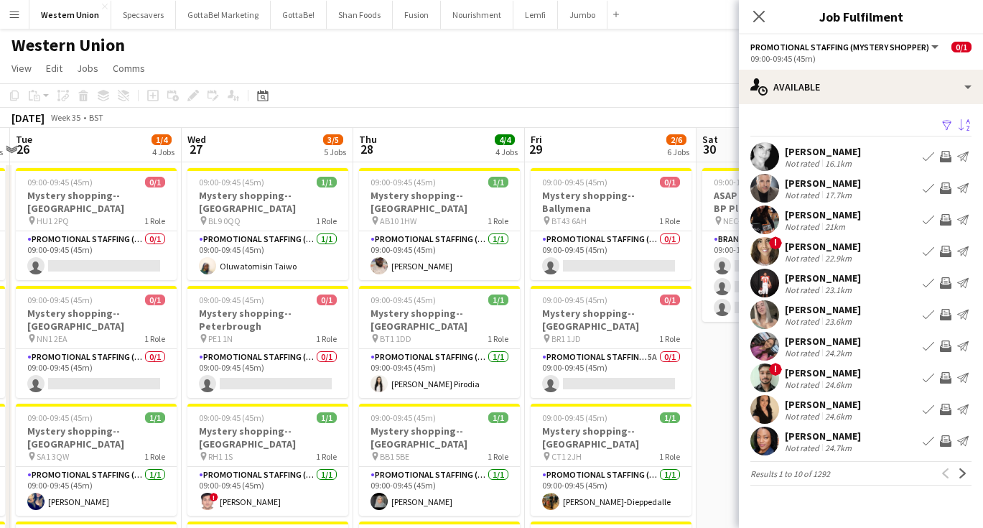
scroll to position [0, 0]
click at [19, 18] on app-icon "Menu" at bounding box center [14, 14] width 11 height 11
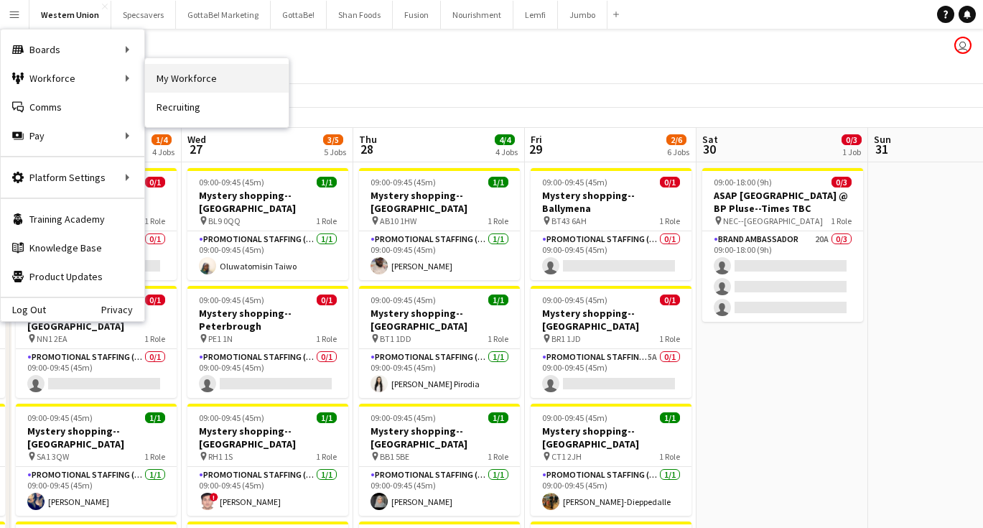
click at [217, 83] on link "My Workforce" at bounding box center [217, 78] width 144 height 29
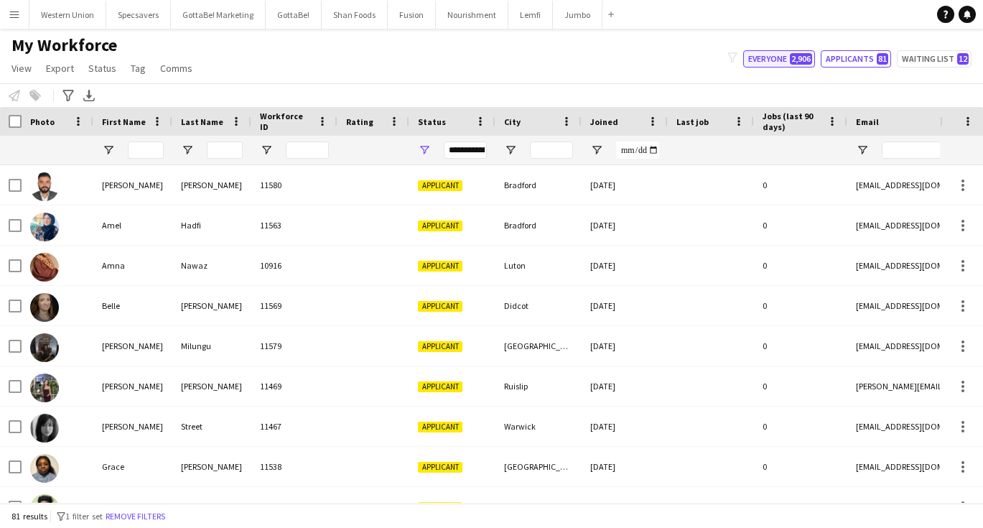
click at [785, 65] on button "Everyone 2,906" at bounding box center [779, 58] width 72 height 17
type input "**********"
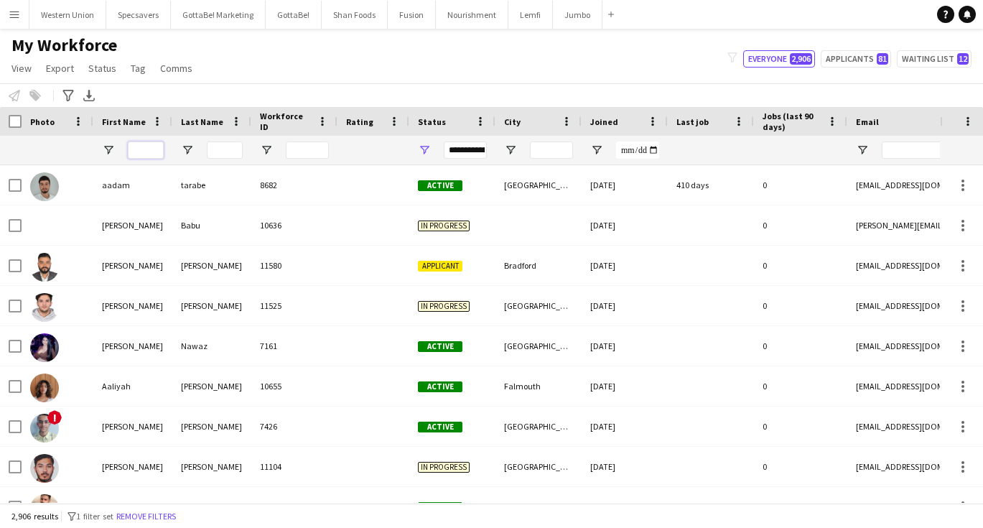
click at [143, 152] on input "First Name Filter Input" at bounding box center [146, 150] width 36 height 17
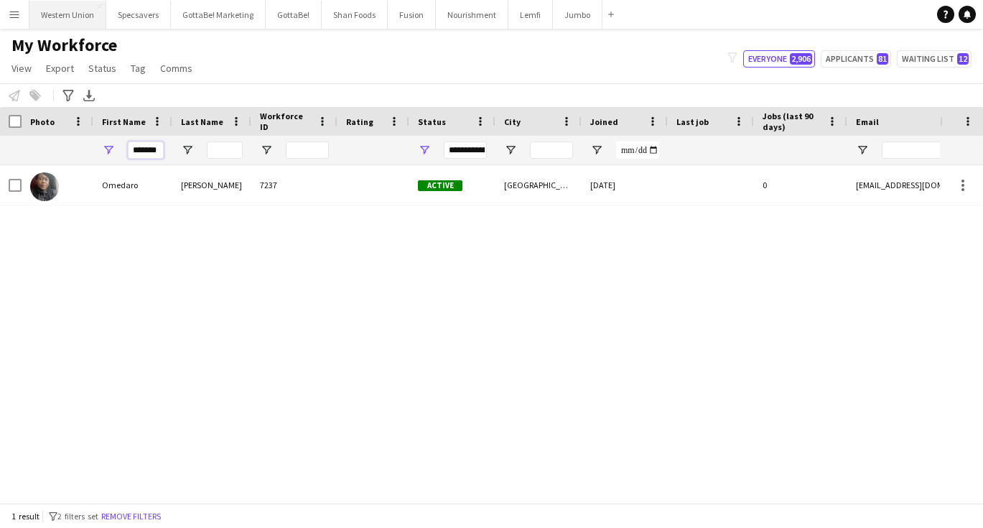
type input "*******"
click at [58, 19] on button "Western Union Close" at bounding box center [67, 15] width 77 height 28
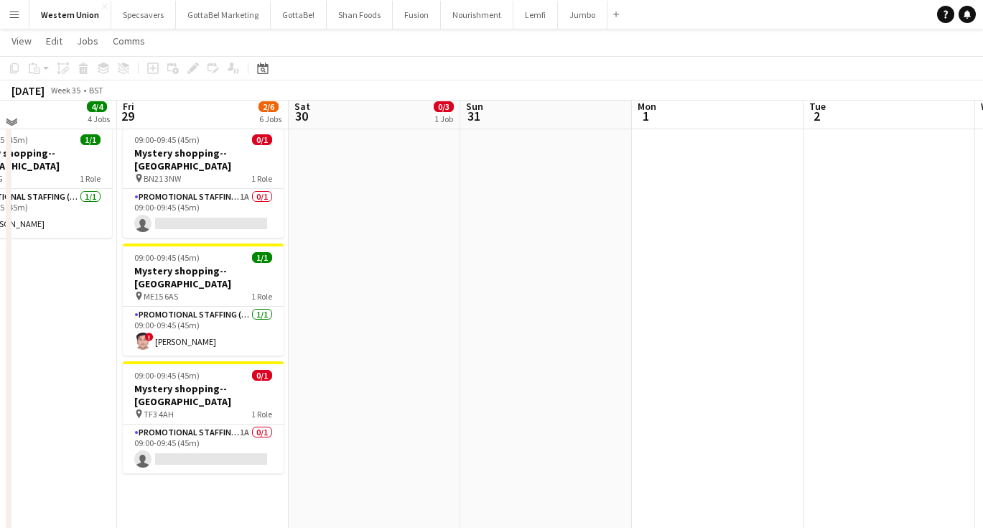
scroll to position [398, 0]
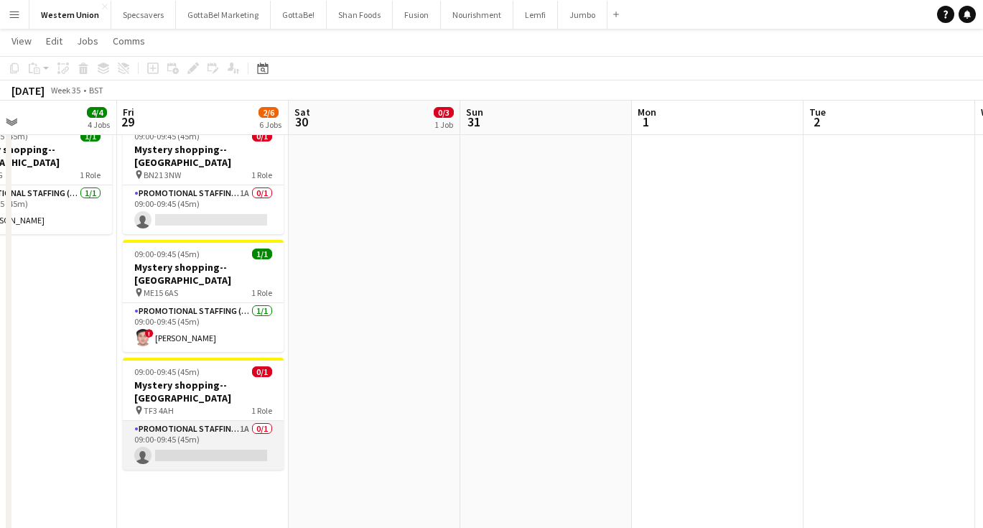
click at [257, 421] on app-card-role "Promotional Staffing (Mystery Shopper) 1A 0/1 09:00-09:45 (45m) single-neutral-…" at bounding box center [203, 445] width 161 height 49
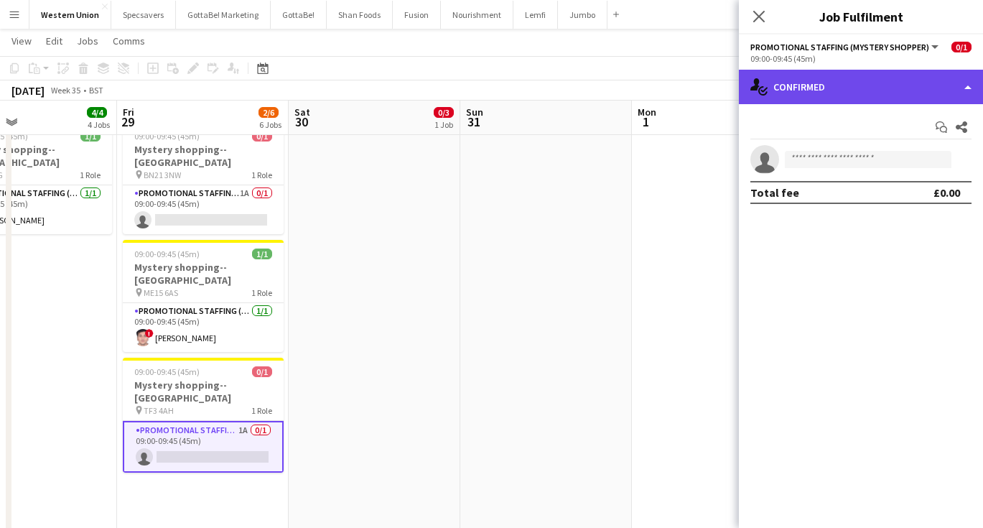
click at [812, 78] on div "single-neutral-actions-check-2 Confirmed" at bounding box center [861, 87] width 244 height 34
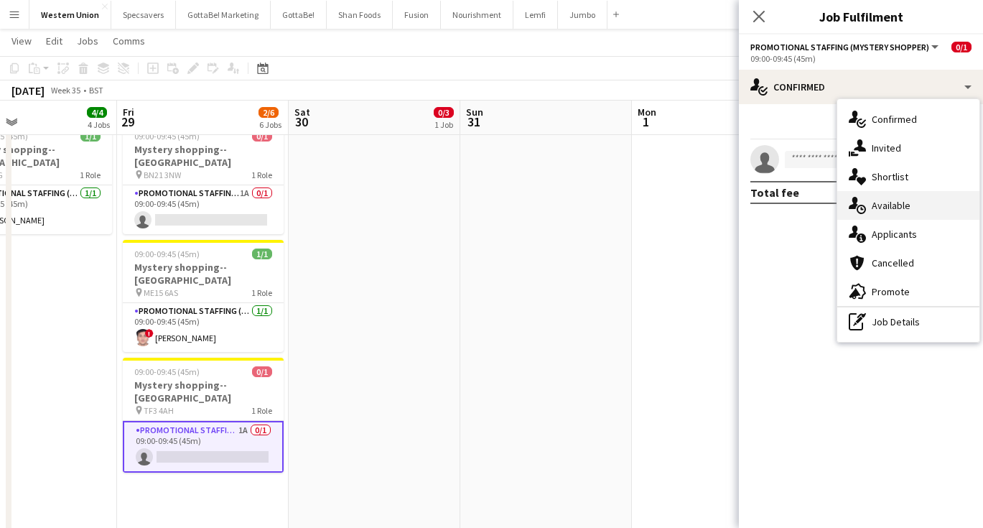
click at [900, 210] on div "single-neutral-actions-upload Available" at bounding box center [909, 205] width 142 height 29
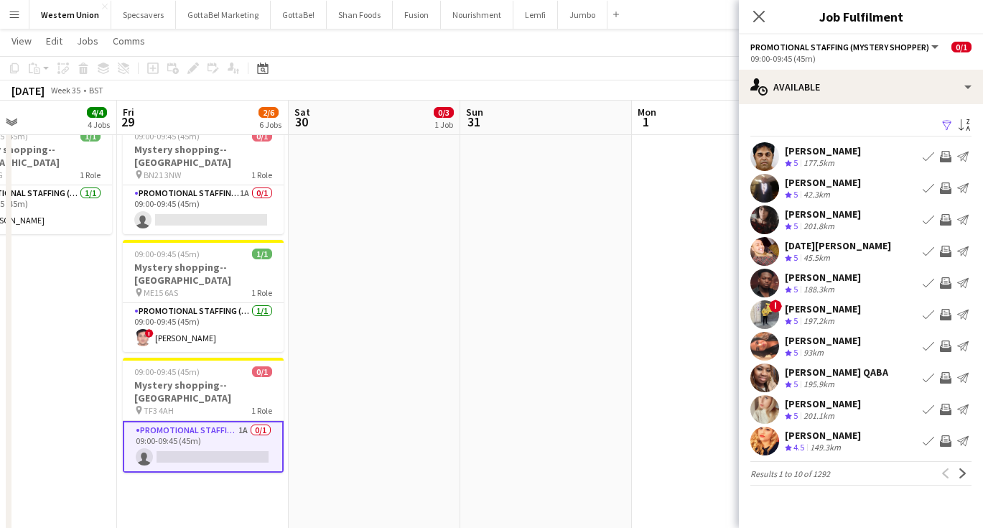
click at [973, 127] on app-available-tab "Filter Sort asc [PERSON_NAME] Crew rating 5 177.5km Book crew Invite crew Send …" at bounding box center [861, 301] width 244 height 370
click at [965, 125] on app-icon "Sort asc" at bounding box center [964, 126] width 11 height 14
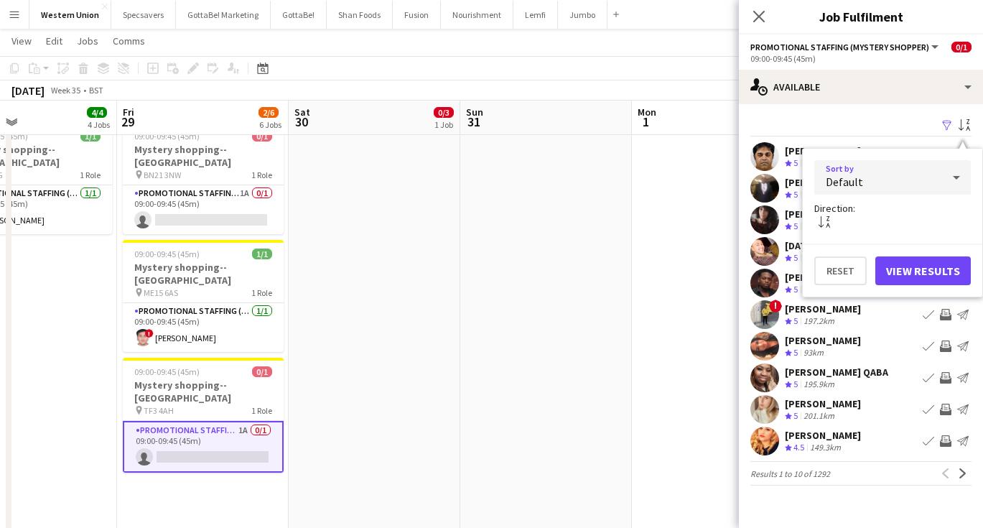
click at [921, 186] on div "Default" at bounding box center [879, 177] width 128 height 34
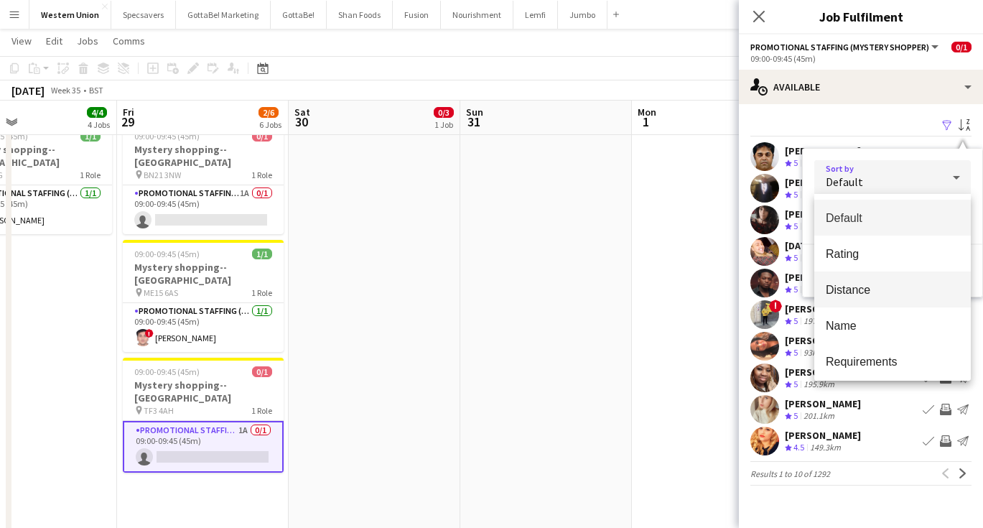
click at [889, 297] on span "Distance" at bounding box center [893, 290] width 134 height 14
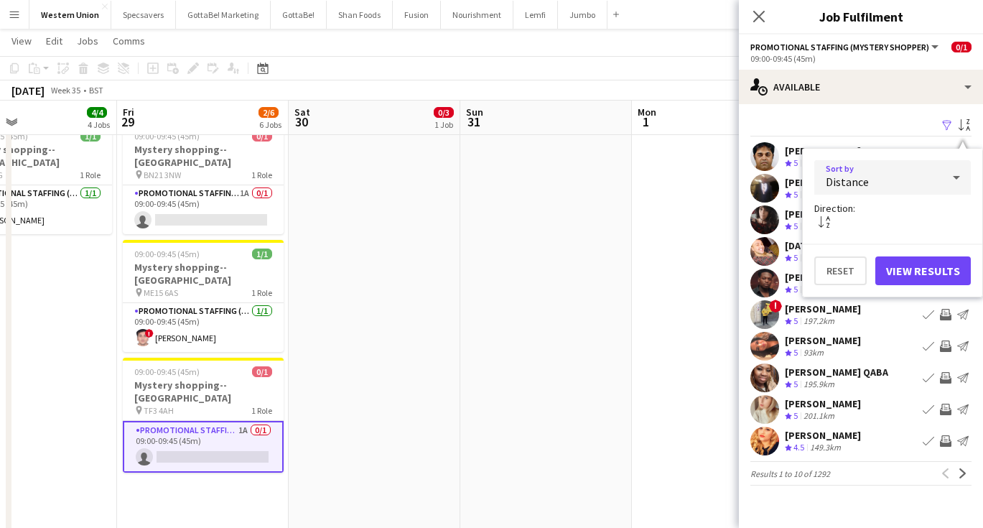
click at [914, 274] on button "View Results" at bounding box center [924, 270] width 96 height 29
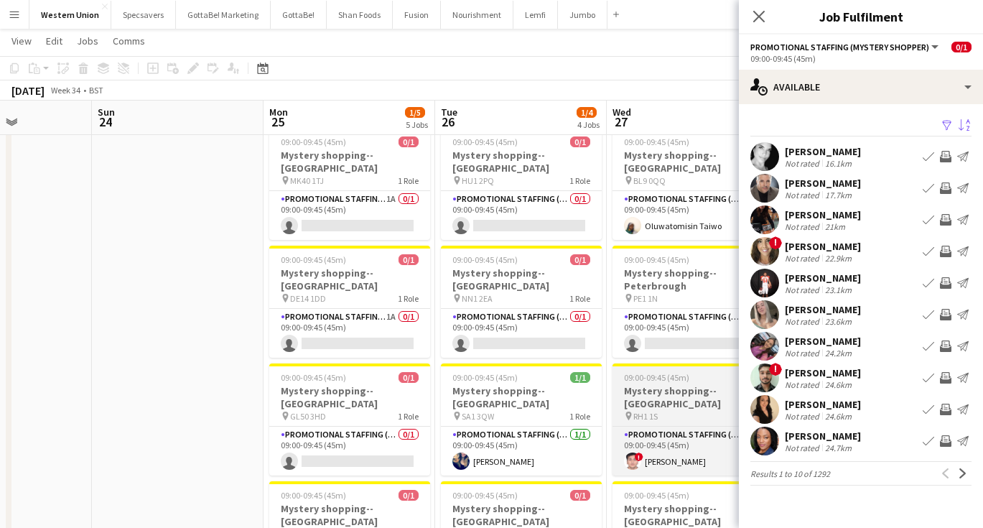
scroll to position [0, 403]
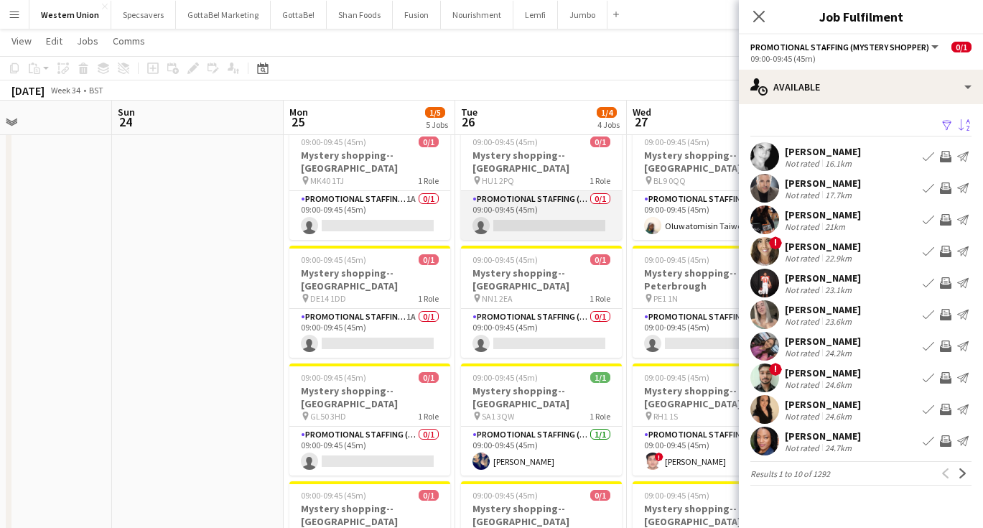
click at [526, 203] on app-card-role "Promotional Staffing (Mystery Shopper) 0/1 09:00-09:45 (45m) single-neutral-act…" at bounding box center [541, 215] width 161 height 49
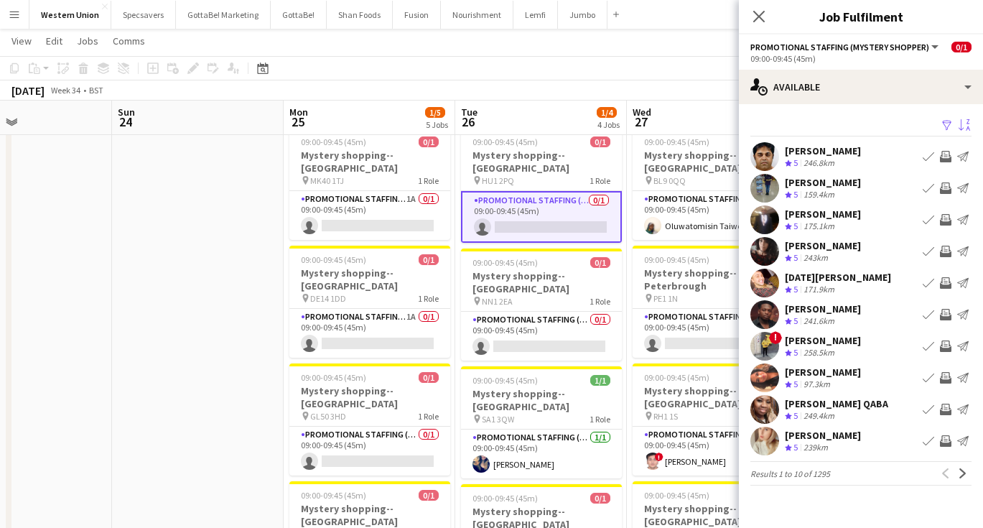
click at [966, 134] on button "Sort asc" at bounding box center [963, 125] width 17 height 17
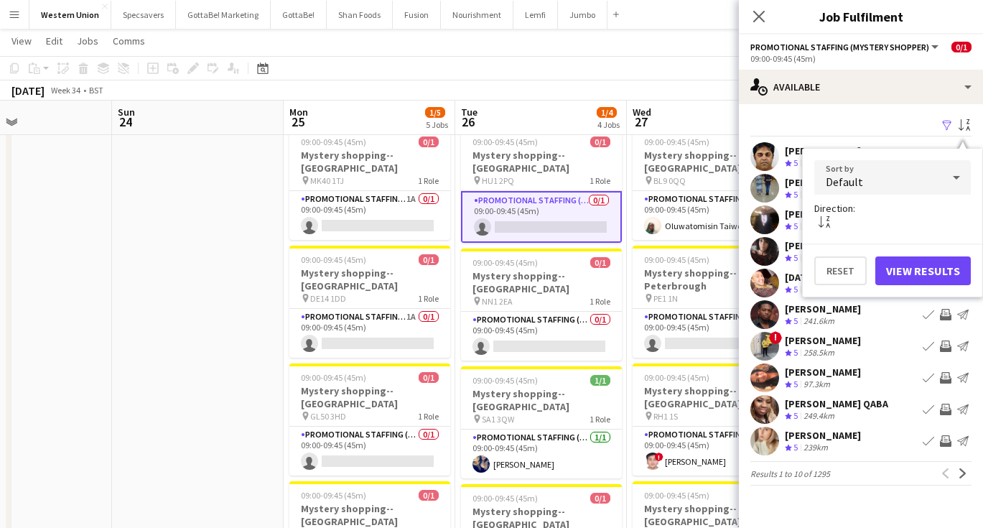
click at [896, 174] on div "Default" at bounding box center [879, 177] width 128 height 34
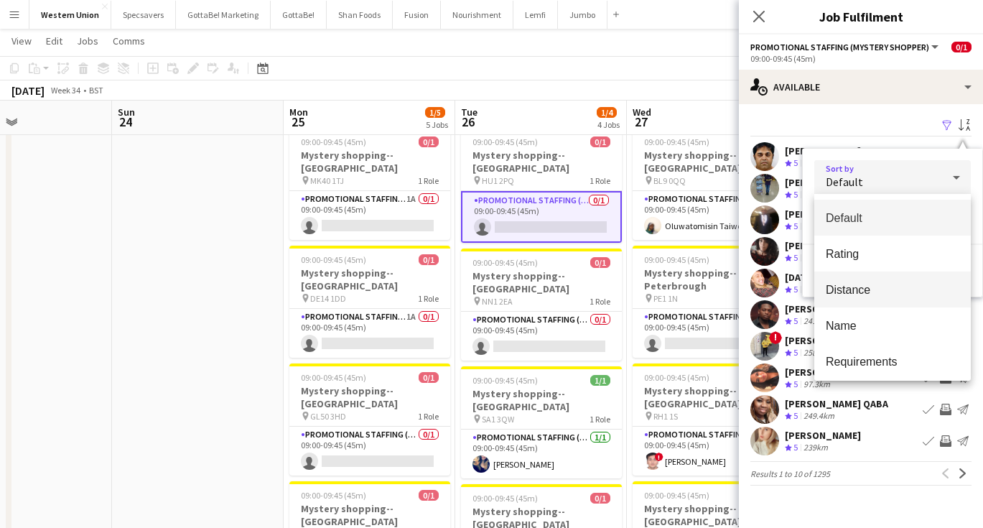
click at [853, 295] on span "Distance" at bounding box center [893, 290] width 134 height 14
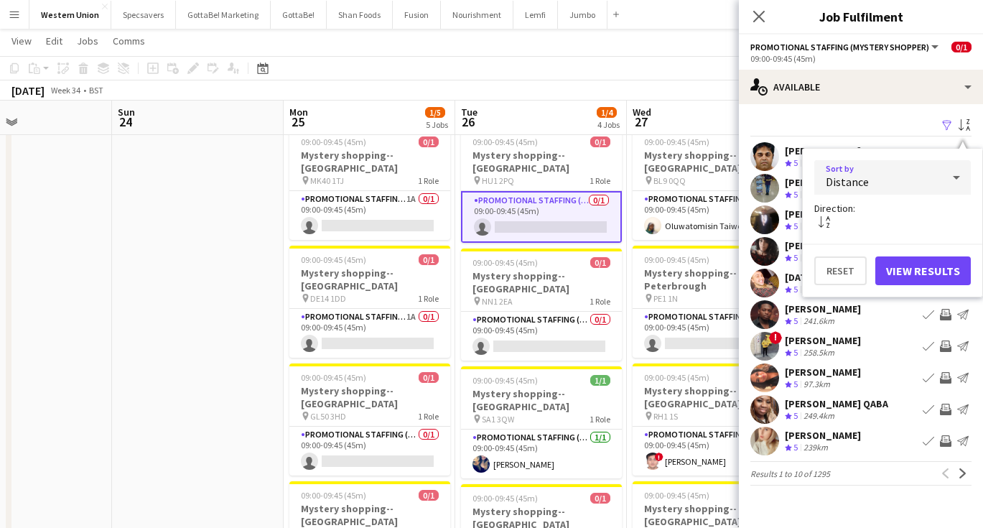
click at [930, 270] on button "View Results" at bounding box center [924, 270] width 96 height 29
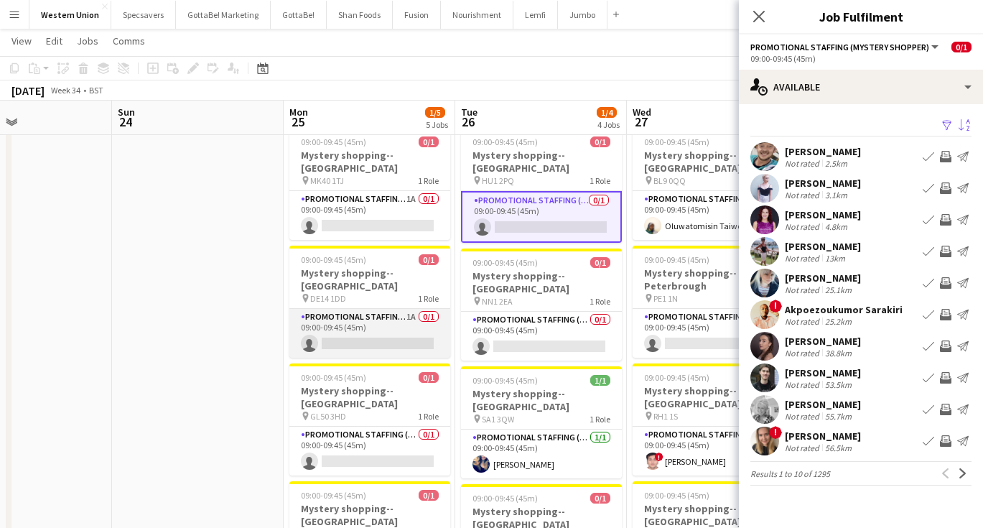
click at [425, 309] on app-card-role "Promotional Staffing (Mystery Shopper) 1A 0/1 09:00-09:45 (45m) single-neutral-…" at bounding box center [369, 333] width 161 height 49
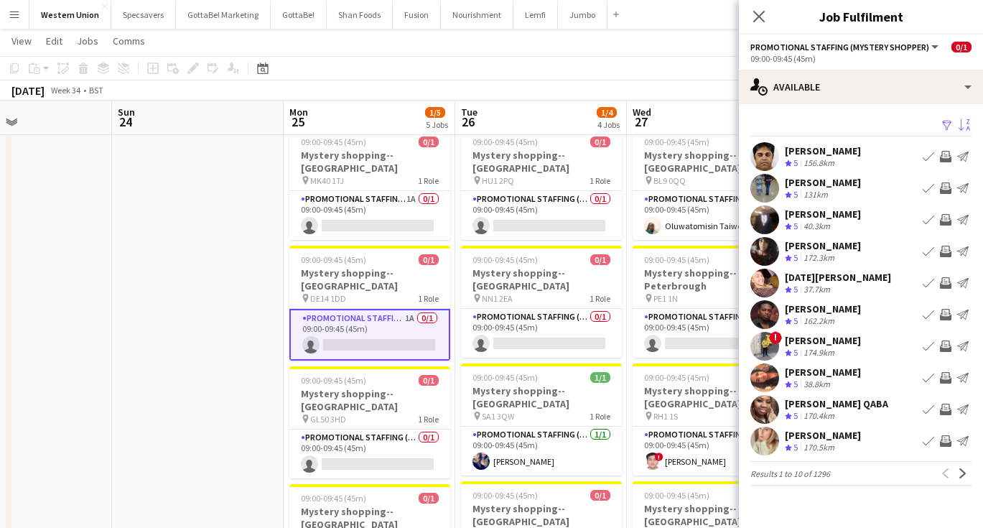
click at [965, 123] on app-icon "Sort asc" at bounding box center [964, 126] width 11 height 14
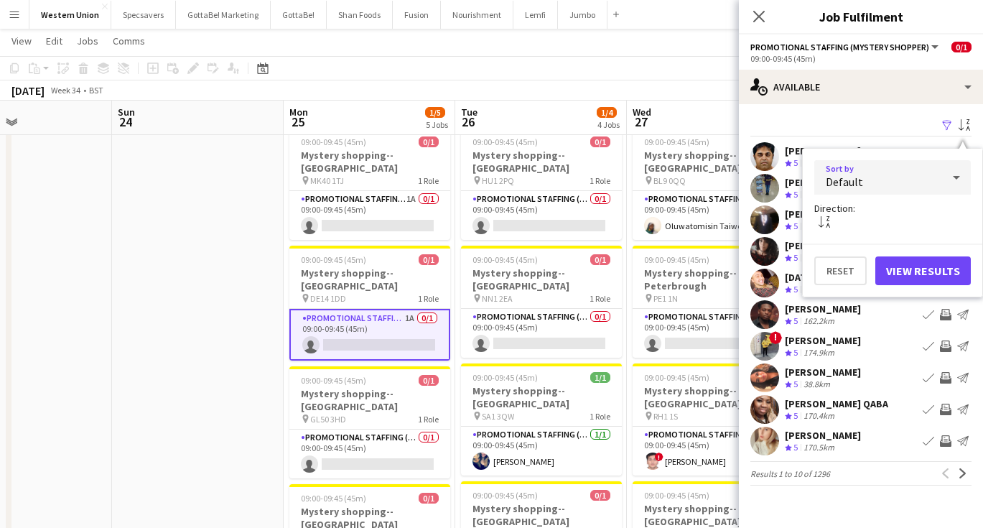
click at [924, 182] on div "Default" at bounding box center [879, 177] width 128 height 34
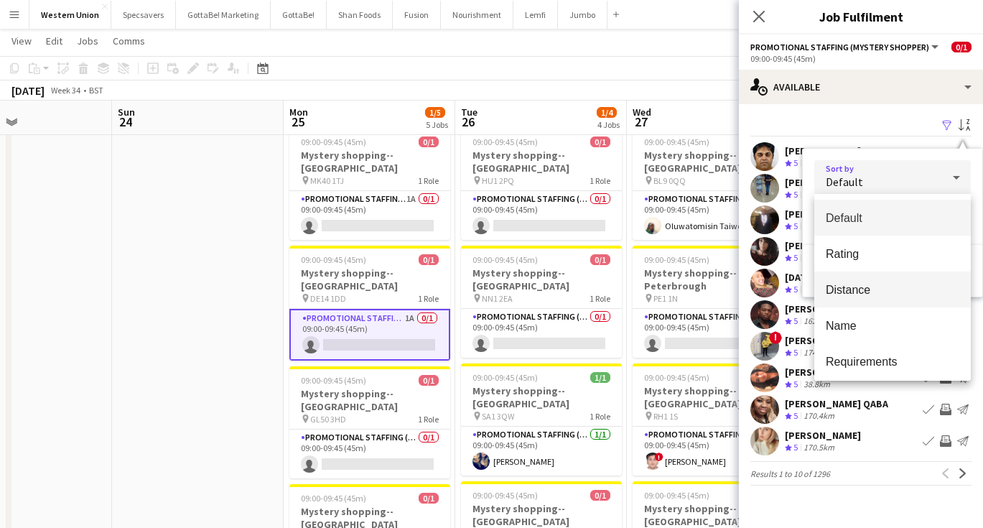
click at [896, 292] on span "Distance" at bounding box center [893, 290] width 134 height 14
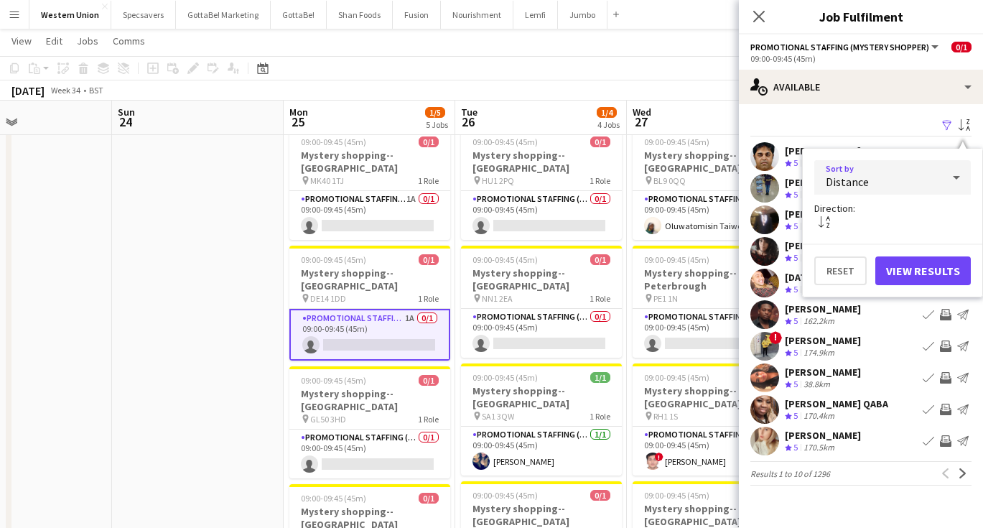
click at [924, 265] on button "View Results" at bounding box center [924, 270] width 96 height 29
